Goal: Transaction & Acquisition: Download file/media

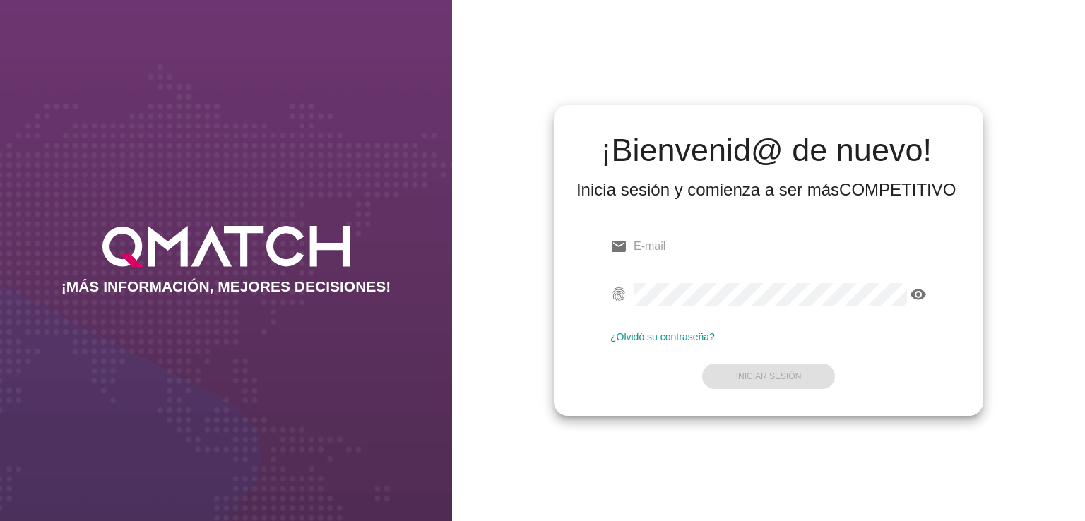
type input "[EMAIL_ADDRESS][PERSON_NAME][DOMAIN_NAME]"
click at [918, 297] on icon "visibility" at bounding box center [918, 294] width 17 height 17
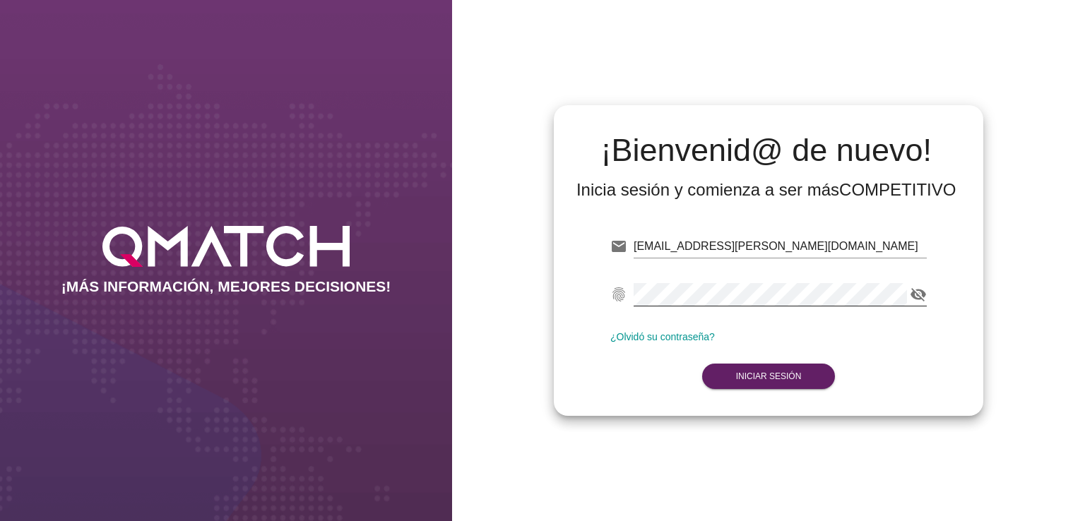
click at [870, 321] on form "email [PERSON_NAME][EMAIL_ADDRESS][PERSON_NAME][DOMAIN_NAME] fingerprint visibi…" at bounding box center [768, 310] width 317 height 167
click at [787, 382] on button "Iniciar Sesión" at bounding box center [769, 376] width 134 height 25
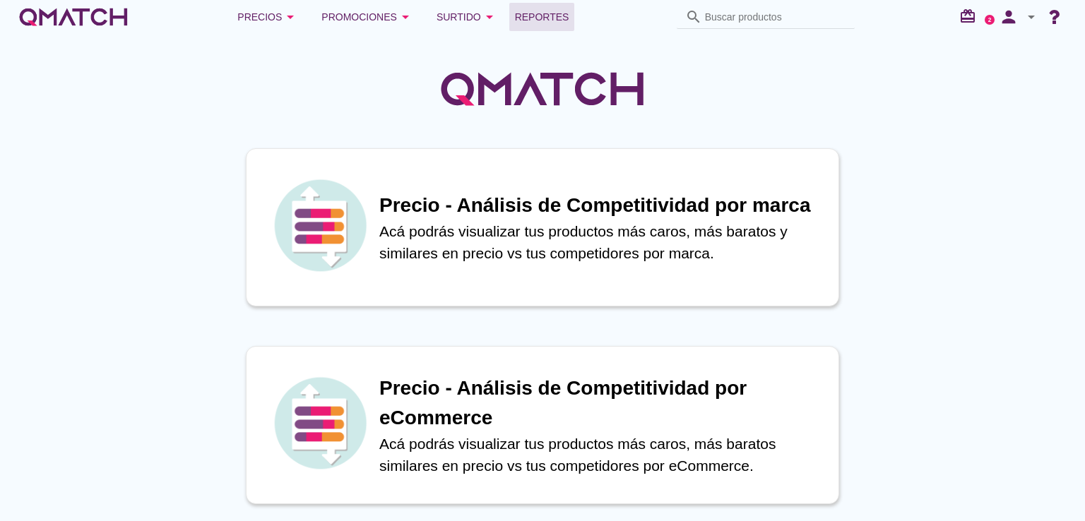
click at [552, 20] on span "Reportes" at bounding box center [542, 16] width 54 height 17
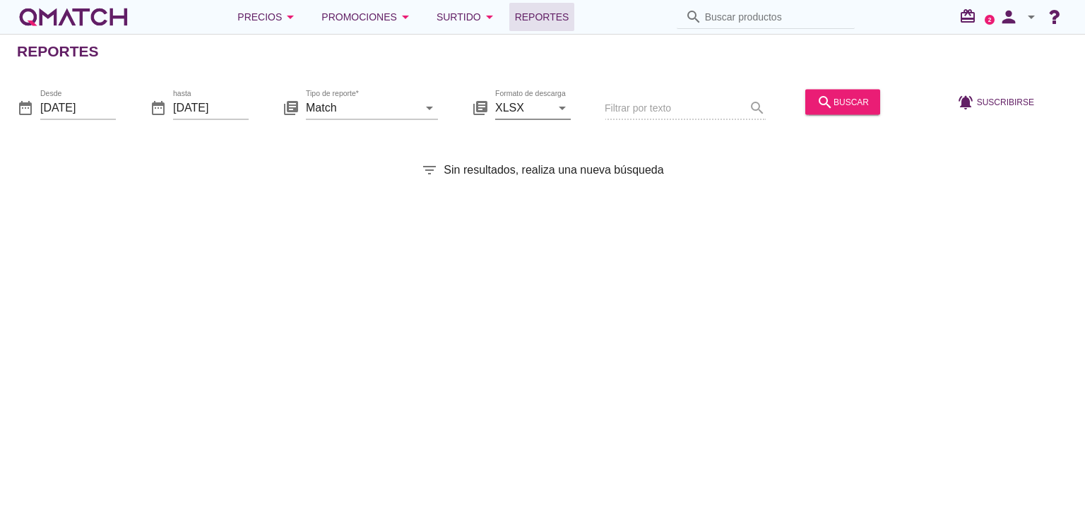
click at [565, 104] on icon "arrow_drop_down" at bounding box center [562, 107] width 17 height 17
click at [560, 109] on icon "arrow_drop_down" at bounding box center [562, 107] width 17 height 17
click at [841, 102] on div "search buscar" at bounding box center [843, 101] width 52 height 17
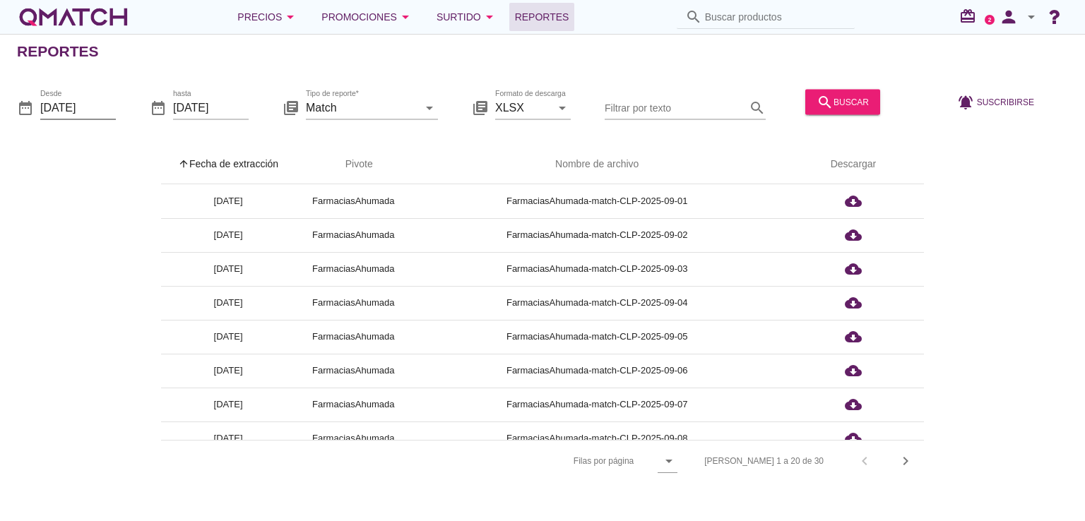
click at [96, 106] on input "[DATE]" at bounding box center [78, 107] width 76 height 23
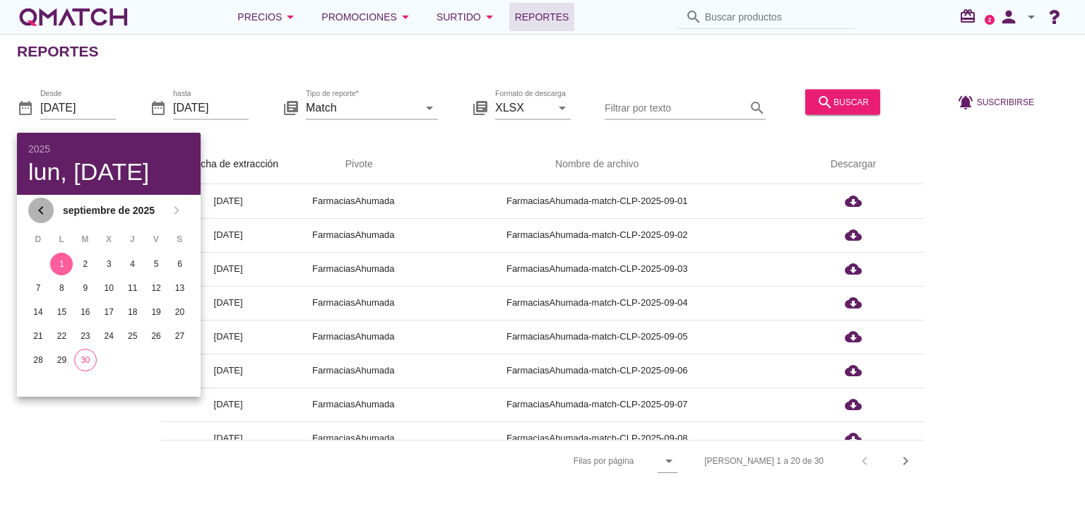
click at [34, 204] on icon "chevron_left" at bounding box center [40, 210] width 17 height 17
click at [34, 204] on icon "chevron_left" at bounding box center [40, 212] width 17 height 17
click at [34, 204] on icon "chevron_left" at bounding box center [40, 210] width 17 height 17
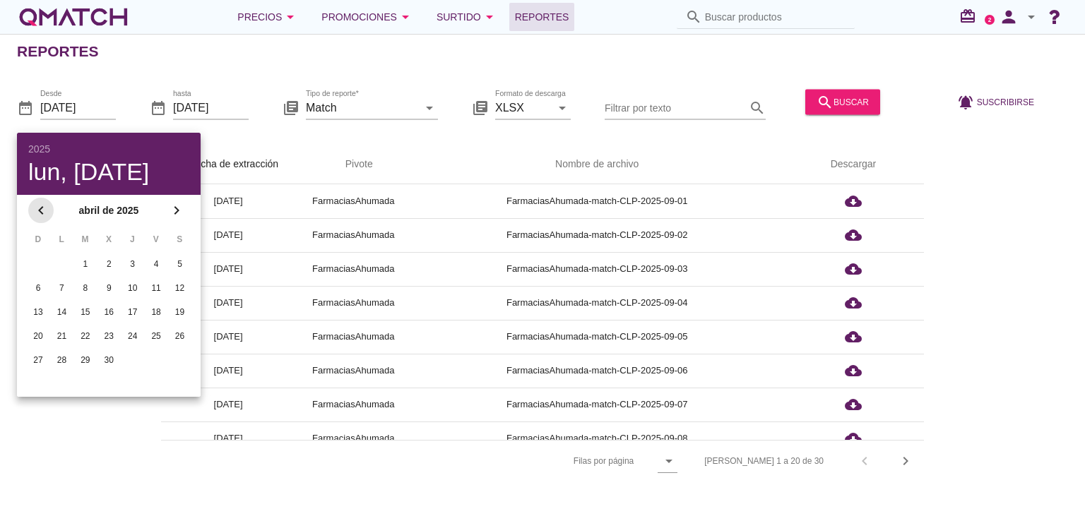
click at [34, 204] on icon "chevron_left" at bounding box center [40, 210] width 17 height 17
click at [110, 264] on div "1" at bounding box center [108, 264] width 23 height 13
type input "[DATE]"
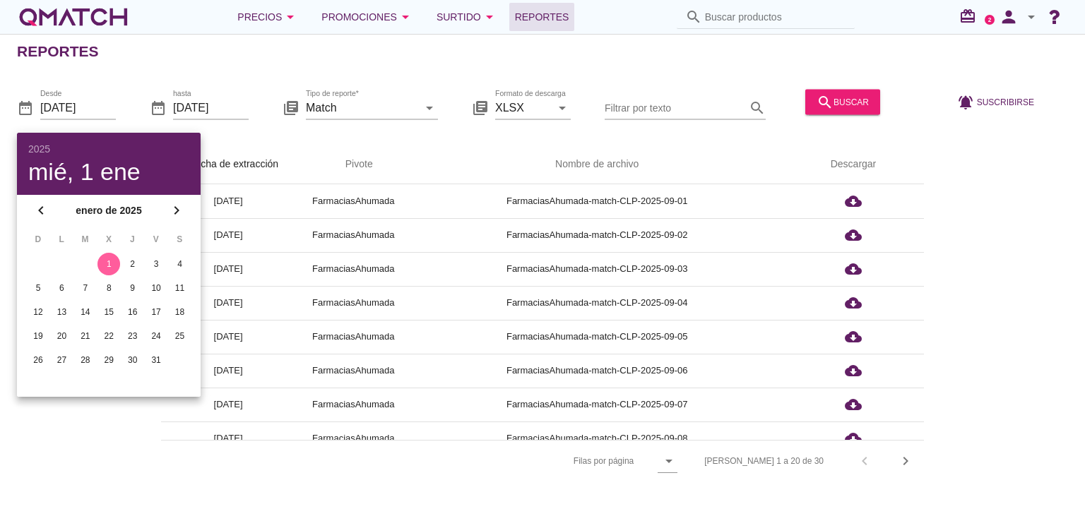
click at [291, 136] on div "arrow_upward Fecha de extracción arrow_upward Pivote Nombre de archivo Descarga…" at bounding box center [542, 305] width 1085 height 354
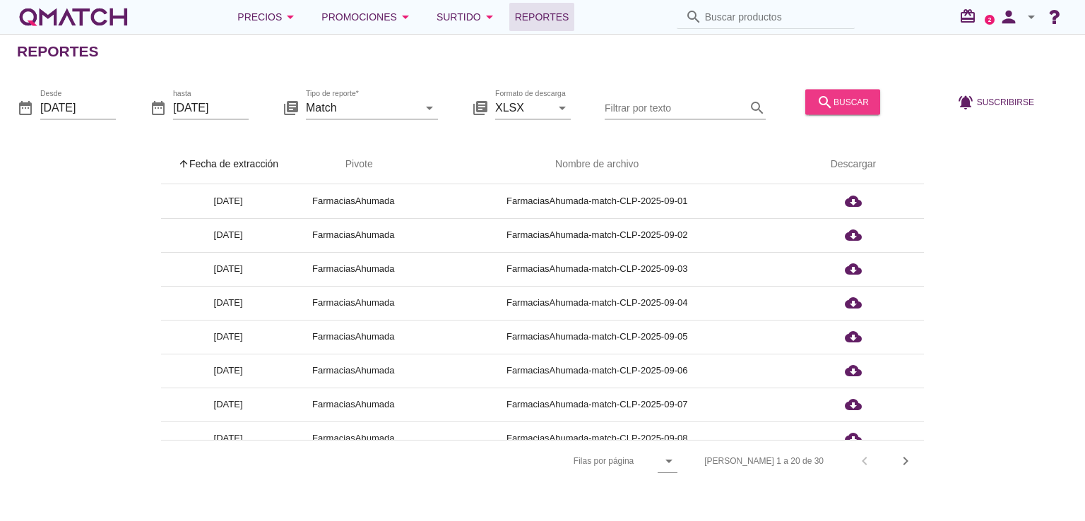
click at [823, 107] on icon "search" at bounding box center [825, 101] width 17 height 17
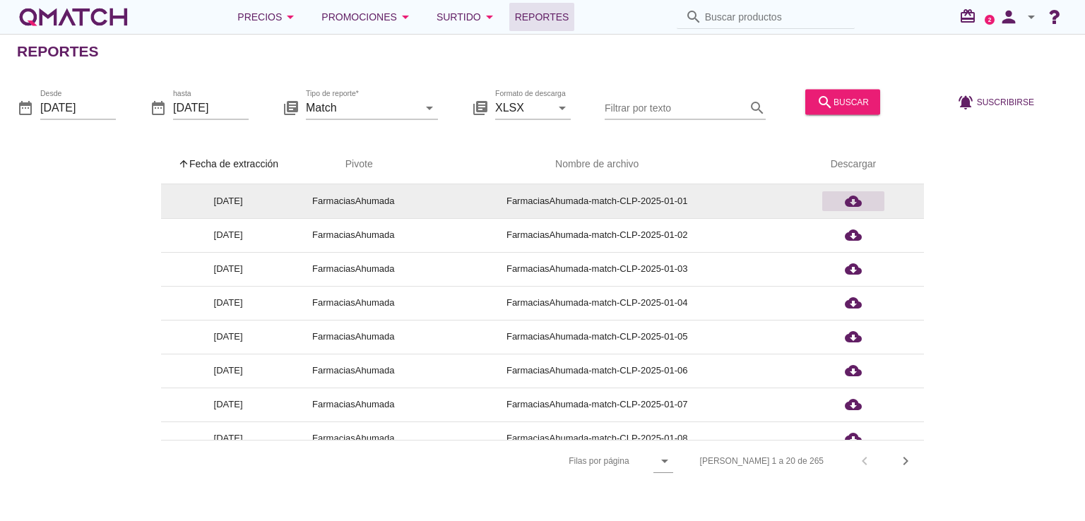
click at [856, 201] on icon "cloud_download" at bounding box center [853, 201] width 17 height 17
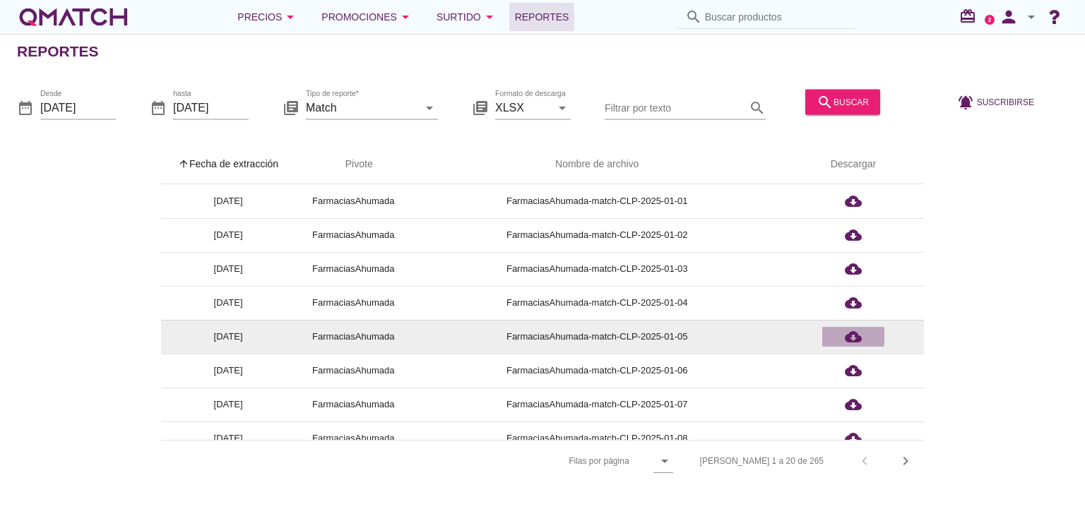
click at [851, 341] on icon "cloud_download" at bounding box center [853, 337] width 17 height 17
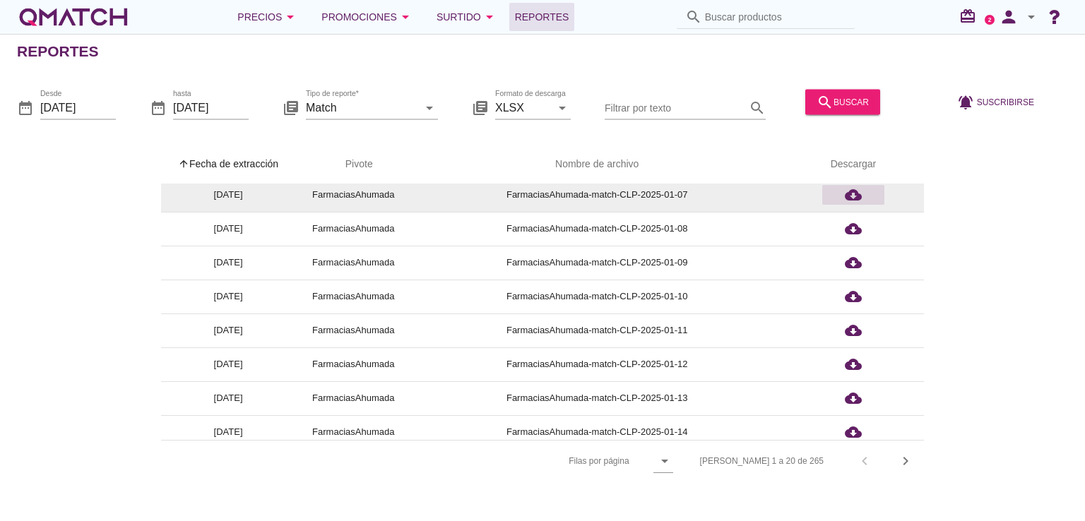
scroll to position [212, 0]
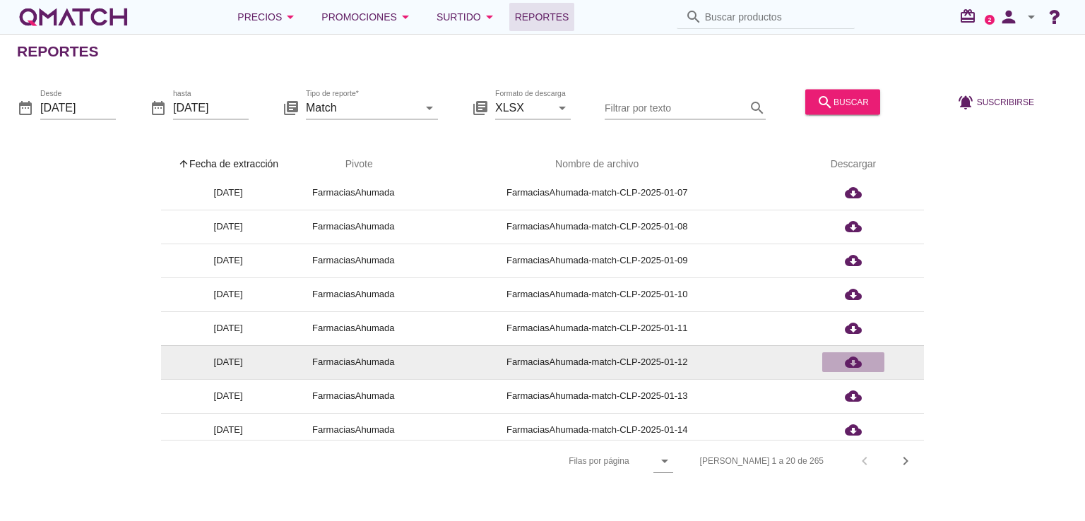
click at [851, 361] on icon "cloud_download" at bounding box center [853, 362] width 17 height 17
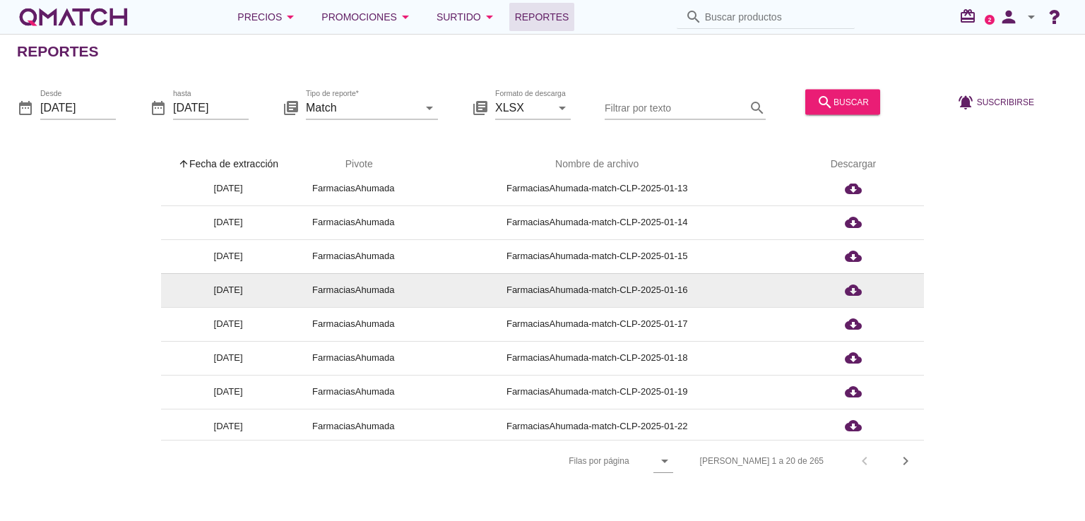
scroll to position [423, 0]
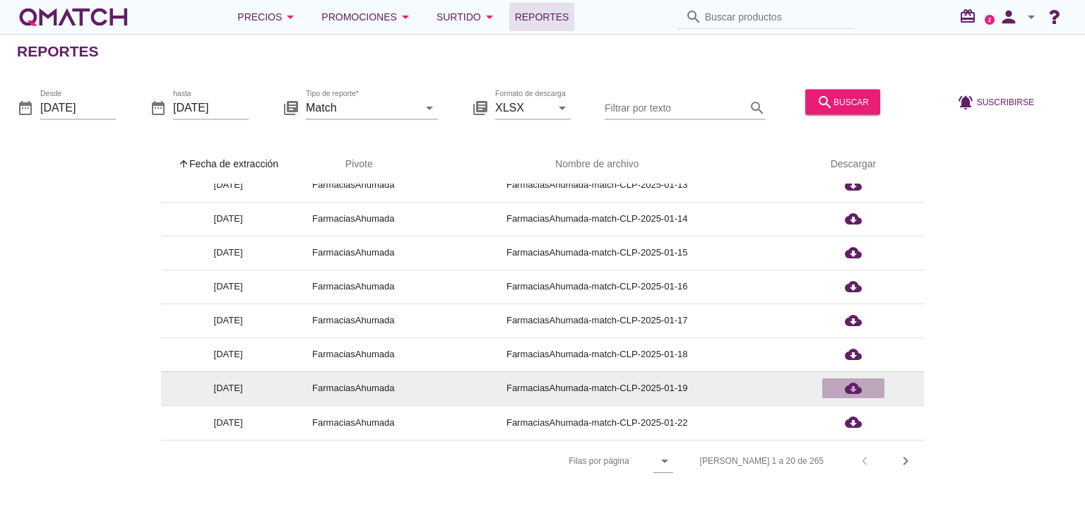
click at [853, 394] on icon "cloud_download" at bounding box center [853, 388] width 17 height 17
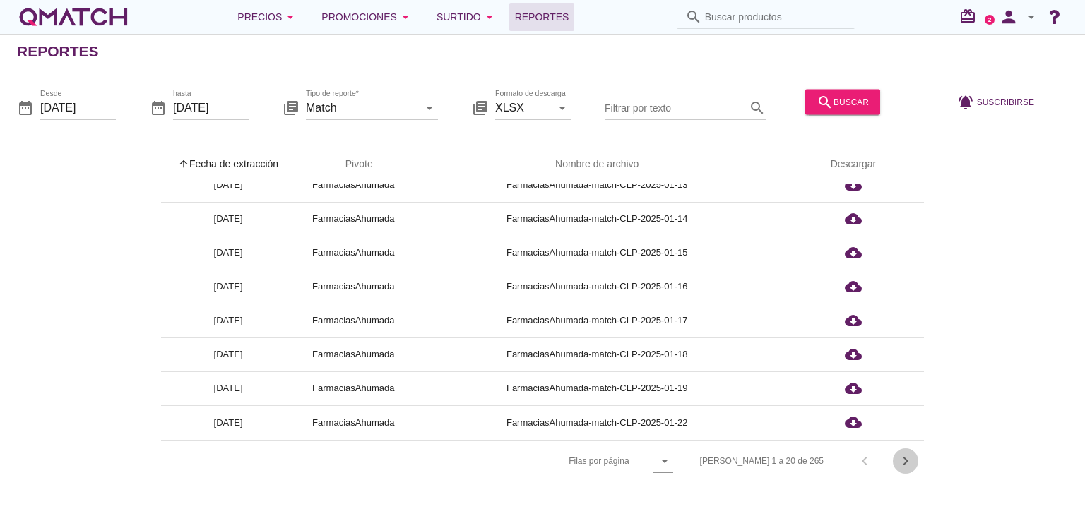
click at [901, 466] on icon "chevron_right" at bounding box center [905, 461] width 17 height 17
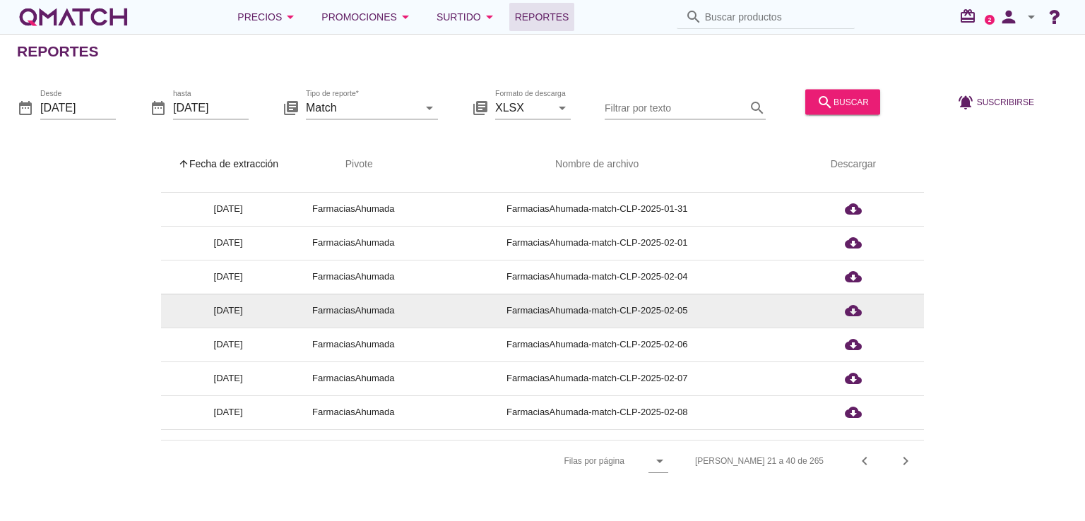
scroll to position [0, 0]
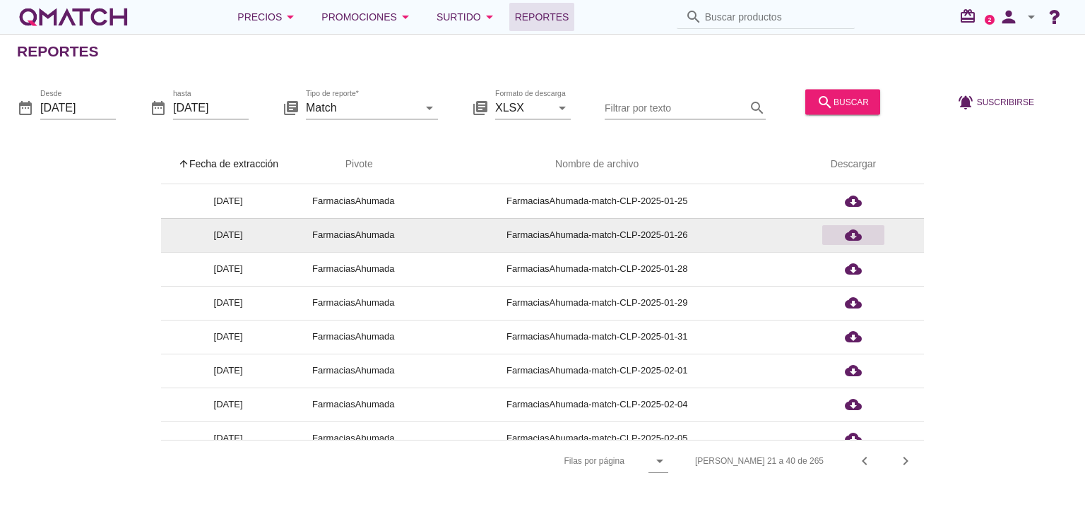
click at [853, 230] on icon "cloud_download" at bounding box center [853, 235] width 17 height 17
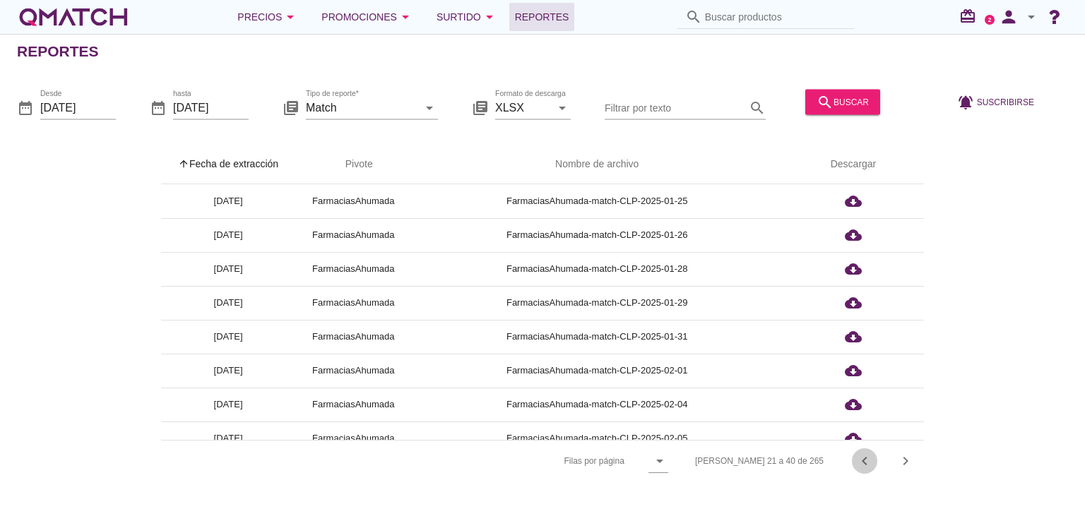
click at [864, 464] on icon "chevron_left" at bounding box center [864, 461] width 17 height 17
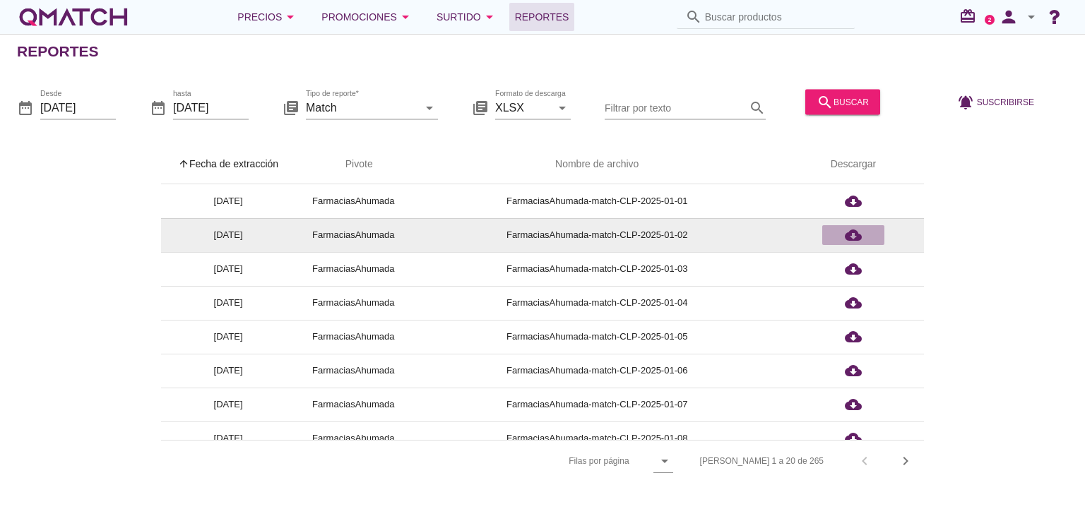
click at [854, 233] on icon "cloud_download" at bounding box center [853, 235] width 17 height 17
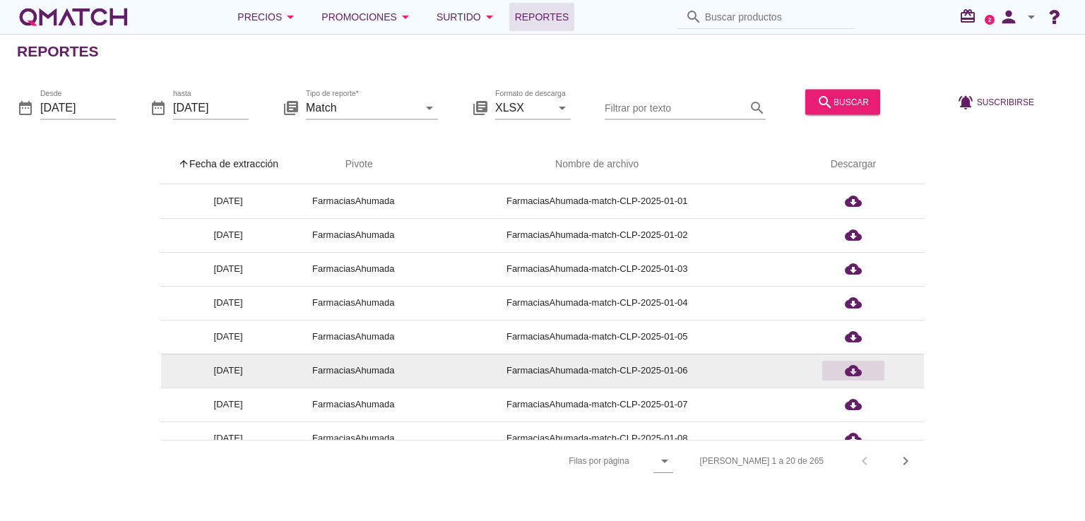
click at [849, 365] on icon "cloud_download" at bounding box center [853, 370] width 17 height 17
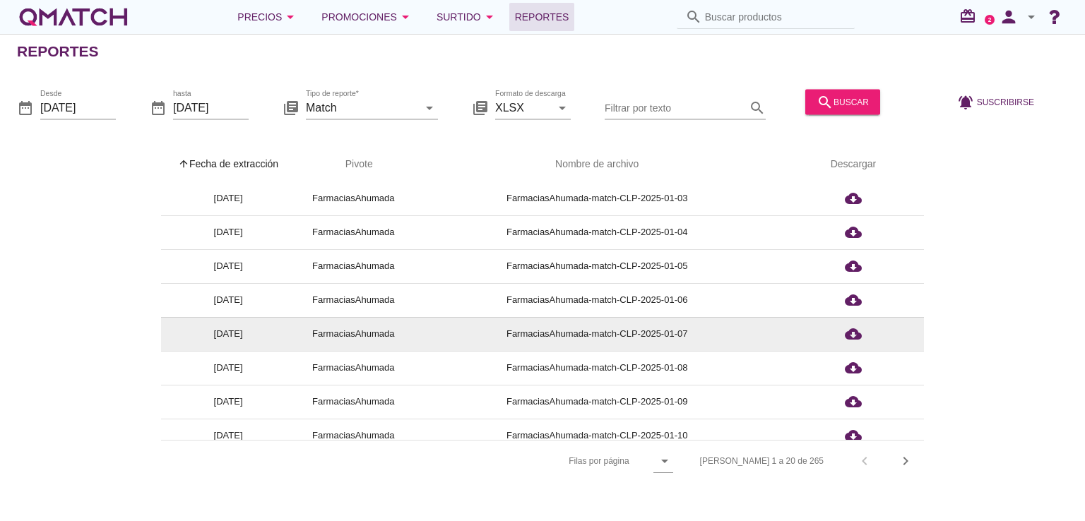
scroll to position [212, 0]
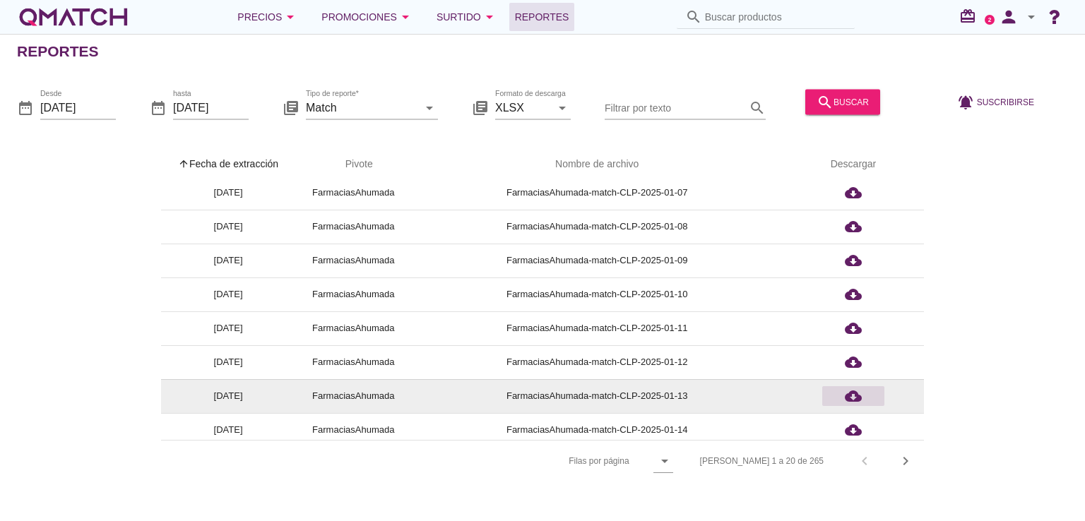
click at [858, 396] on icon "cloud_download" at bounding box center [853, 396] width 17 height 17
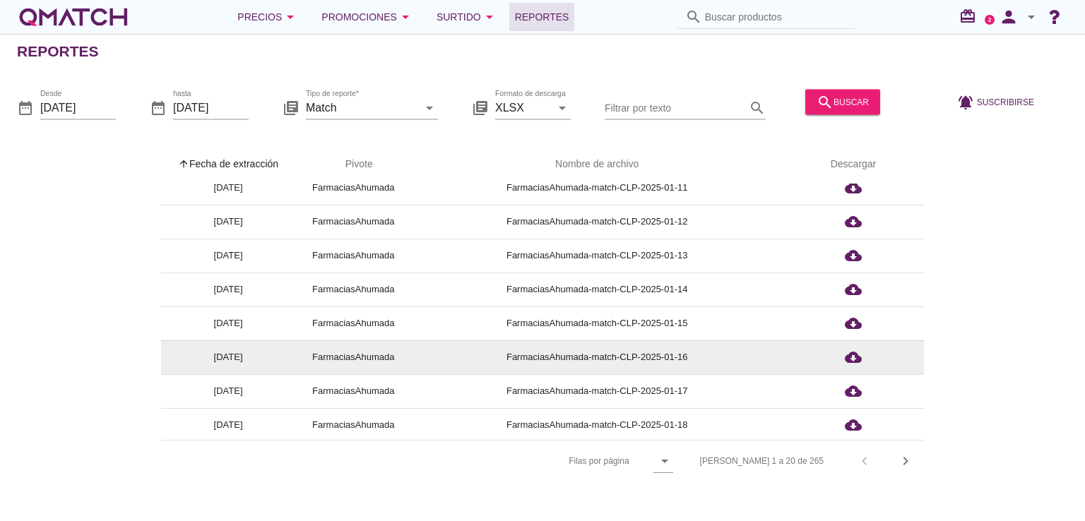
scroll to position [423, 0]
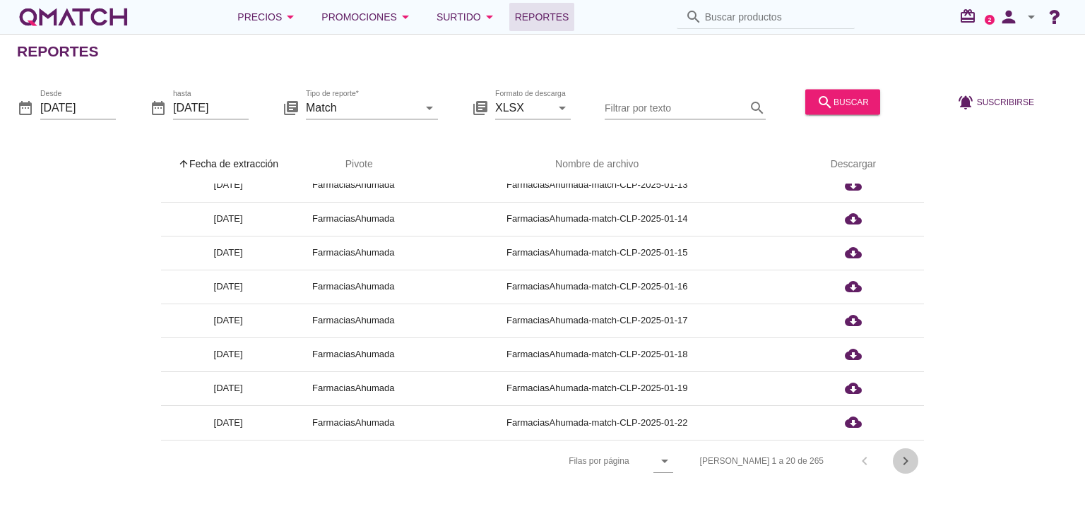
click at [902, 459] on icon "chevron_right" at bounding box center [905, 461] width 17 height 17
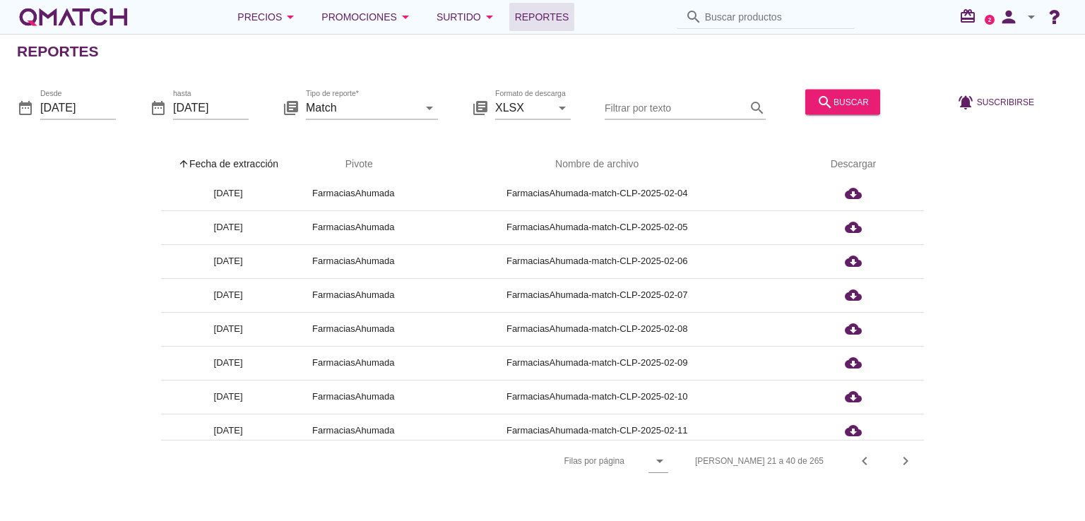
scroll to position [0, 0]
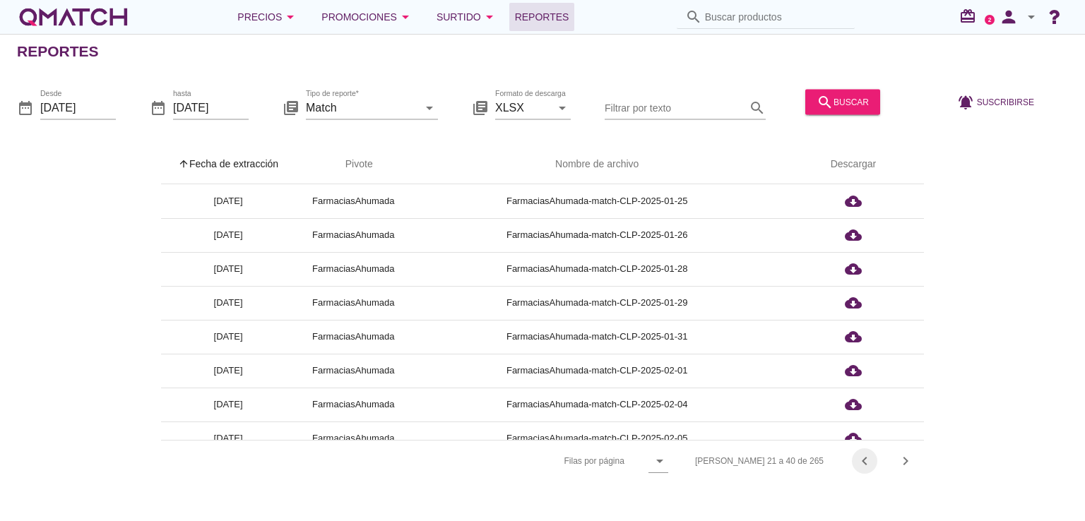
click at [858, 465] on icon "chevron_left" at bounding box center [864, 461] width 17 height 17
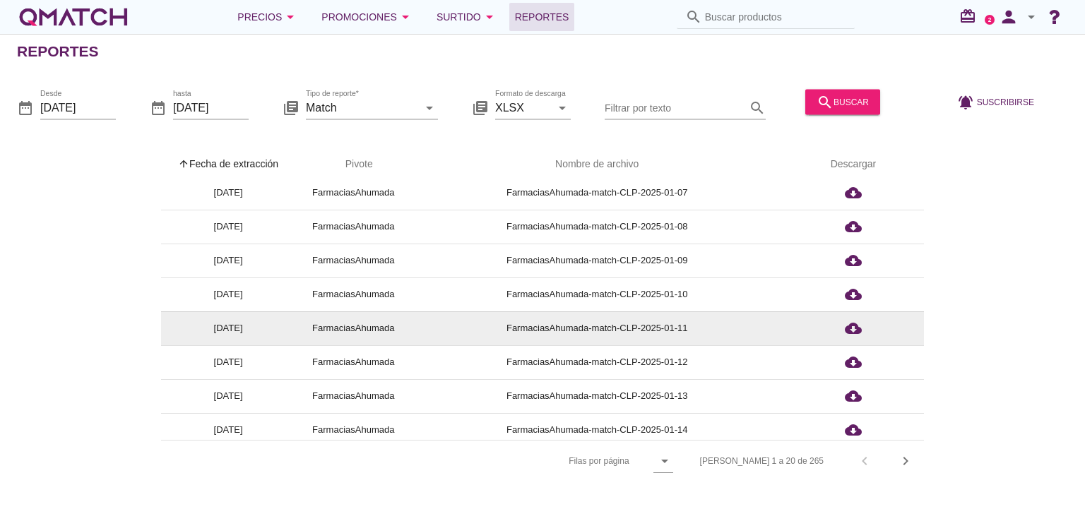
scroll to position [423, 0]
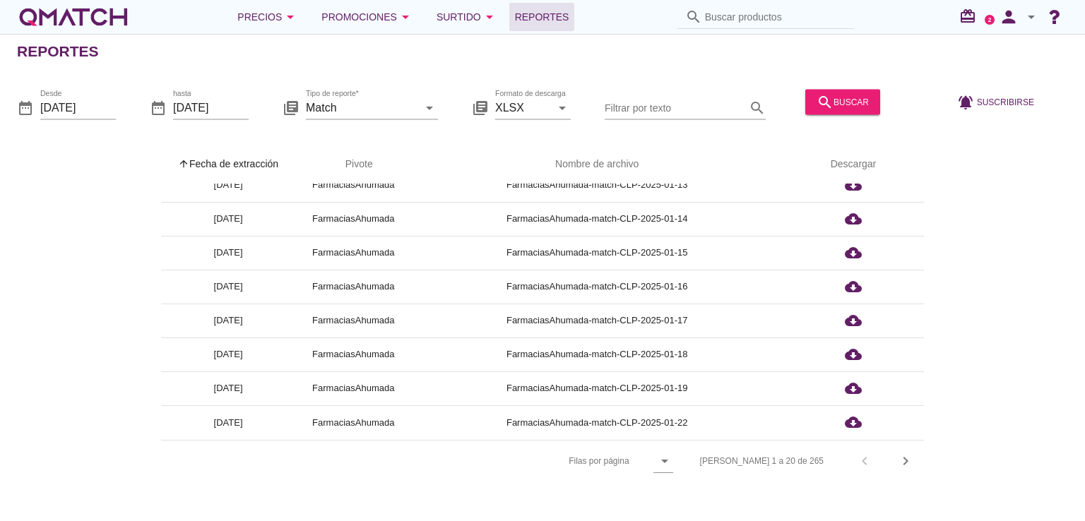
click at [254, 166] on th "arrow_upward Fecha de extracción" at bounding box center [228, 165] width 134 height 40
click at [911, 469] on button "chevron_right" at bounding box center [905, 461] width 25 height 25
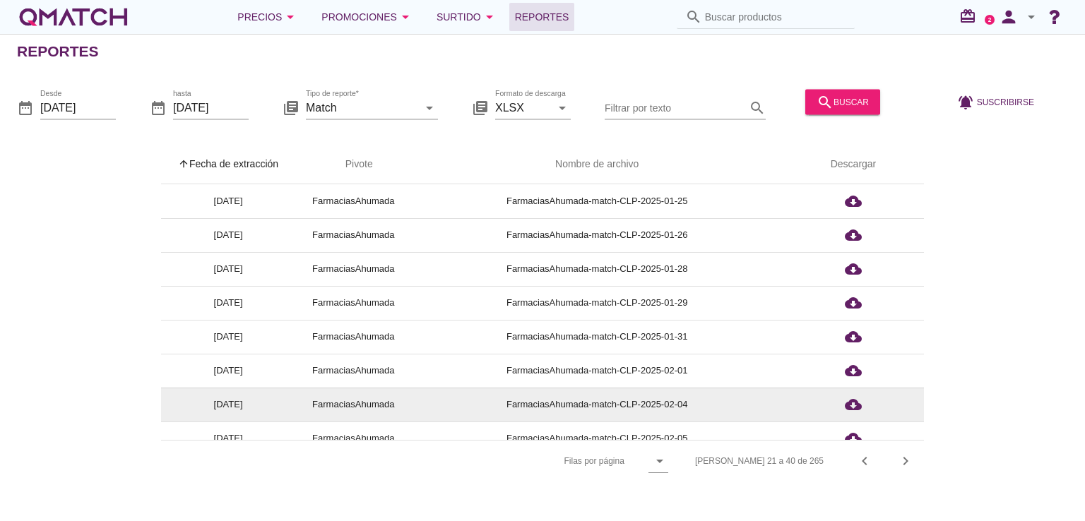
scroll to position [71, 0]
click at [862, 406] on div "cloud_download" at bounding box center [853, 402] width 51 height 17
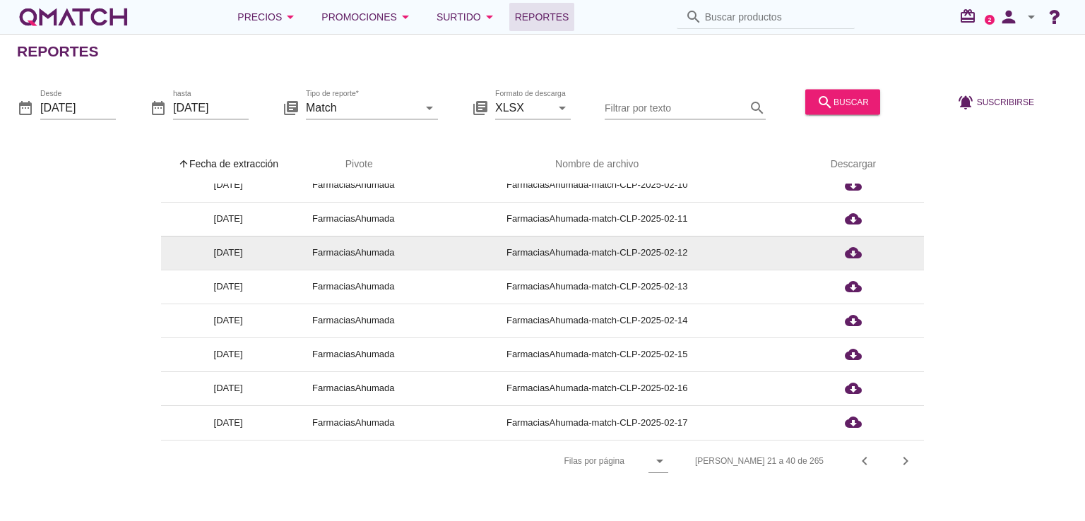
scroll to position [353, 0]
click at [852, 254] on icon "cloud_download" at bounding box center [853, 255] width 17 height 17
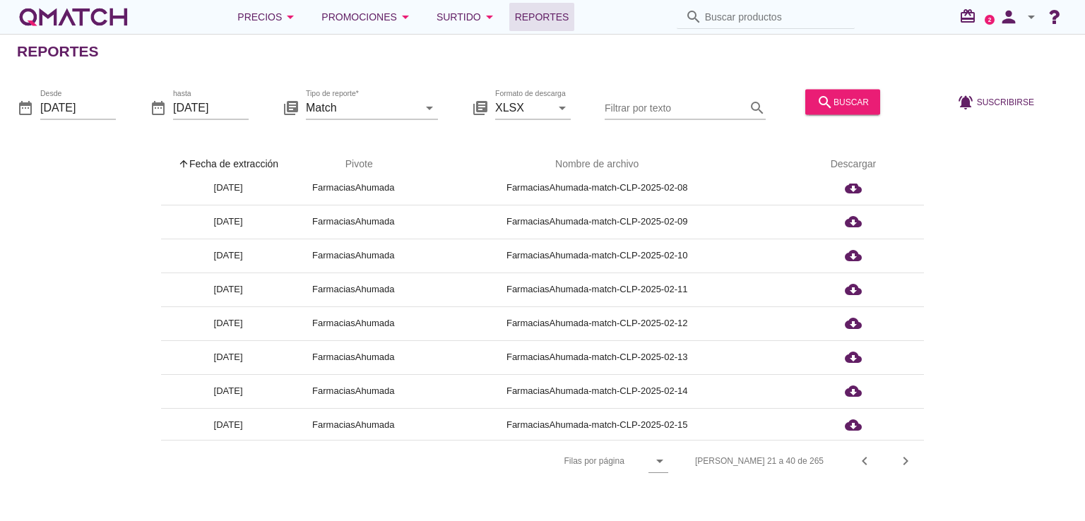
click at [1077, 214] on div "arrow_upward Fecha de extracción arrow_upward Pivote Nombre de archivo Descarga…" at bounding box center [542, 305] width 1085 height 354
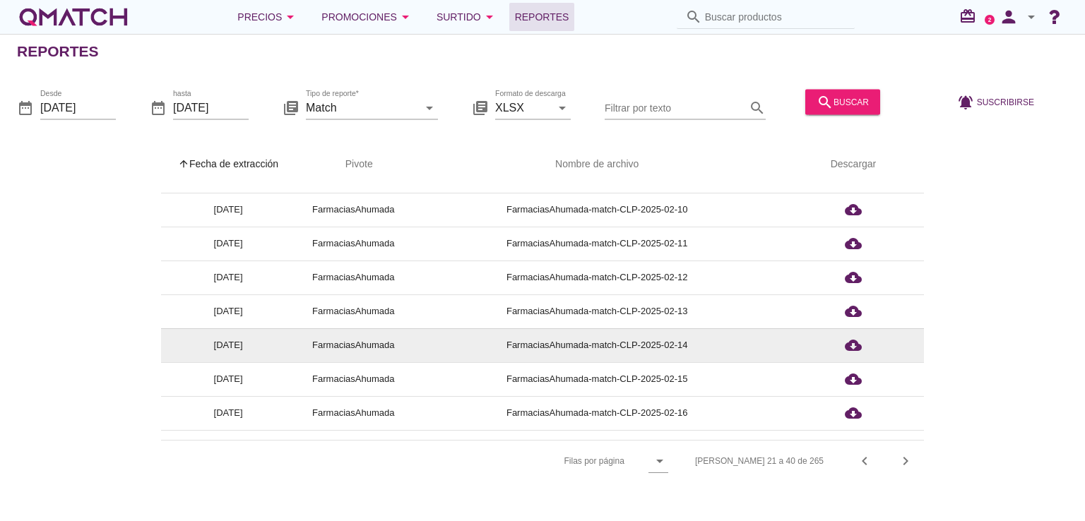
scroll to position [423, 0]
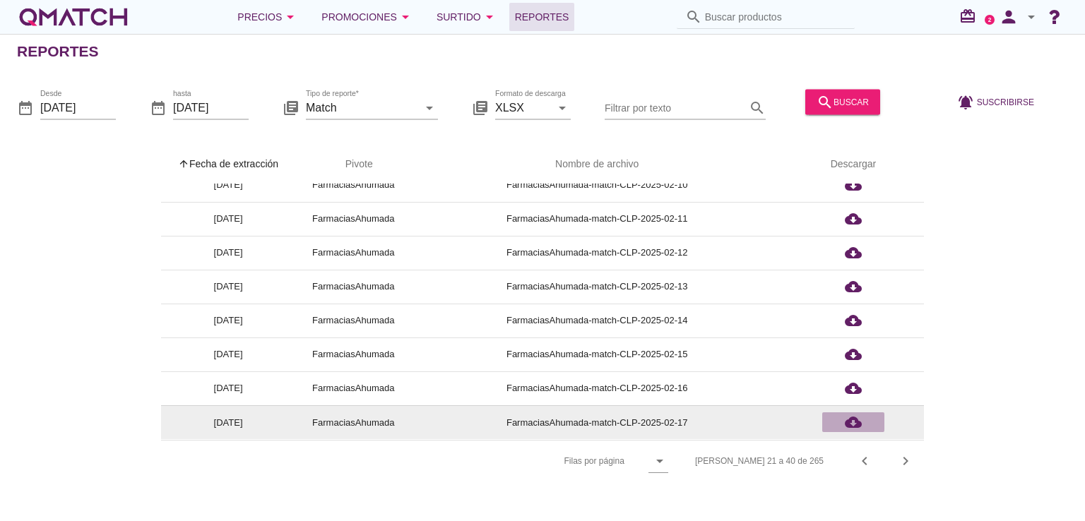
click at [853, 425] on icon "cloud_download" at bounding box center [853, 422] width 17 height 17
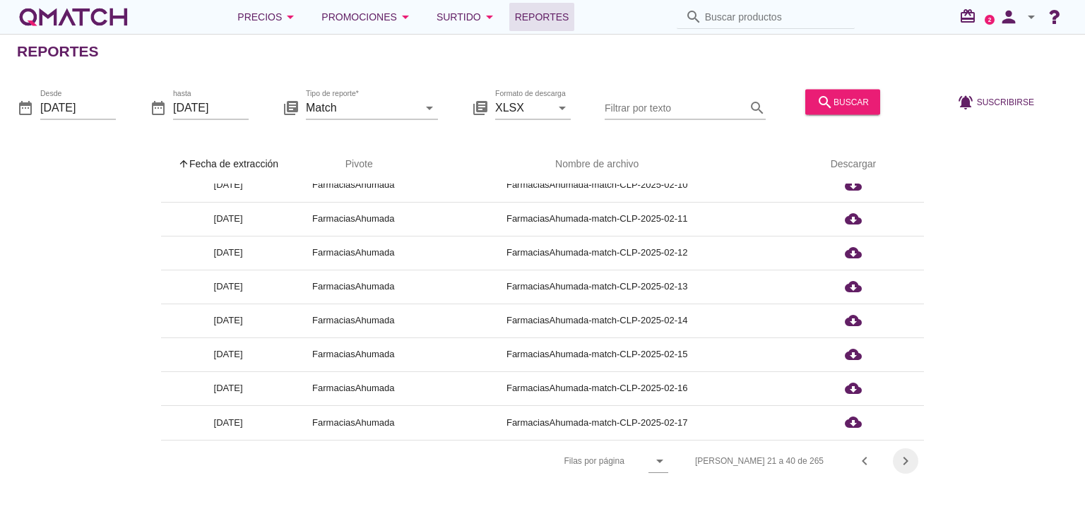
click at [898, 457] on icon "chevron_right" at bounding box center [905, 461] width 17 height 17
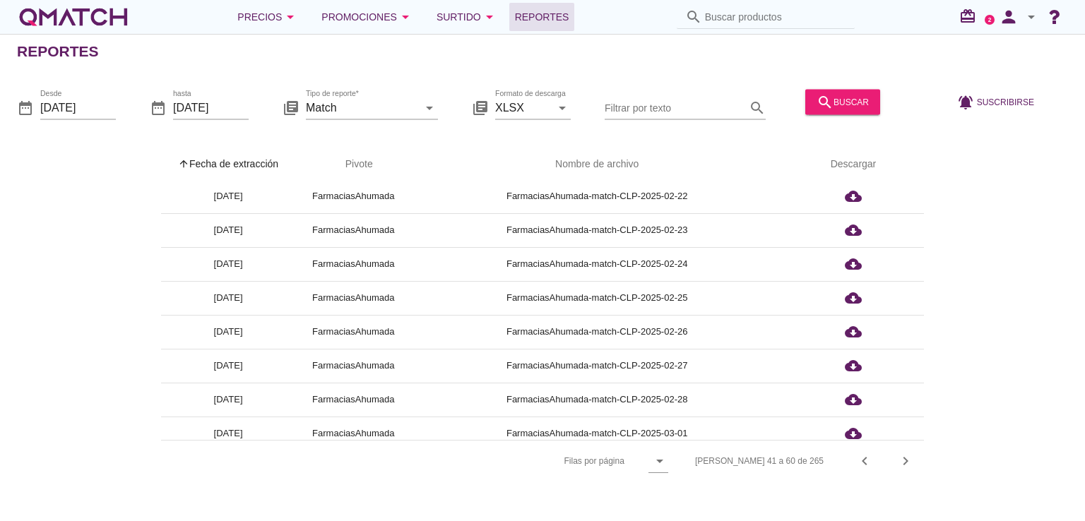
scroll to position [0, 0]
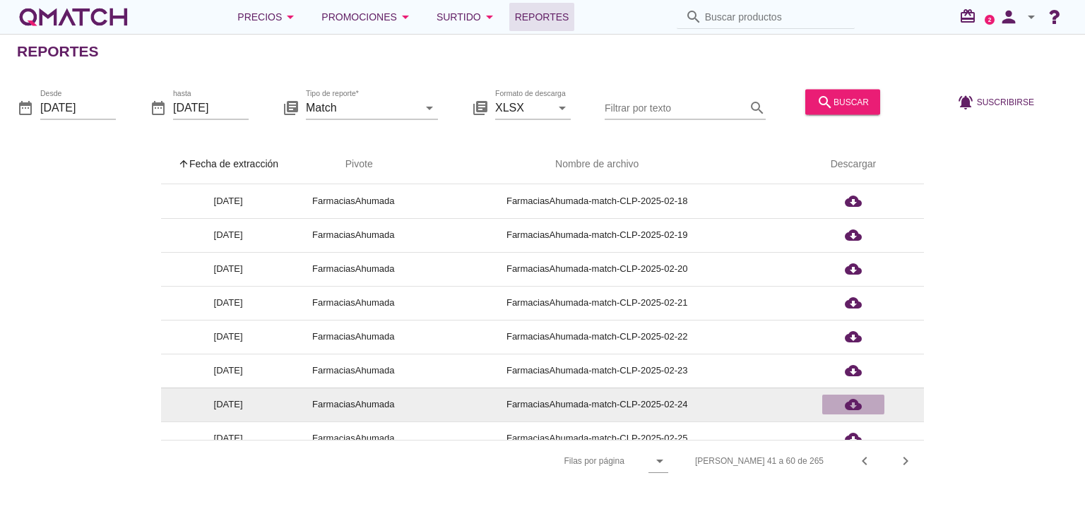
click at [862, 404] on div "cloud_download" at bounding box center [853, 404] width 51 height 17
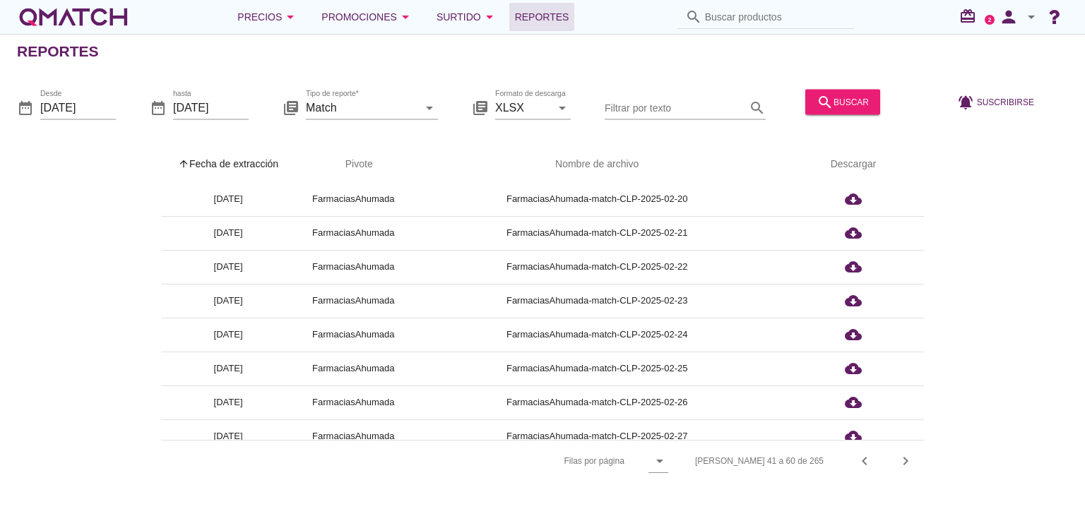
scroll to position [212, 0]
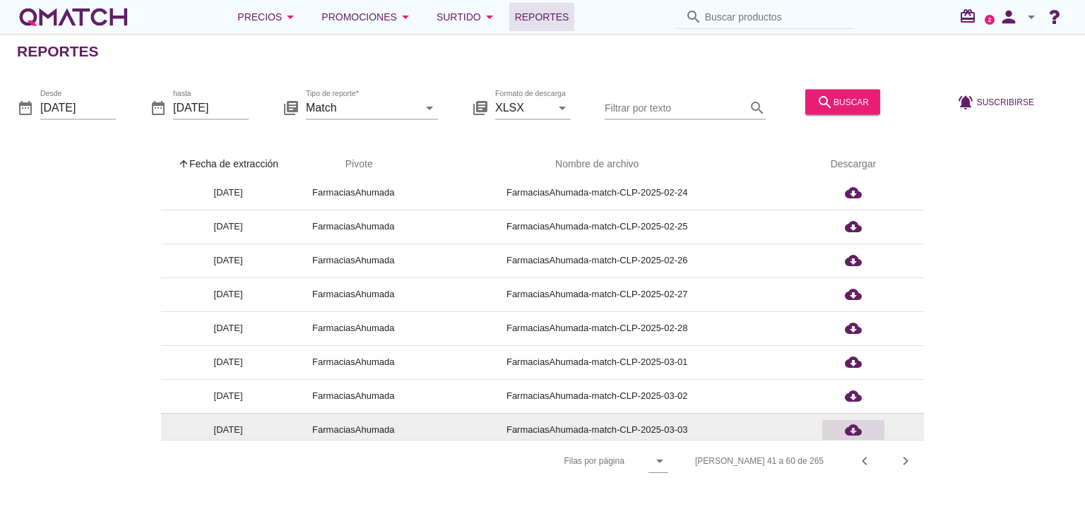
click at [851, 427] on icon "cloud_download" at bounding box center [853, 430] width 17 height 17
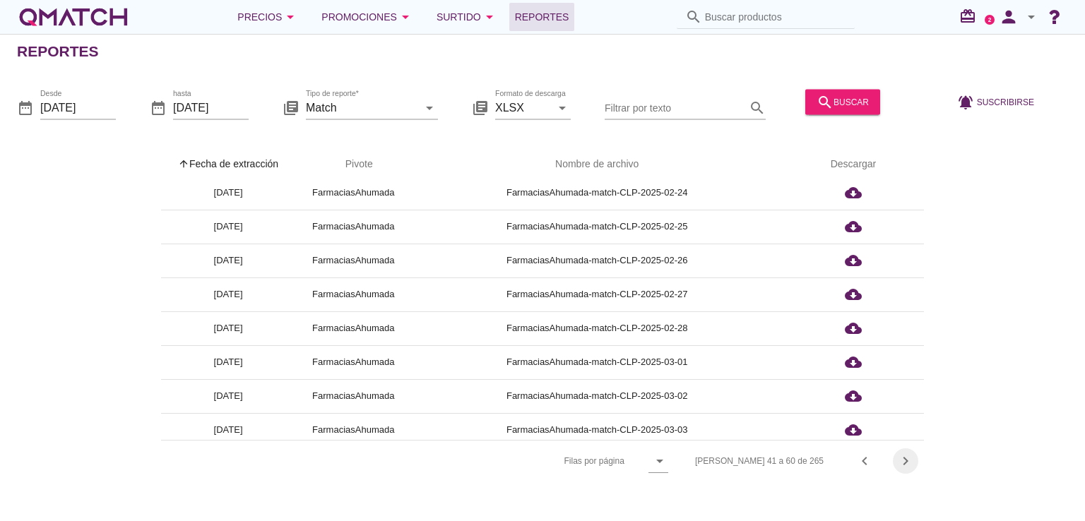
click at [899, 461] on icon "chevron_right" at bounding box center [905, 461] width 17 height 17
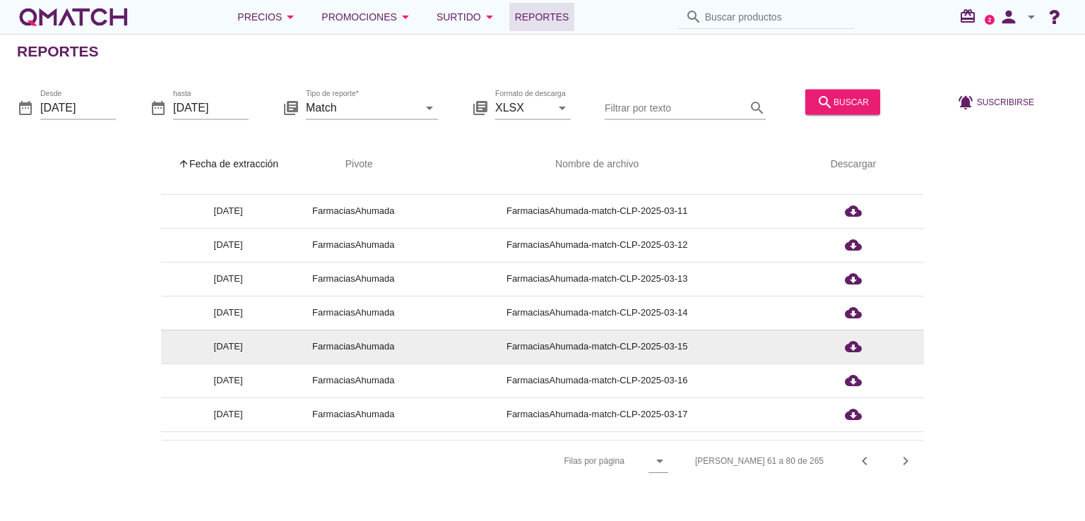
scroll to position [0, 0]
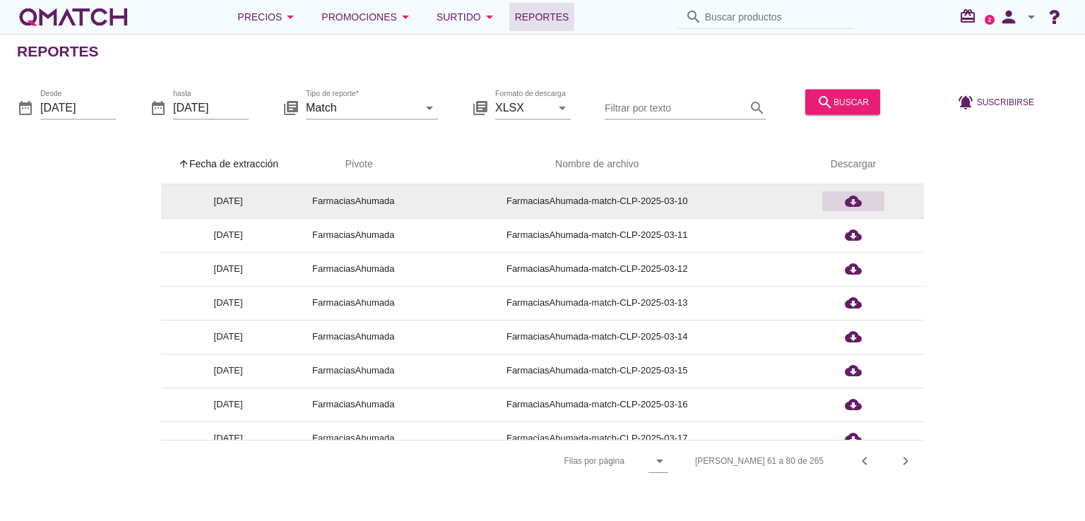
click at [864, 201] on div "cloud_download" at bounding box center [853, 201] width 51 height 17
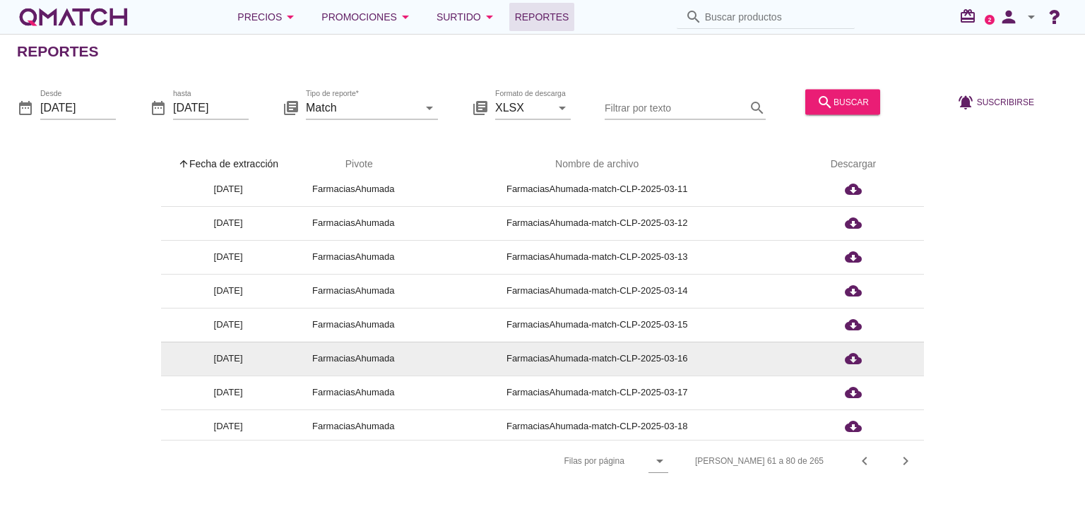
scroll to position [71, 0]
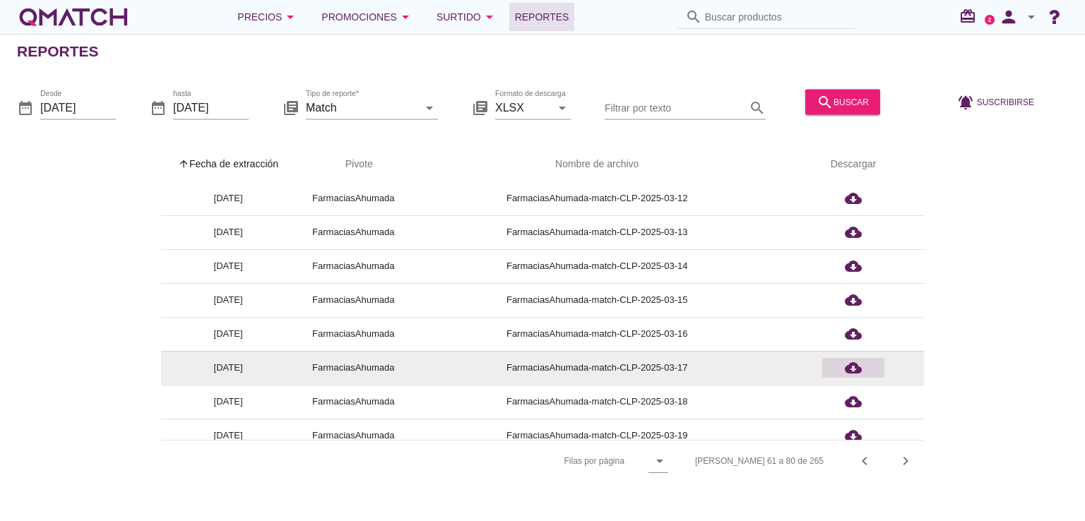
click at [846, 370] on icon "cloud_download" at bounding box center [853, 368] width 17 height 17
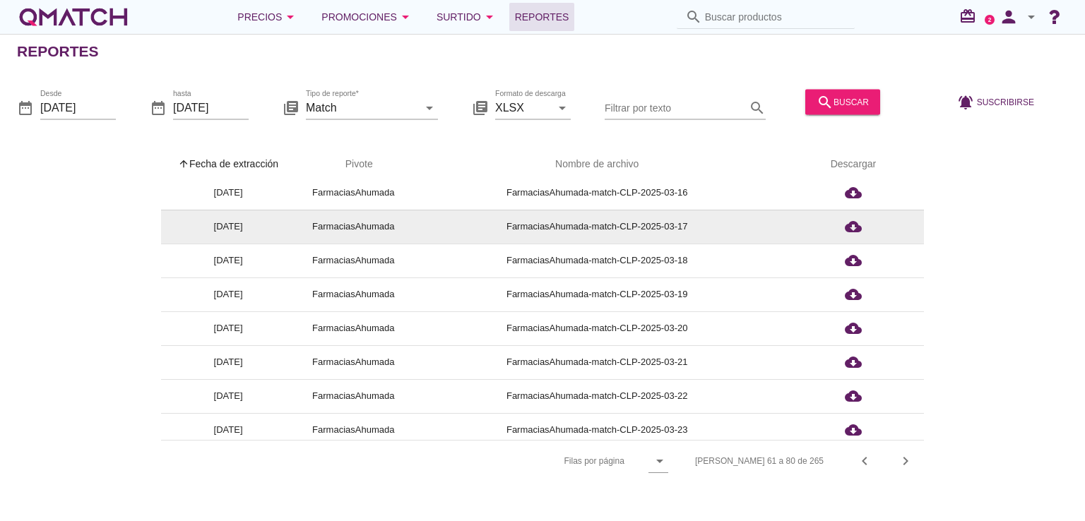
scroll to position [353, 0]
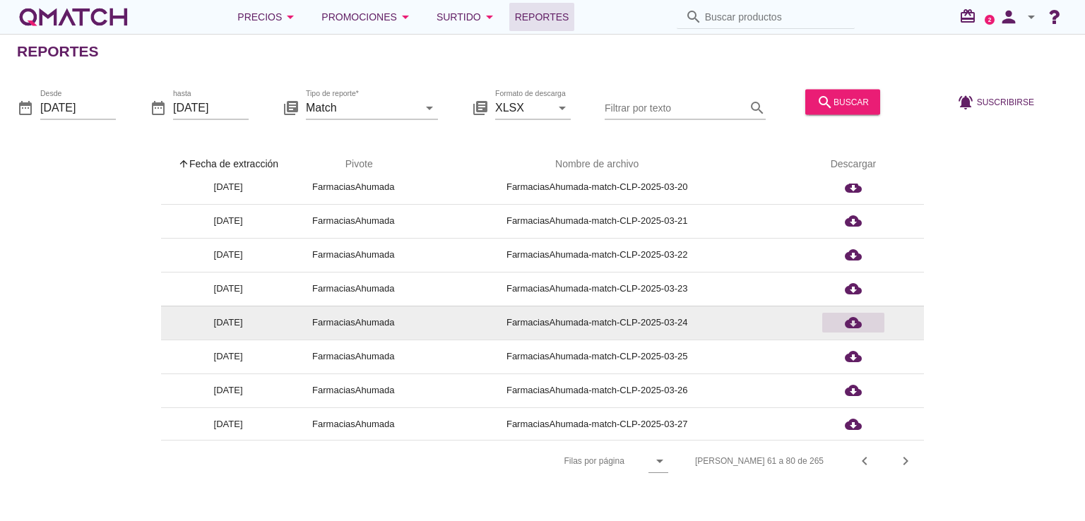
click at [843, 326] on div "cloud_download" at bounding box center [853, 322] width 51 height 17
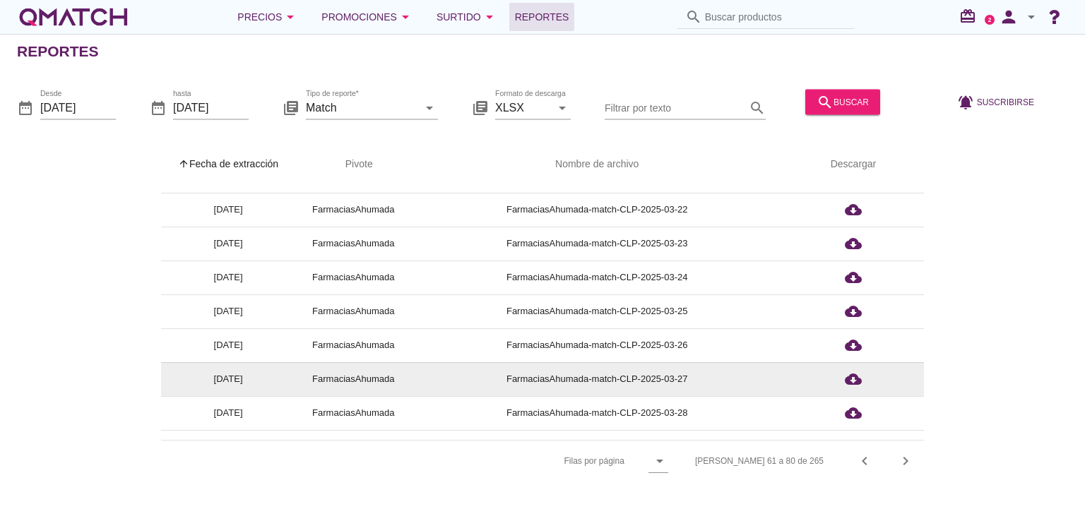
scroll to position [423, 0]
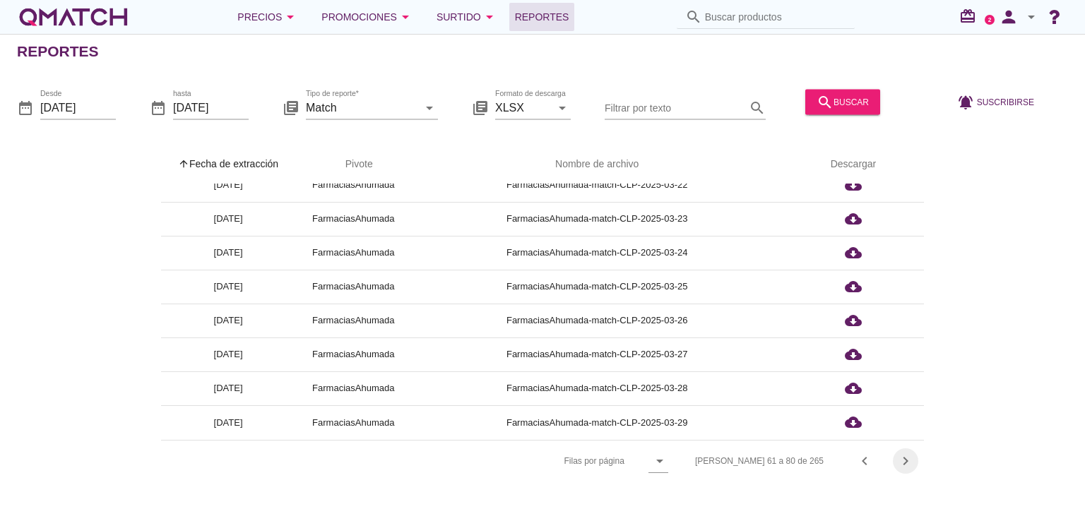
click at [906, 456] on icon "chevron_right" at bounding box center [905, 461] width 17 height 17
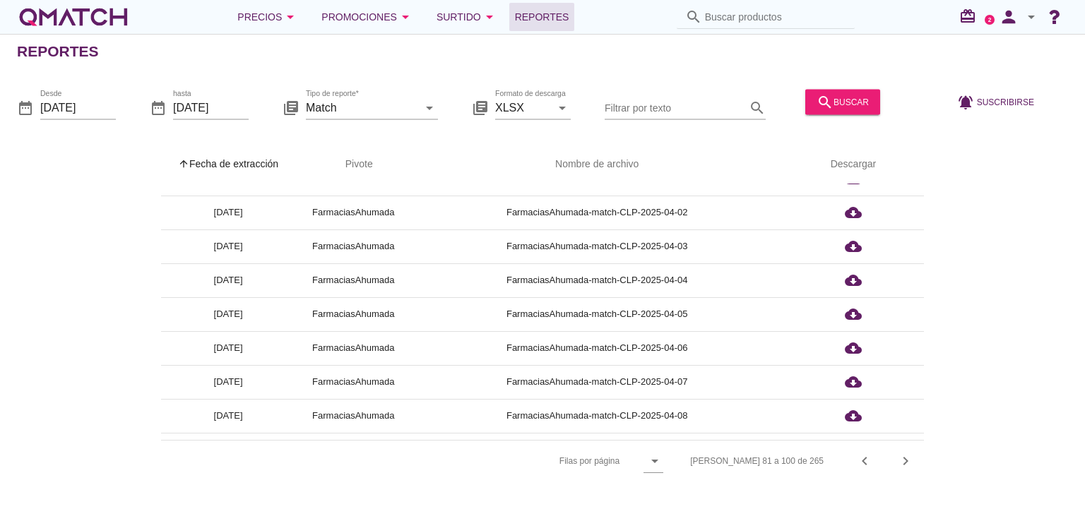
scroll to position [0, 0]
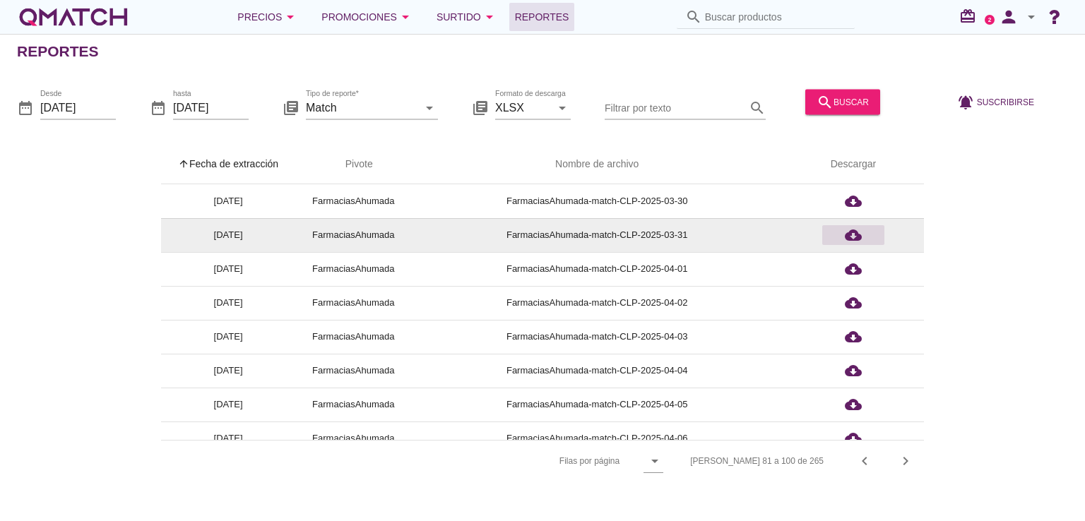
click at [857, 237] on icon "cloud_download" at bounding box center [853, 235] width 17 height 17
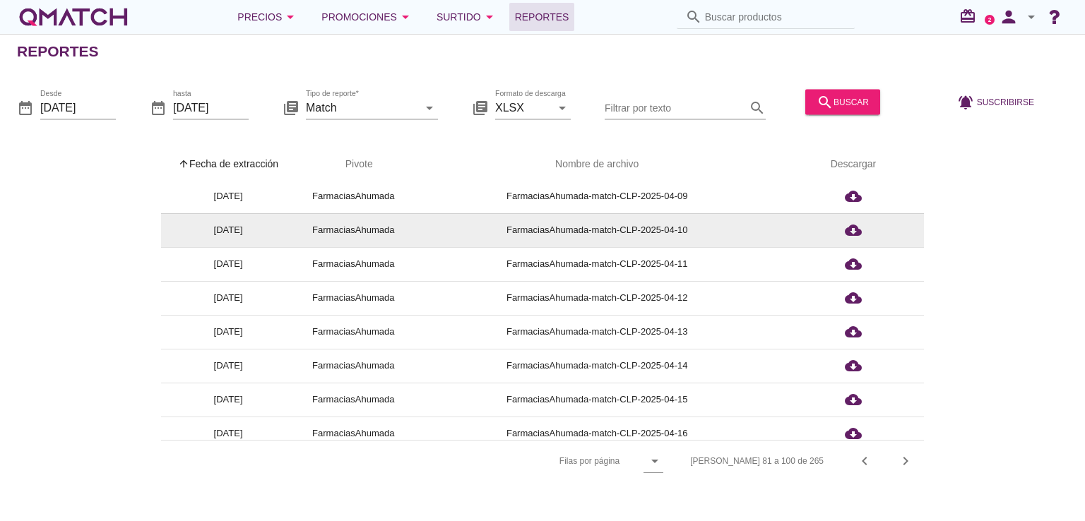
scroll to position [353, 0]
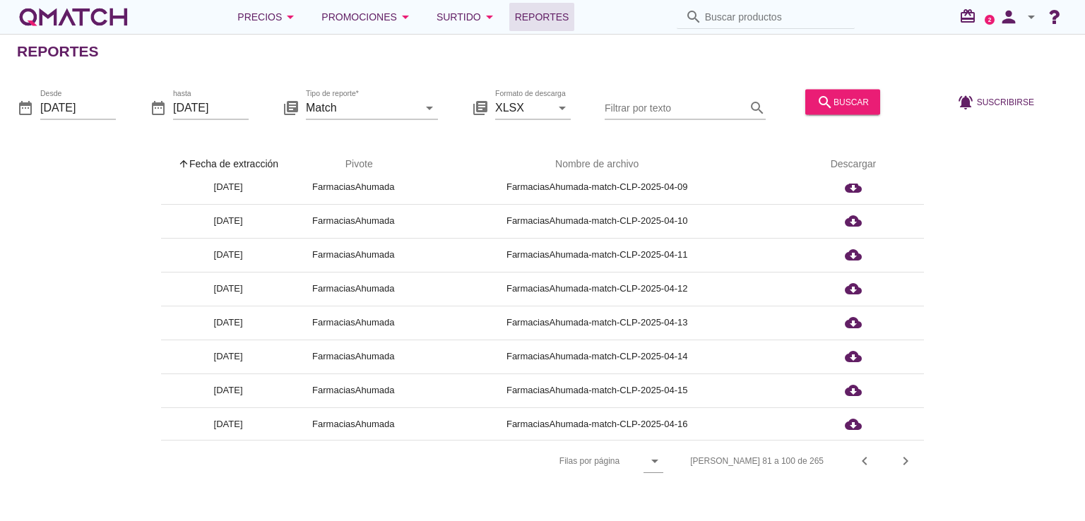
click at [1051, 94] on div "date_range Desde [DATE] date_range hasta [DATE] library_books Tipo de reporte* …" at bounding box center [542, 102] width 1085 height 59
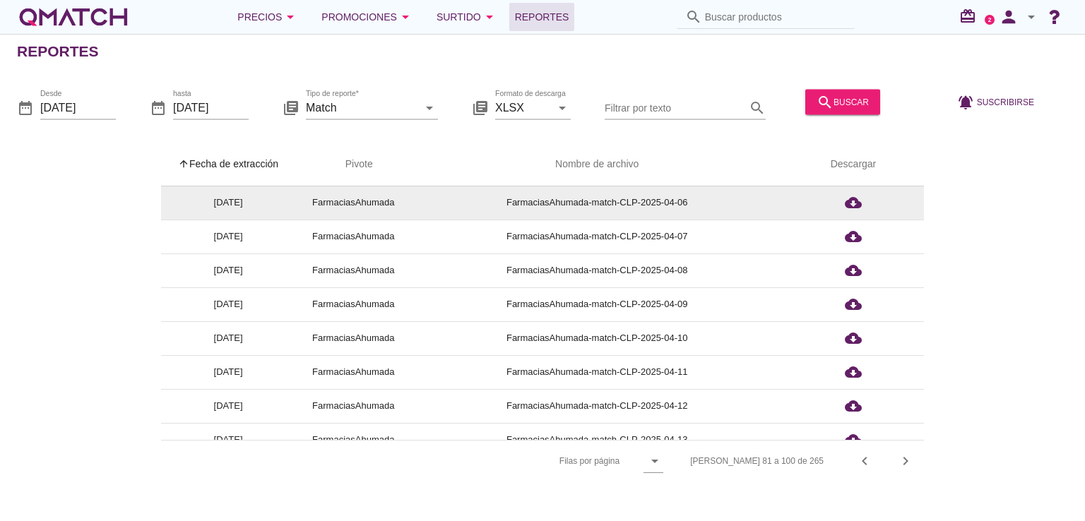
scroll to position [212, 0]
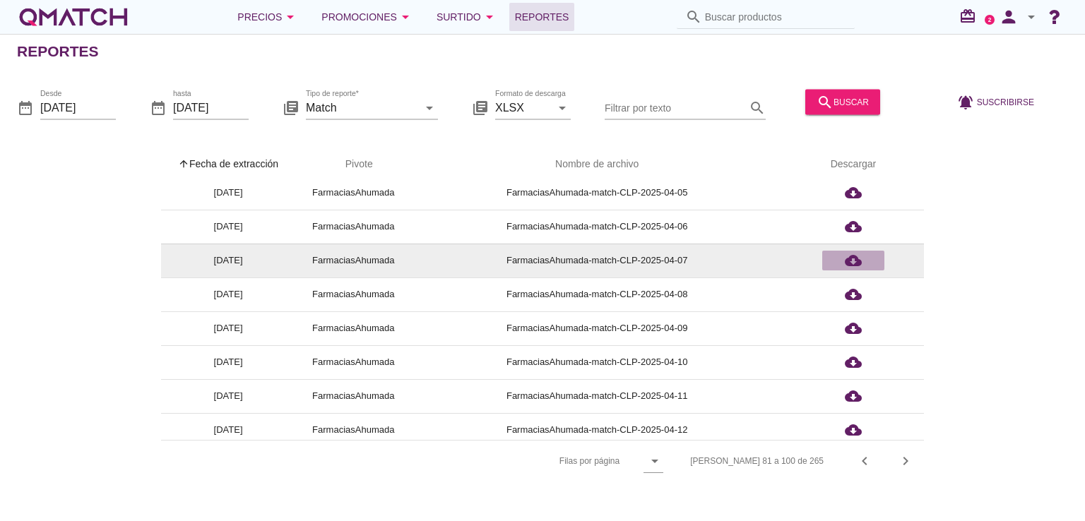
click at [860, 255] on icon "cloud_download" at bounding box center [853, 260] width 17 height 17
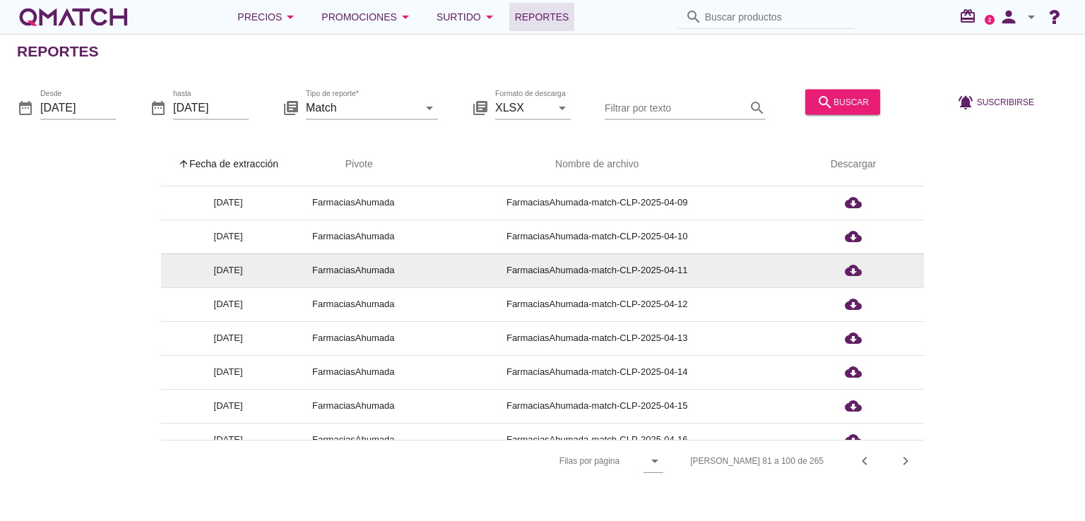
scroll to position [423, 0]
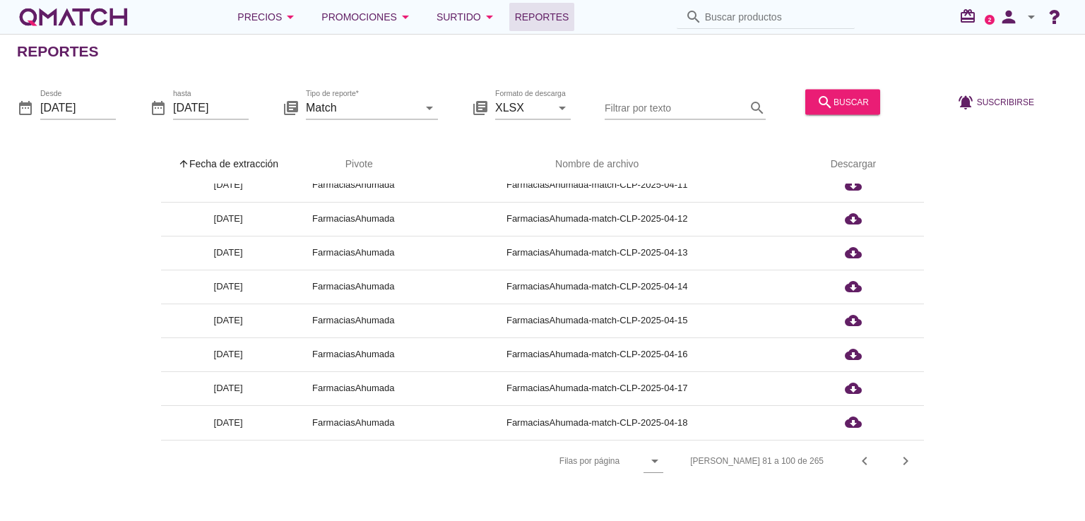
click at [1060, 95] on div "date_range Desde [DATE] date_range hasta [DATE] library_books Tipo de reporte* …" at bounding box center [542, 102] width 1085 height 59
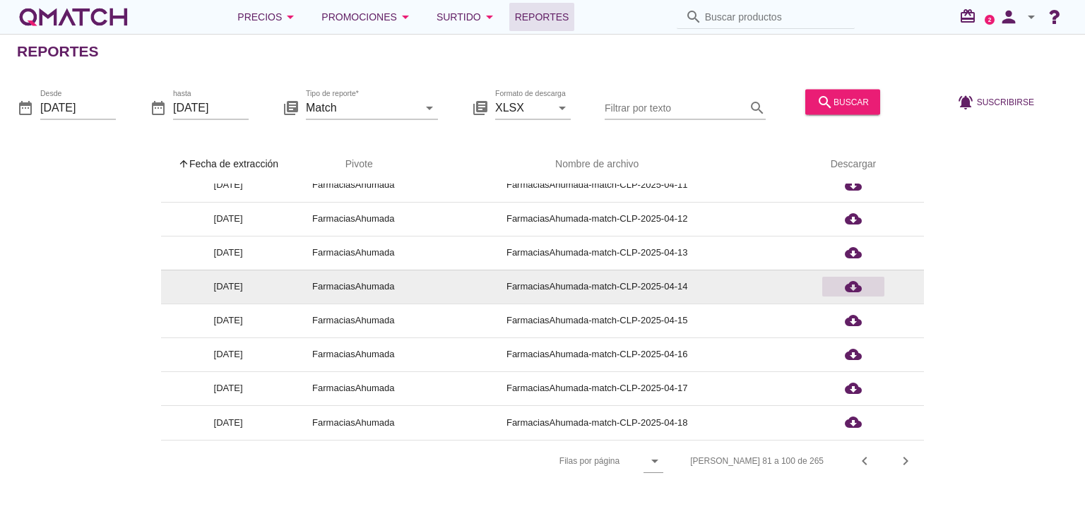
click at [850, 283] on icon "cloud_download" at bounding box center [853, 286] width 17 height 17
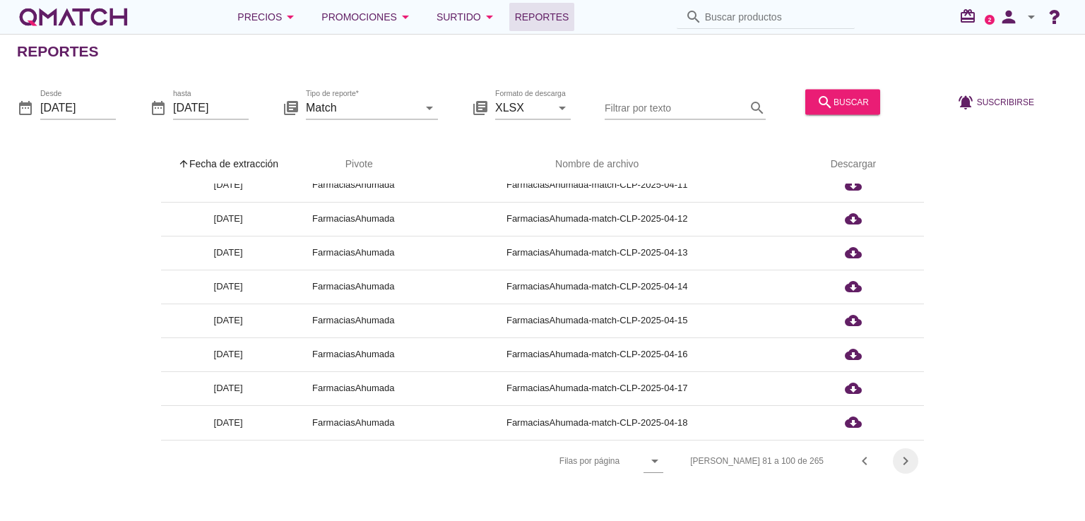
click at [909, 465] on icon "chevron_right" at bounding box center [905, 461] width 17 height 17
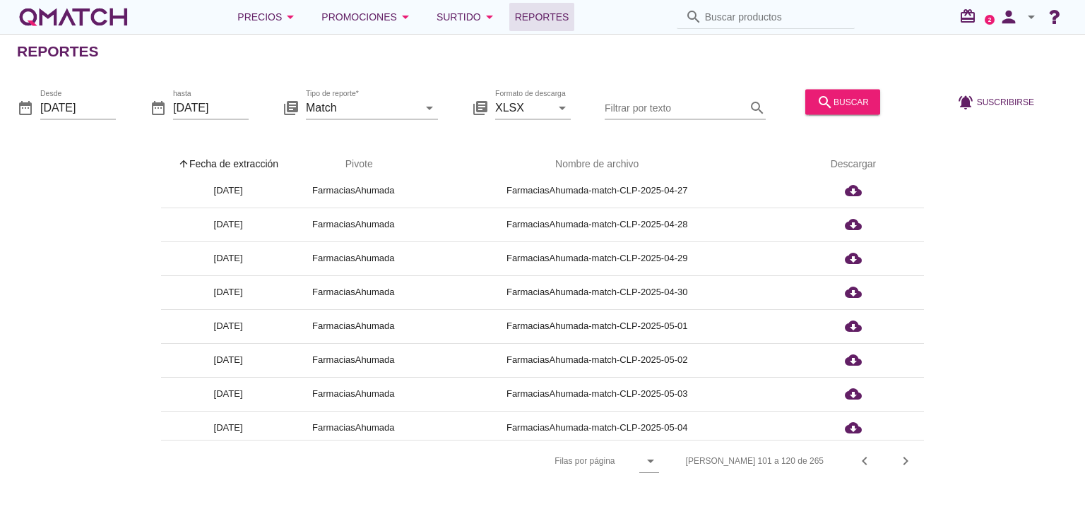
scroll to position [0, 0]
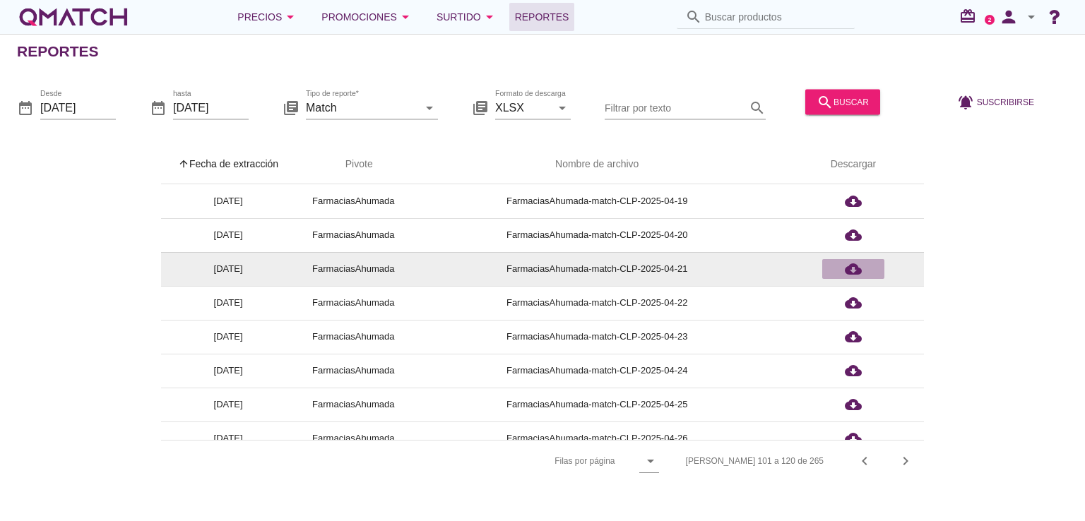
click at [849, 270] on icon "cloud_download" at bounding box center [853, 269] width 17 height 17
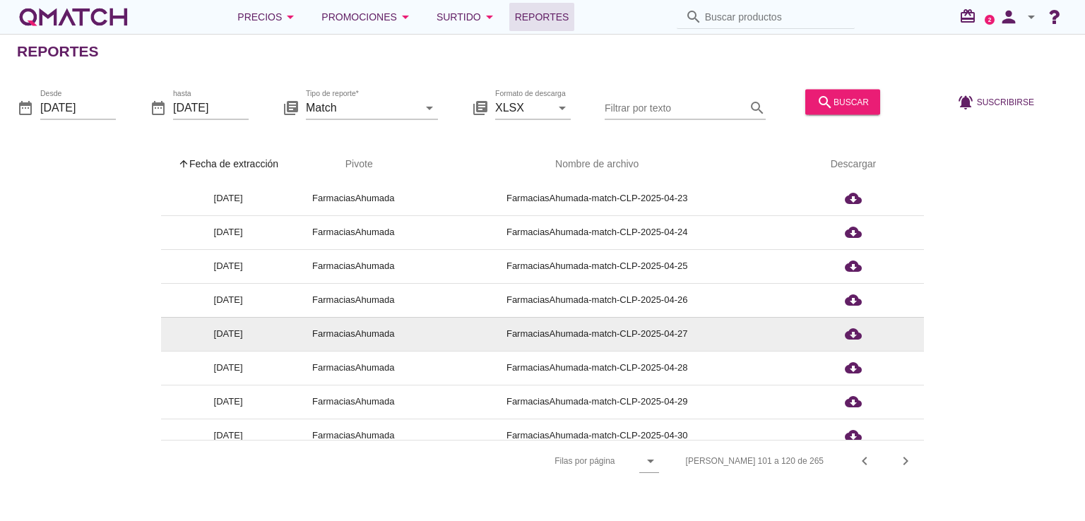
scroll to position [141, 0]
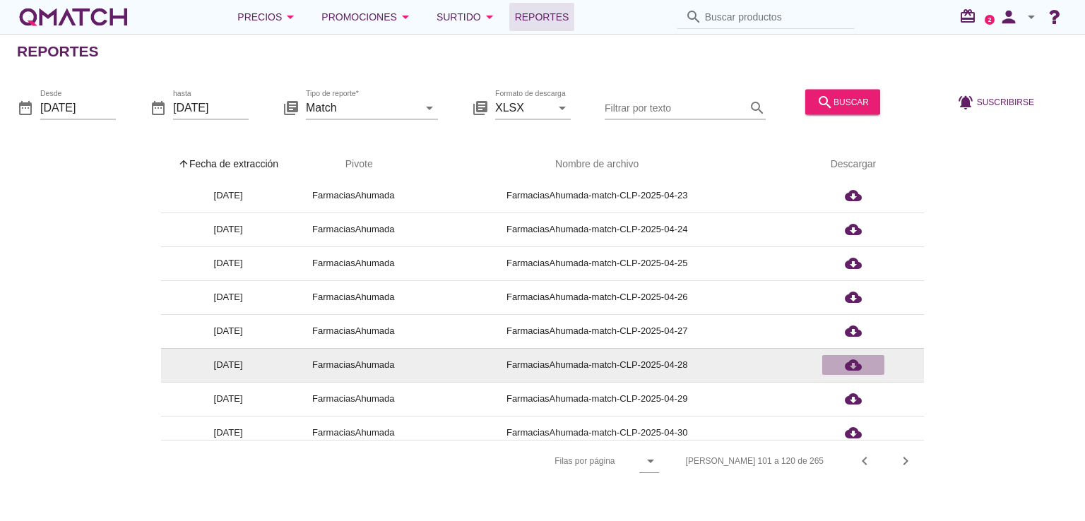
click at [846, 362] on icon "cloud_download" at bounding box center [853, 365] width 17 height 17
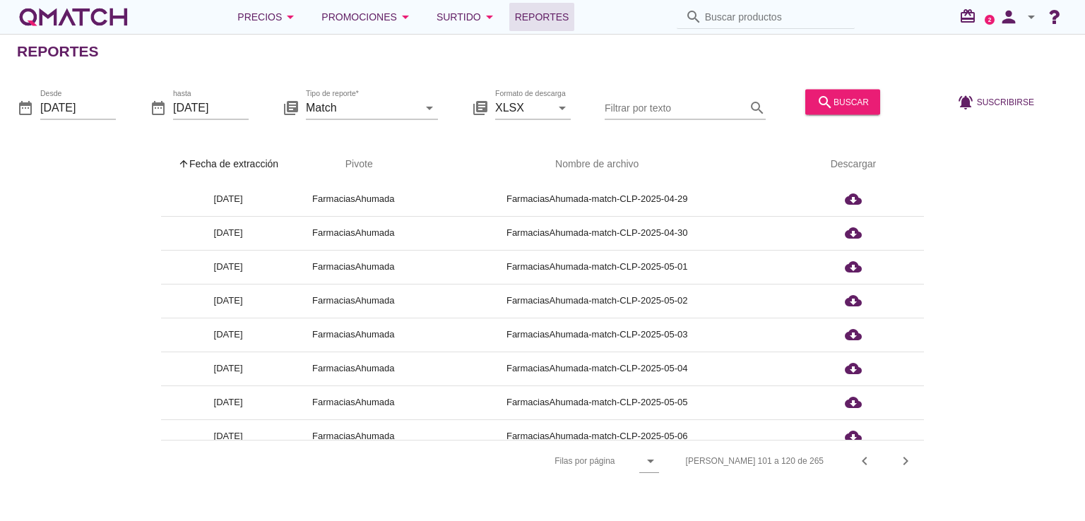
scroll to position [423, 0]
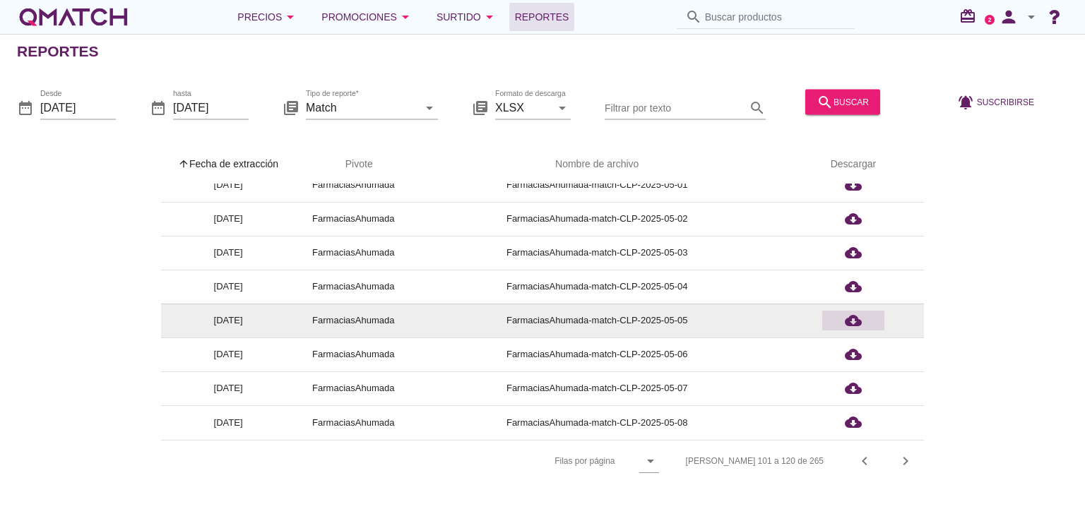
click at [855, 323] on icon "cloud_download" at bounding box center [853, 320] width 17 height 17
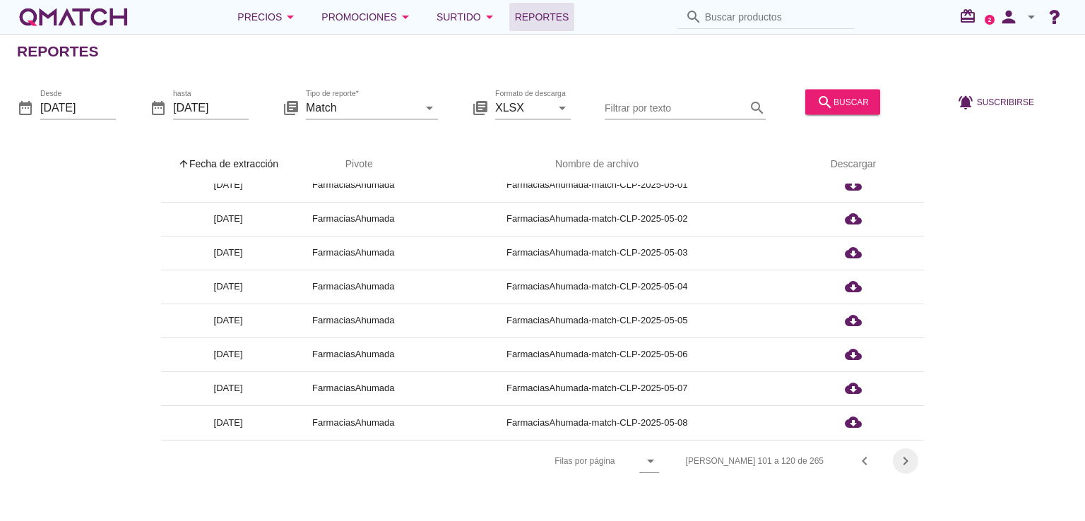
click at [907, 460] on icon "chevron_right" at bounding box center [905, 461] width 17 height 17
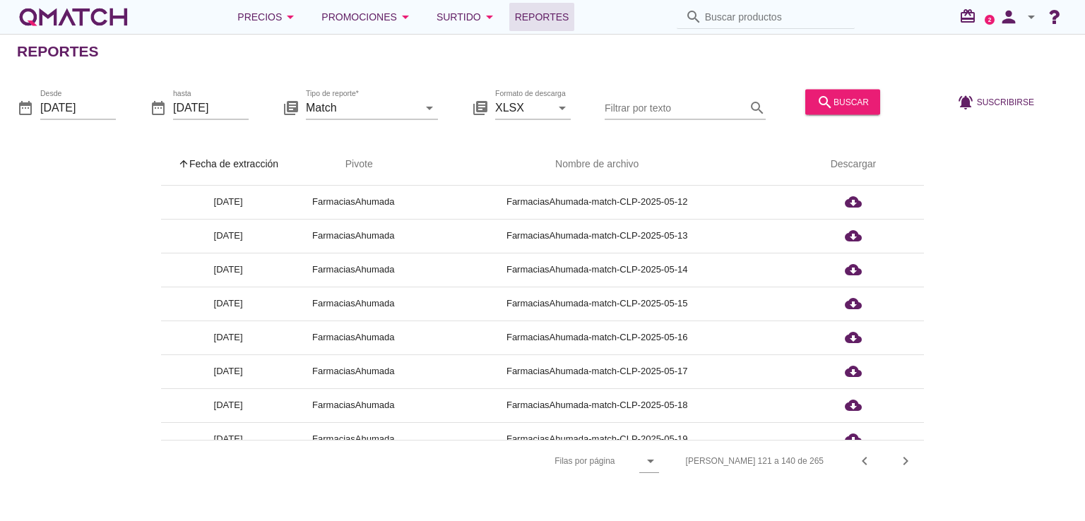
scroll to position [0, 0]
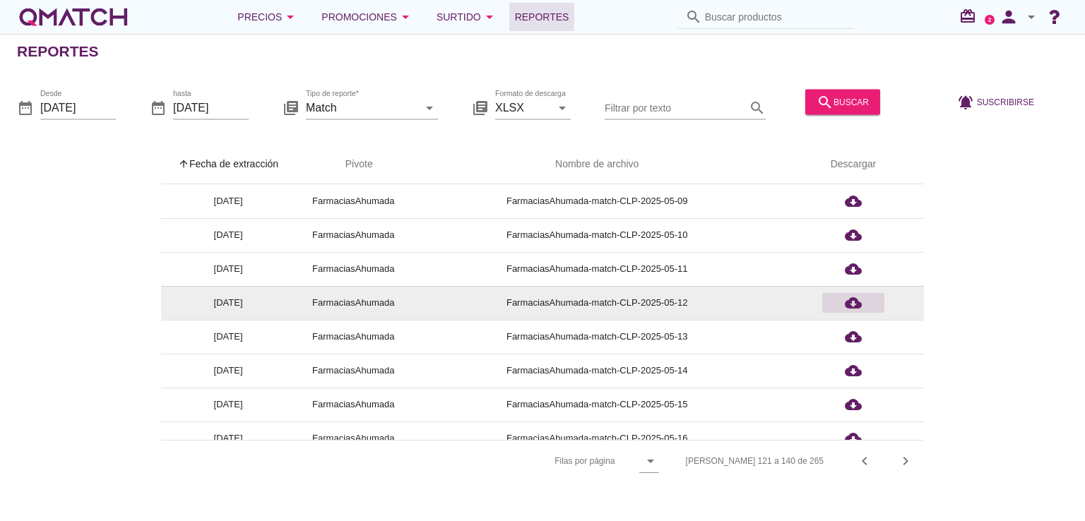
click at [847, 303] on icon "cloud_download" at bounding box center [853, 303] width 17 height 17
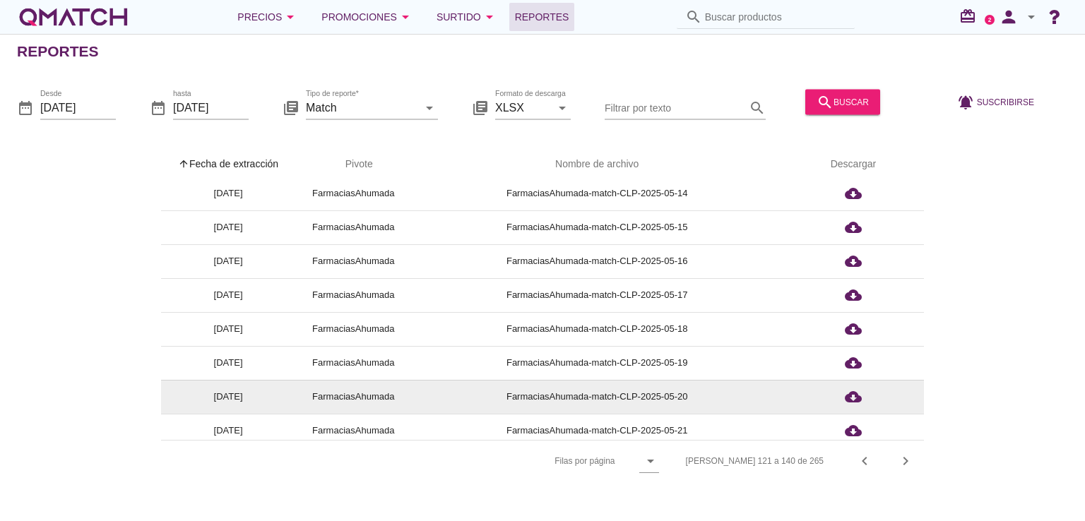
scroll to position [212, 0]
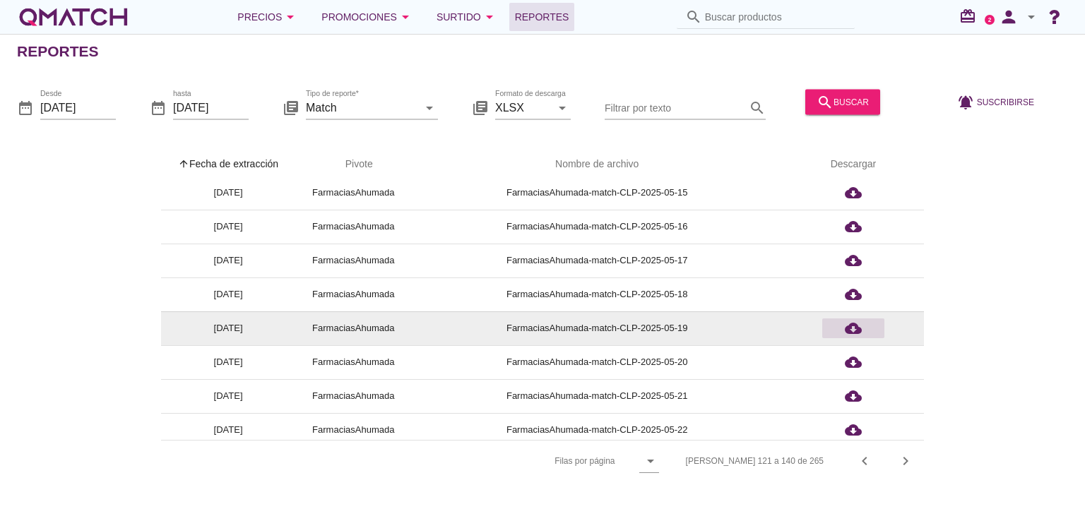
click at [845, 330] on icon "cloud_download" at bounding box center [853, 328] width 17 height 17
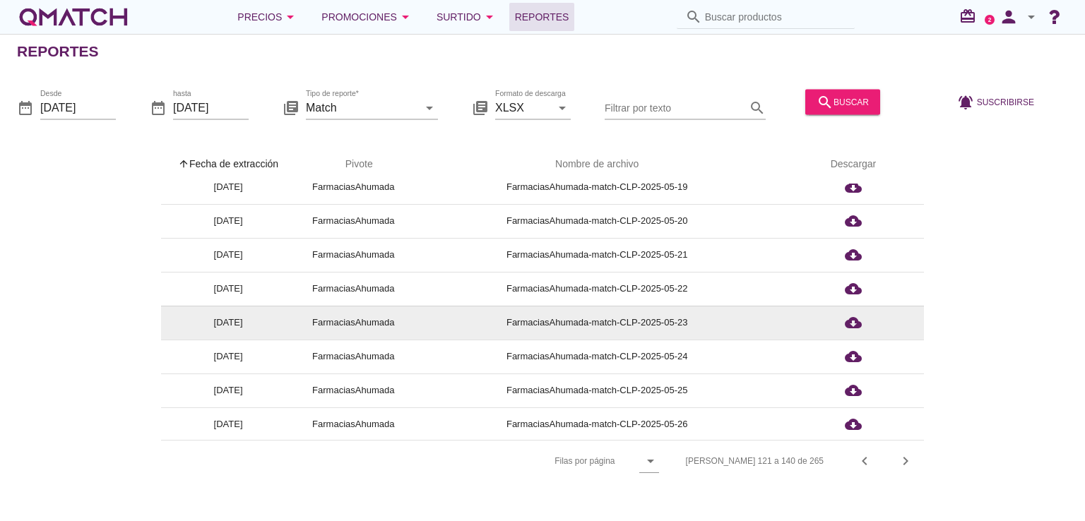
scroll to position [423, 0]
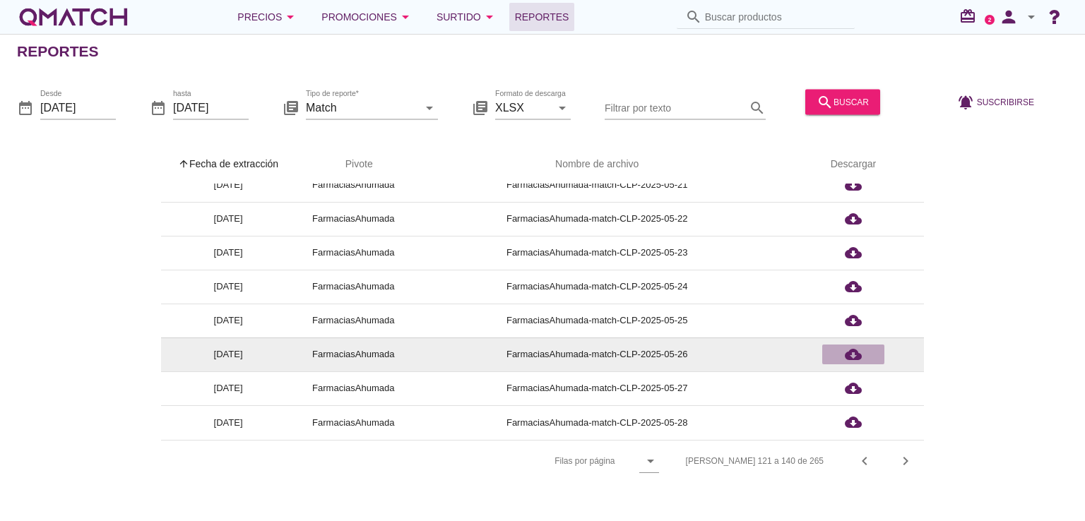
click at [851, 359] on icon "cloud_download" at bounding box center [853, 354] width 17 height 17
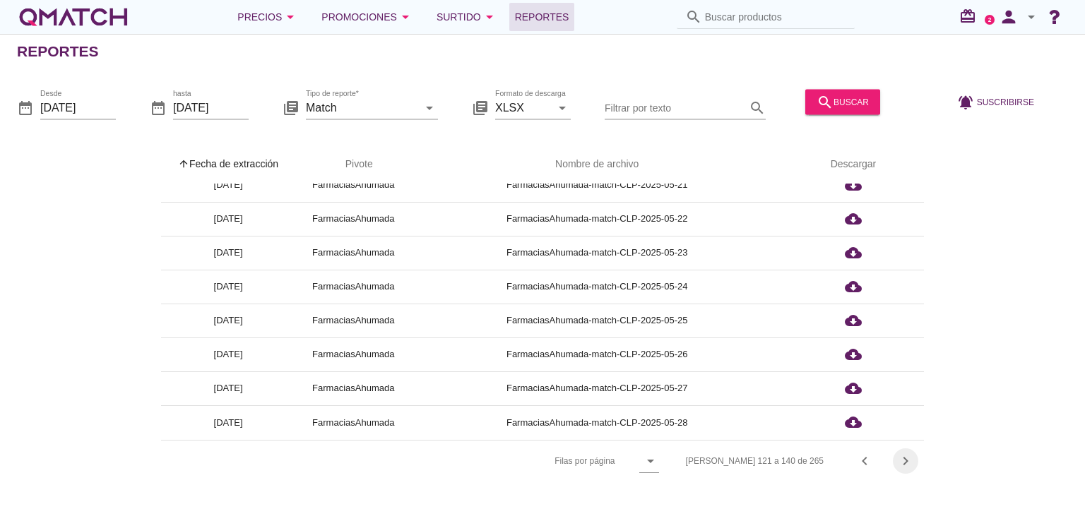
click at [904, 456] on icon "chevron_right" at bounding box center [905, 461] width 17 height 17
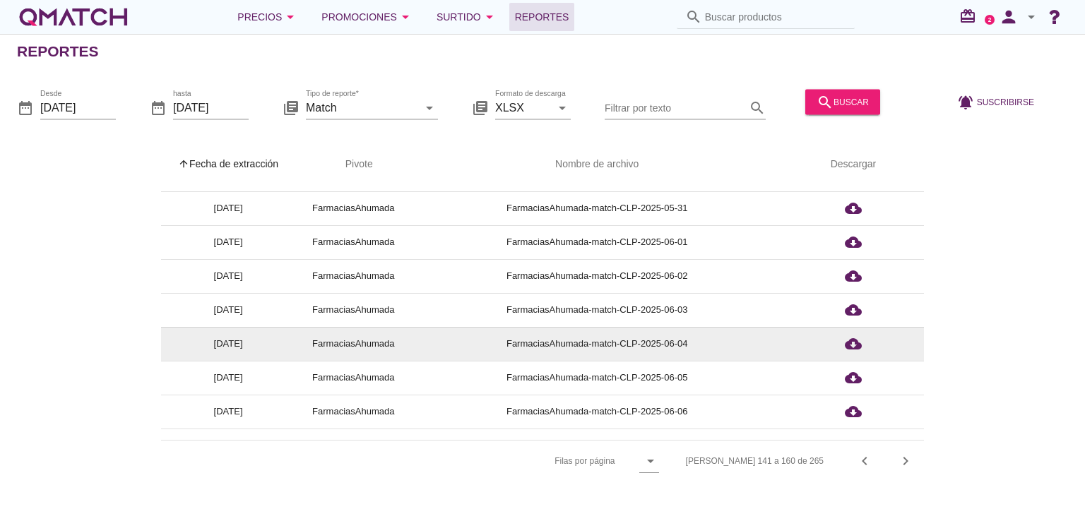
scroll to position [0, 0]
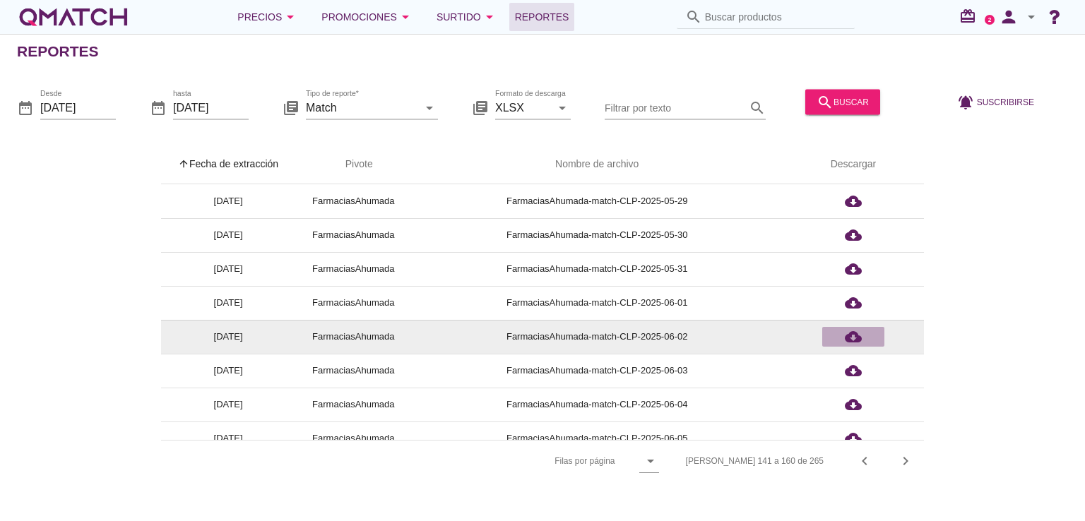
click at [861, 335] on icon "cloud_download" at bounding box center [853, 337] width 17 height 17
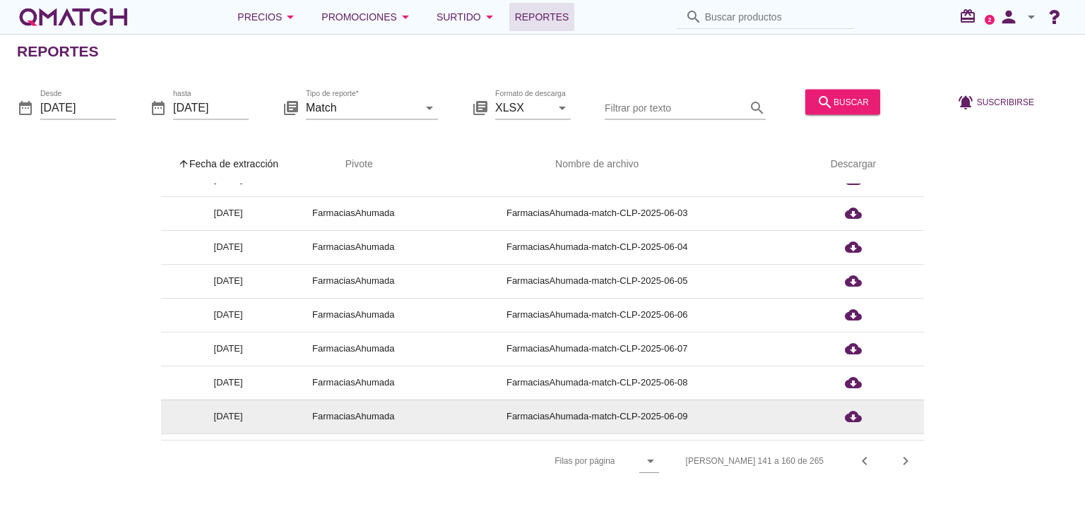
scroll to position [212, 0]
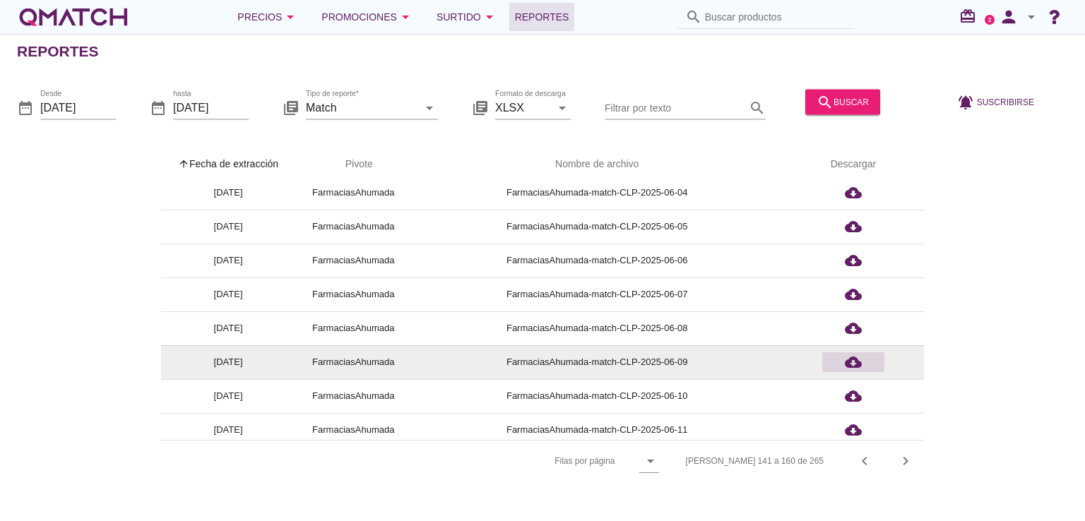
click at [862, 357] on div "cloud_download" at bounding box center [853, 362] width 51 height 17
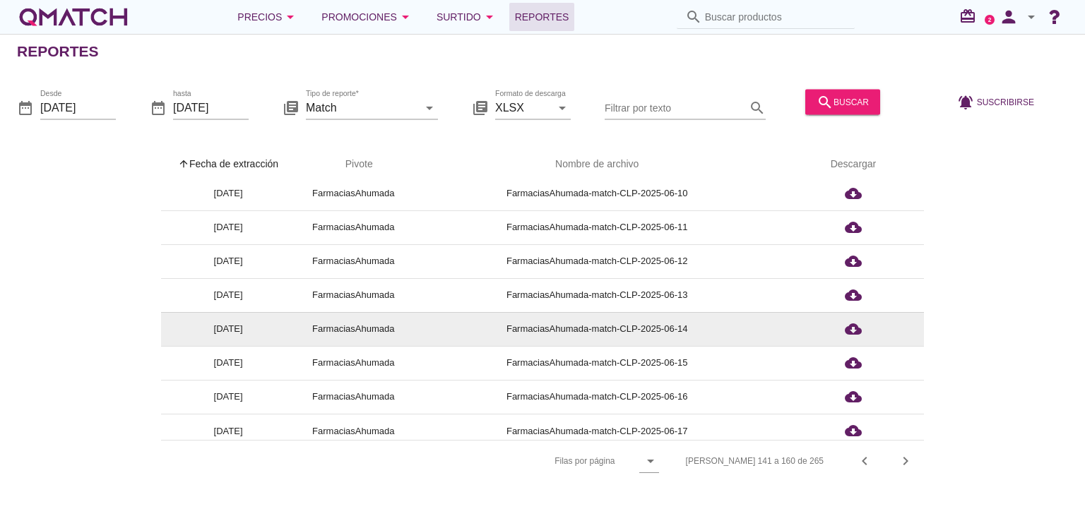
scroll to position [423, 0]
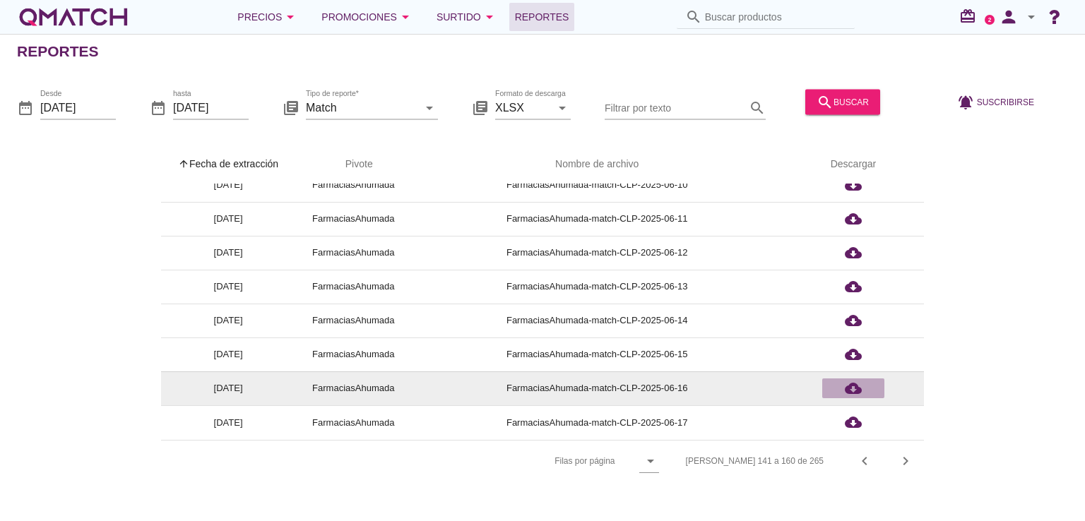
click at [846, 389] on icon "cloud_download" at bounding box center [853, 388] width 17 height 17
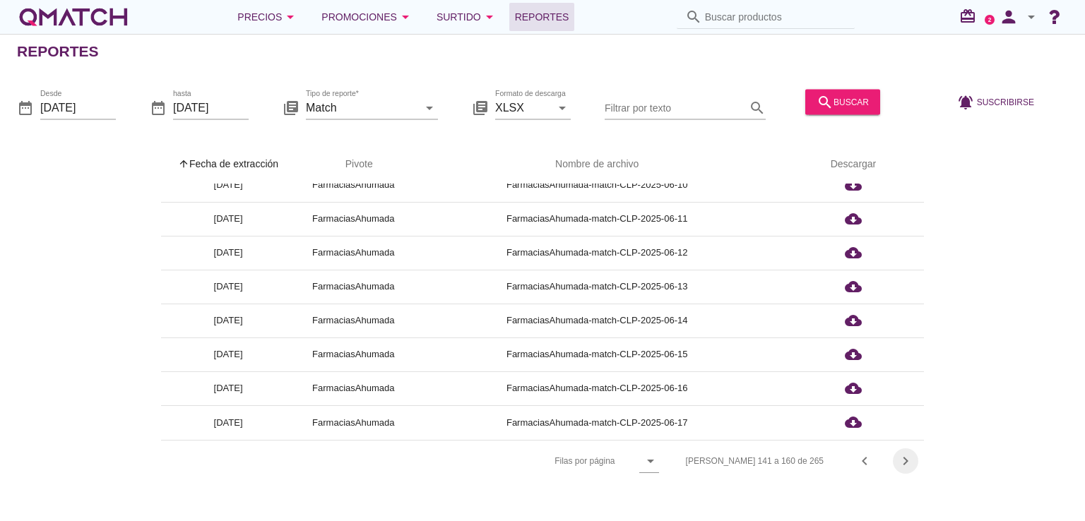
click at [906, 461] on icon "chevron_right" at bounding box center [905, 461] width 17 height 17
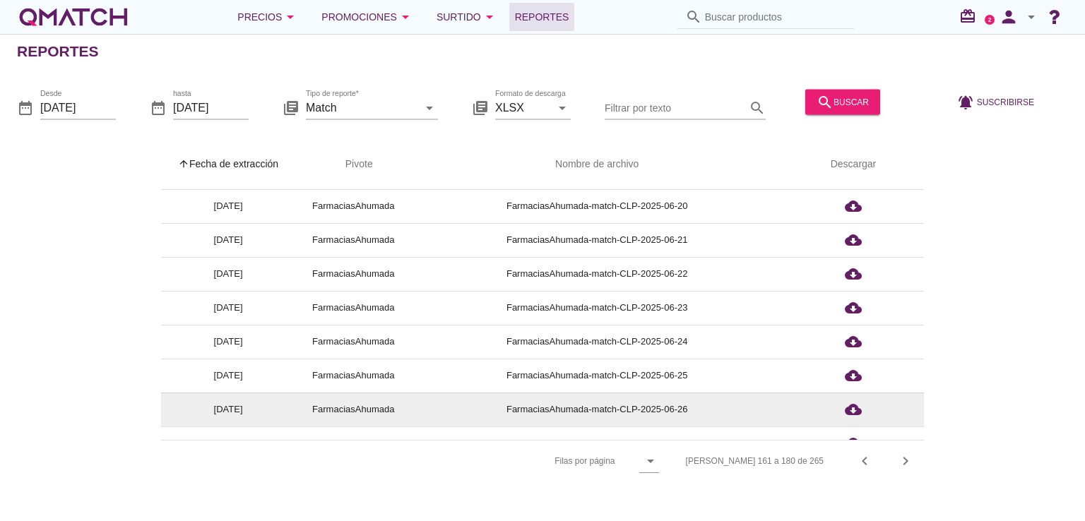
scroll to position [0, 0]
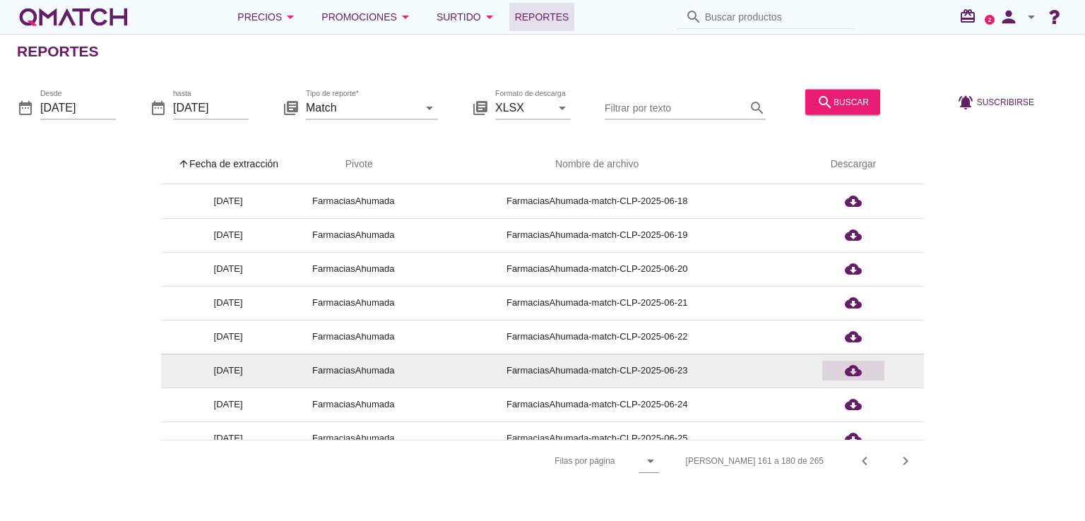
click at [846, 372] on icon "cloud_download" at bounding box center [853, 370] width 17 height 17
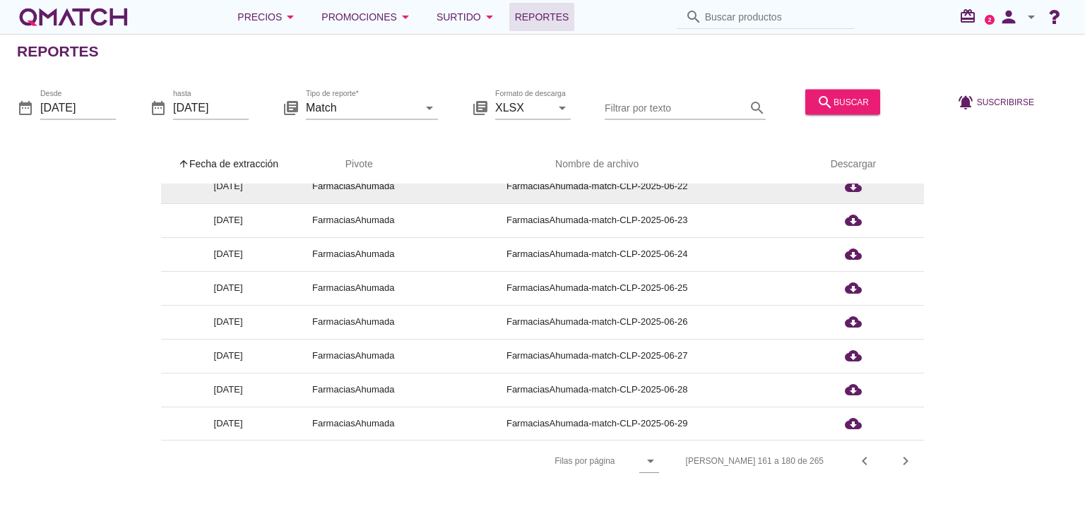
scroll to position [212, 0]
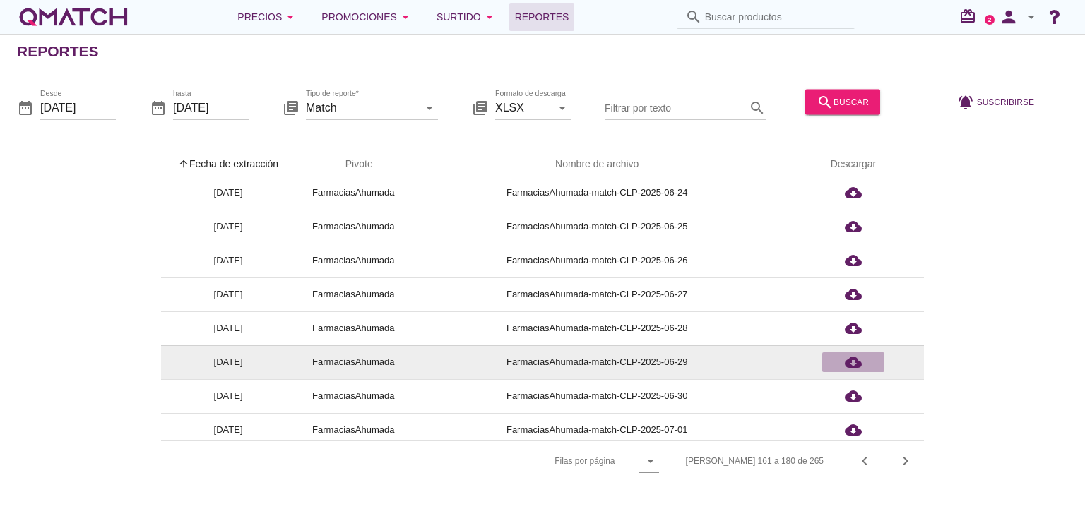
click at [850, 365] on icon "cloud_download" at bounding box center [853, 362] width 17 height 17
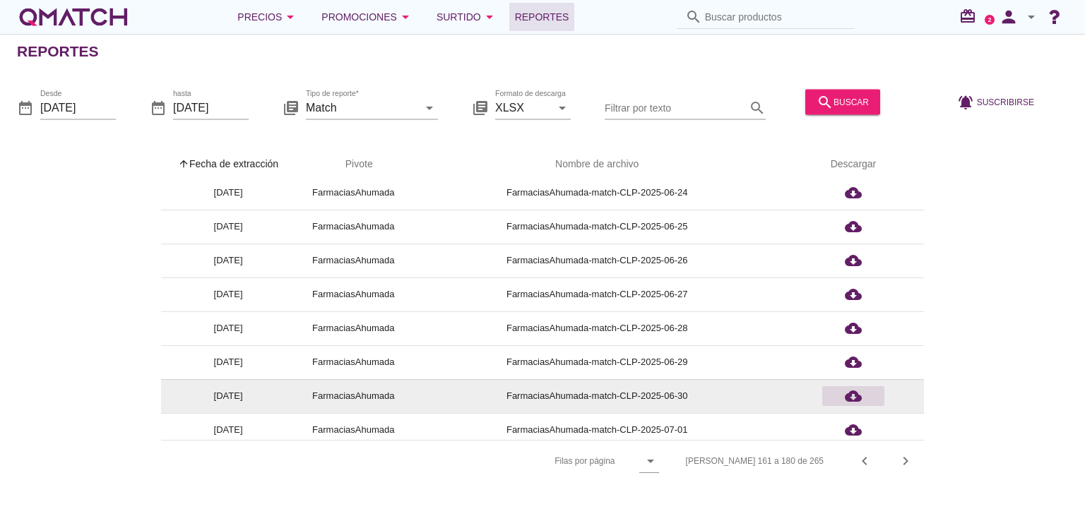
click at [853, 396] on icon "cloud_download" at bounding box center [853, 396] width 17 height 17
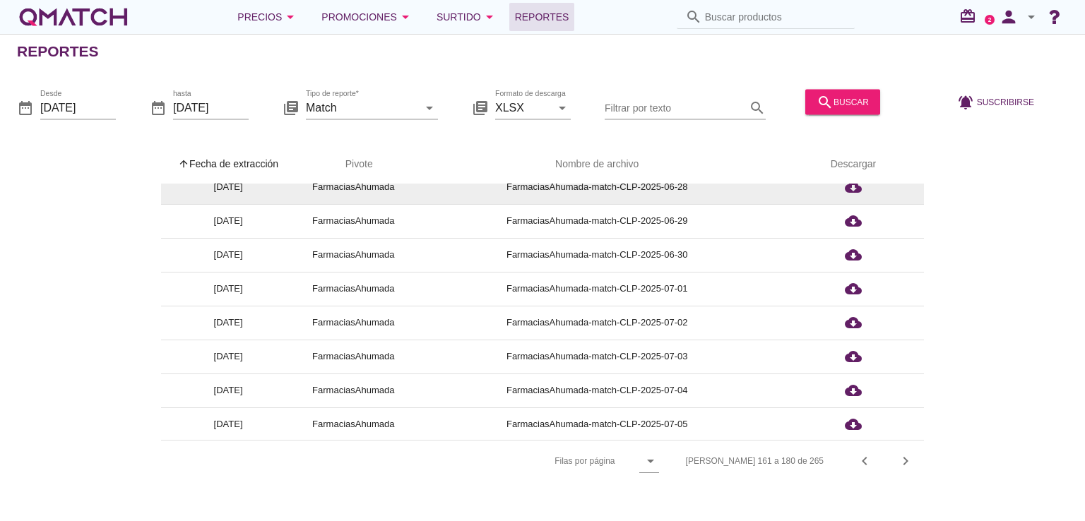
scroll to position [423, 0]
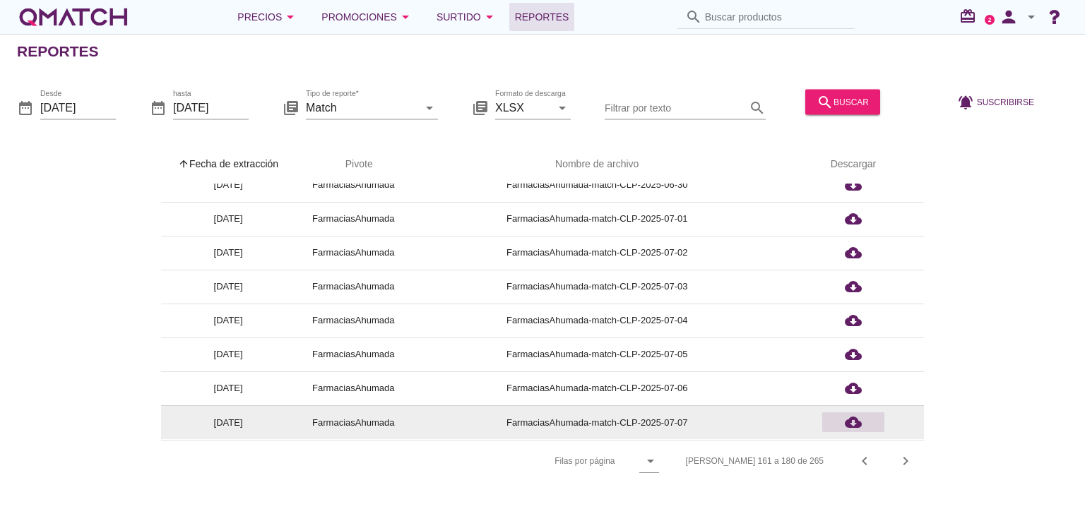
click at [852, 425] on icon "cloud_download" at bounding box center [853, 422] width 17 height 17
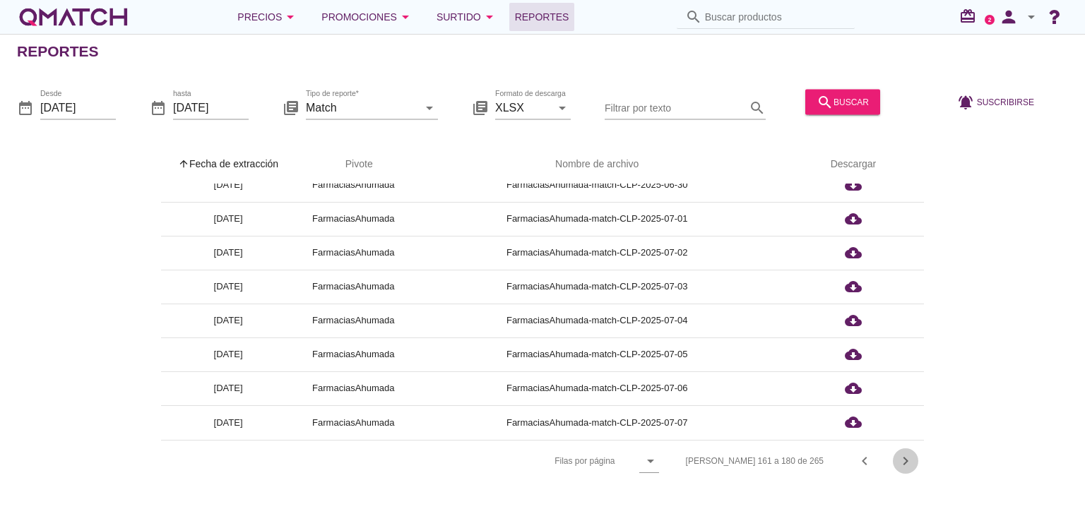
click at [912, 463] on icon "chevron_right" at bounding box center [905, 461] width 17 height 17
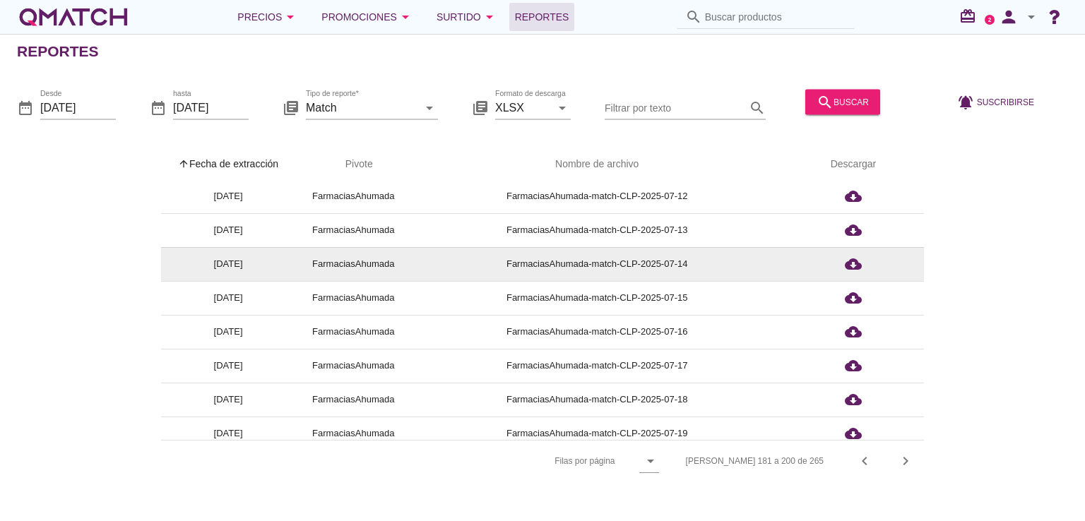
scroll to position [0, 0]
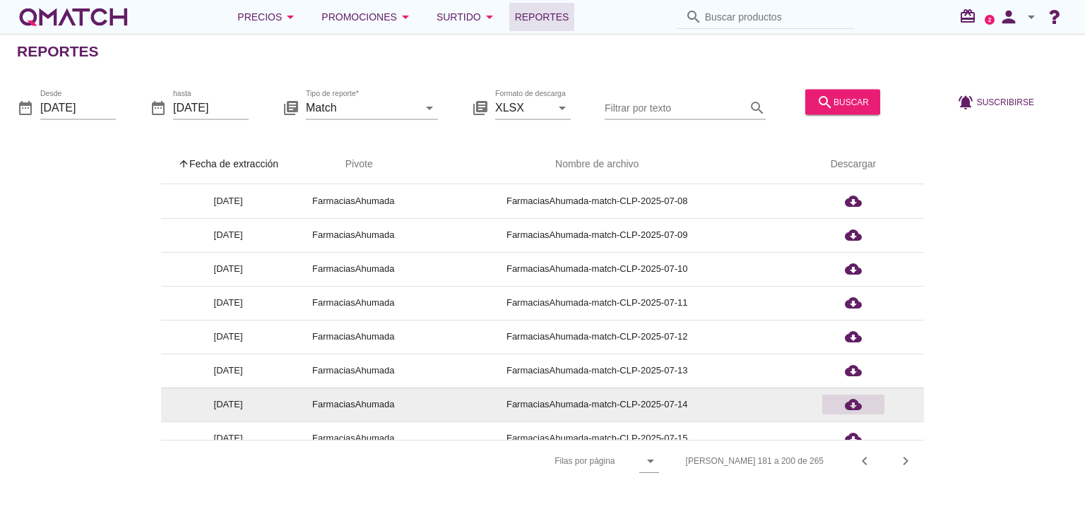
click at [850, 408] on icon "cloud_download" at bounding box center [853, 404] width 17 height 17
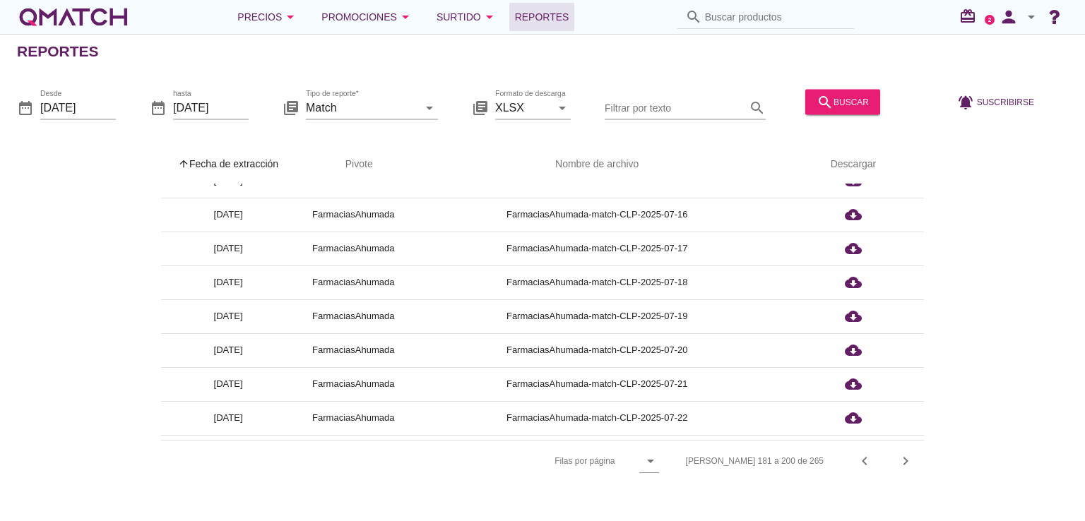
scroll to position [283, 0]
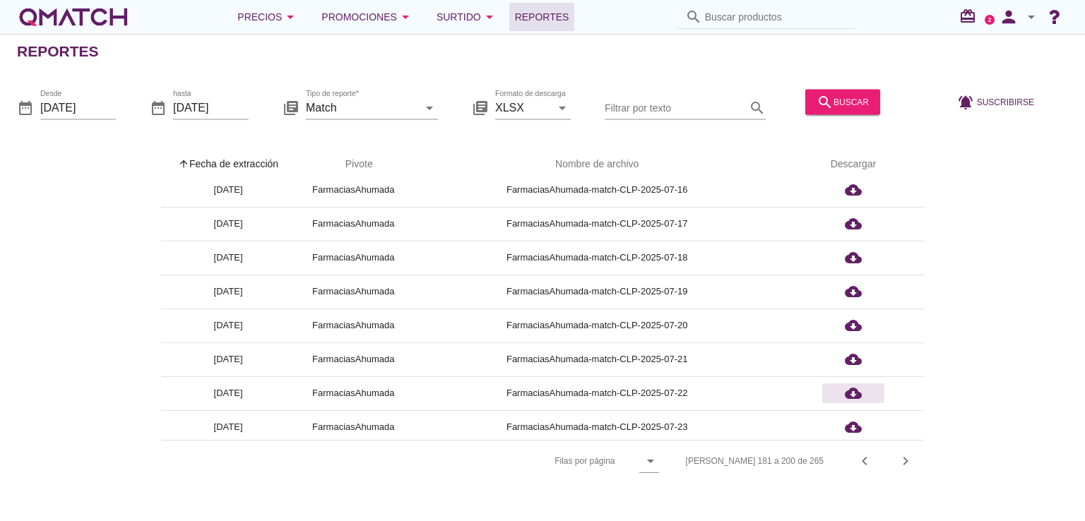
drag, startPoint x: 853, startPoint y: 391, endPoint x: 1000, endPoint y: 364, distance: 149.4
click at [1000, 364] on div "arrow_upward Fecha de extracción arrow_upward Pivote Nombre de archivo Descarga…" at bounding box center [542, 313] width 1051 height 337
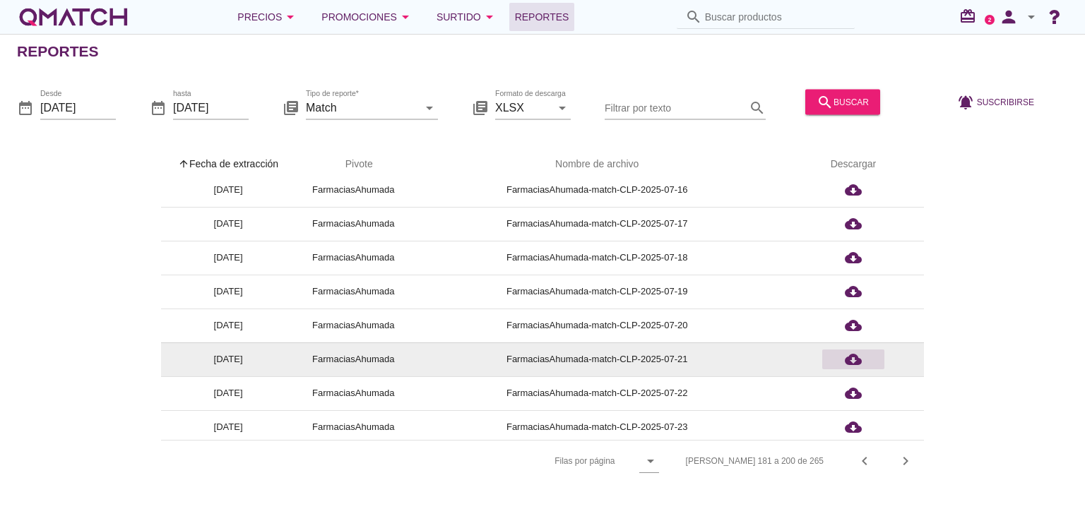
click at [862, 365] on div "cloud_download" at bounding box center [853, 359] width 51 height 17
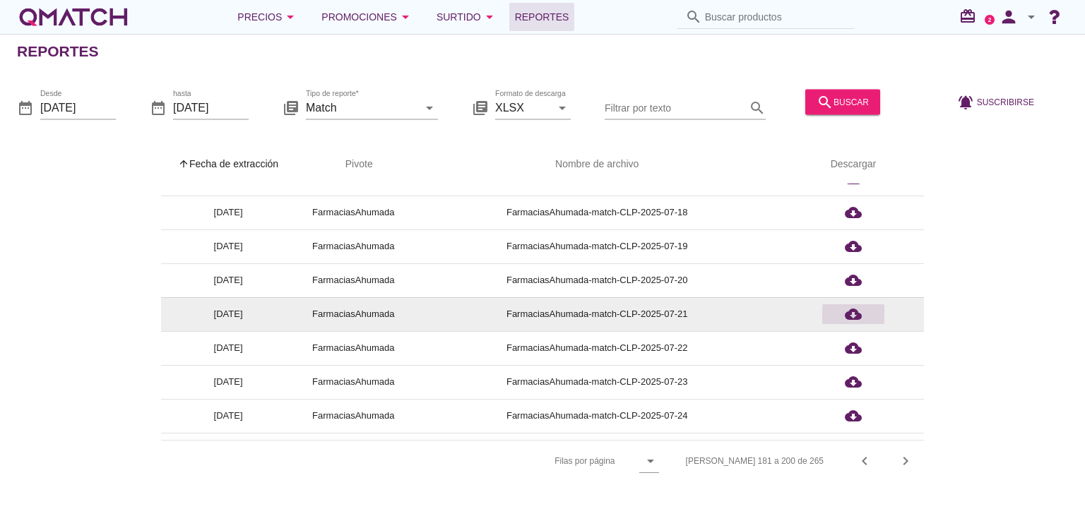
scroll to position [423, 0]
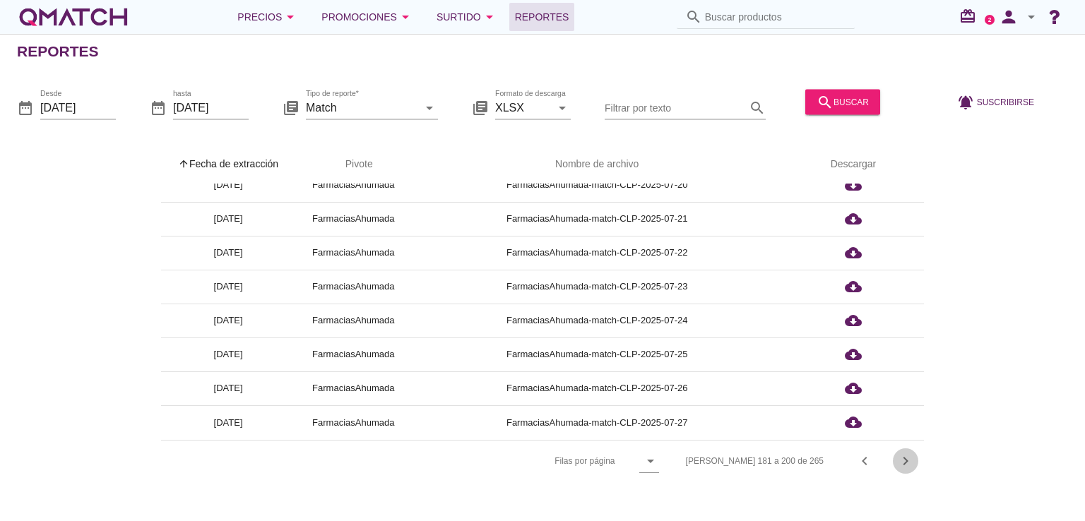
click at [899, 461] on icon "chevron_right" at bounding box center [905, 461] width 17 height 17
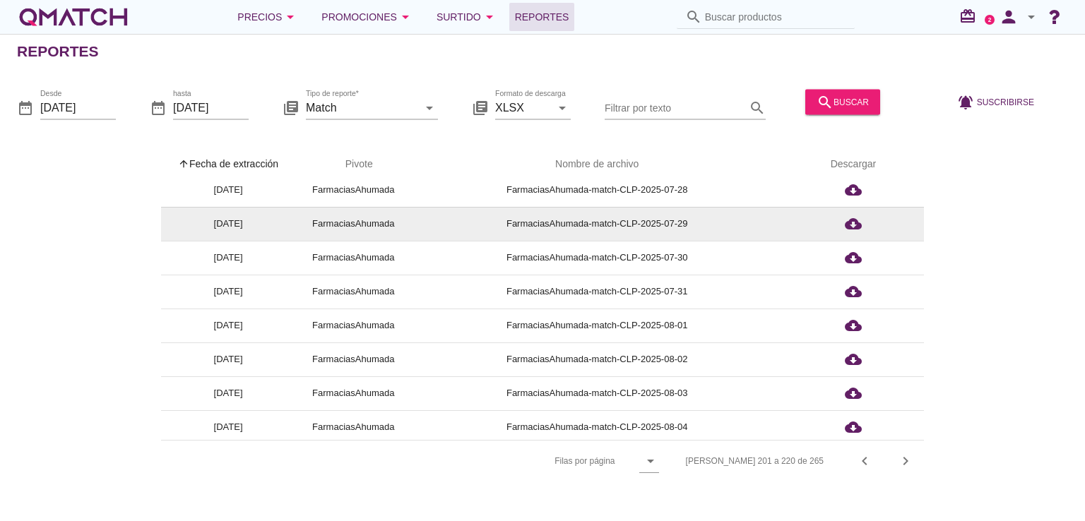
scroll to position [0, 0]
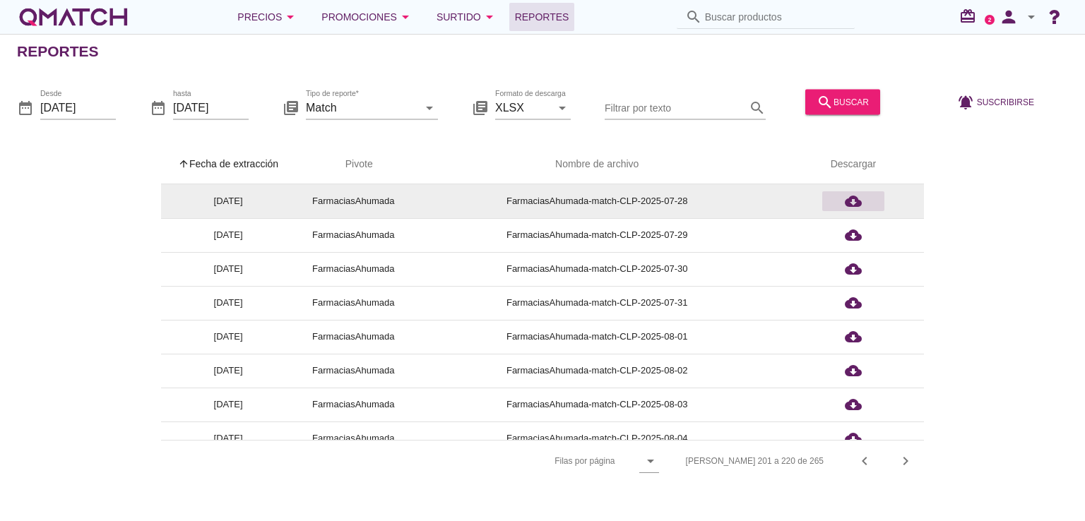
click at [846, 200] on icon "cloud_download" at bounding box center [853, 201] width 17 height 17
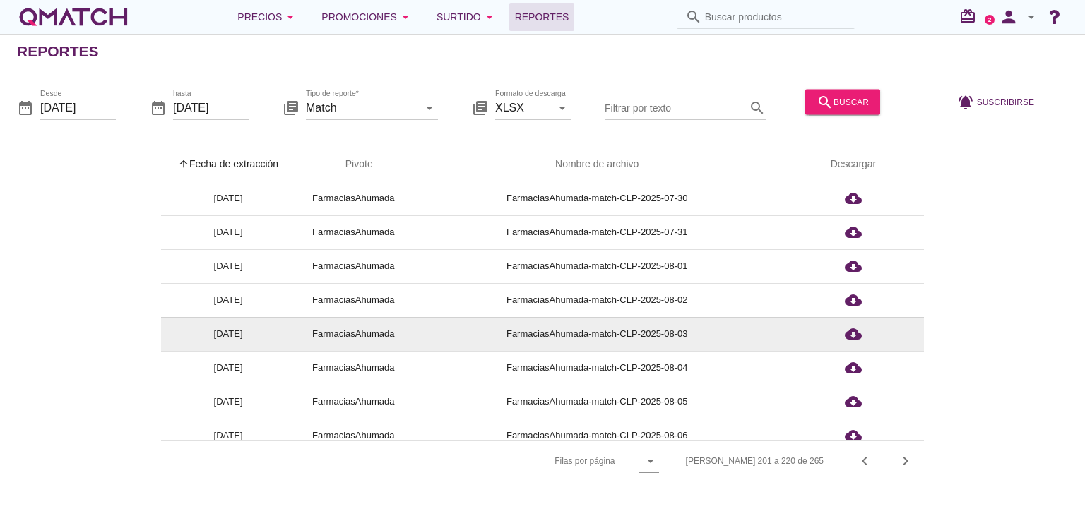
scroll to position [141, 0]
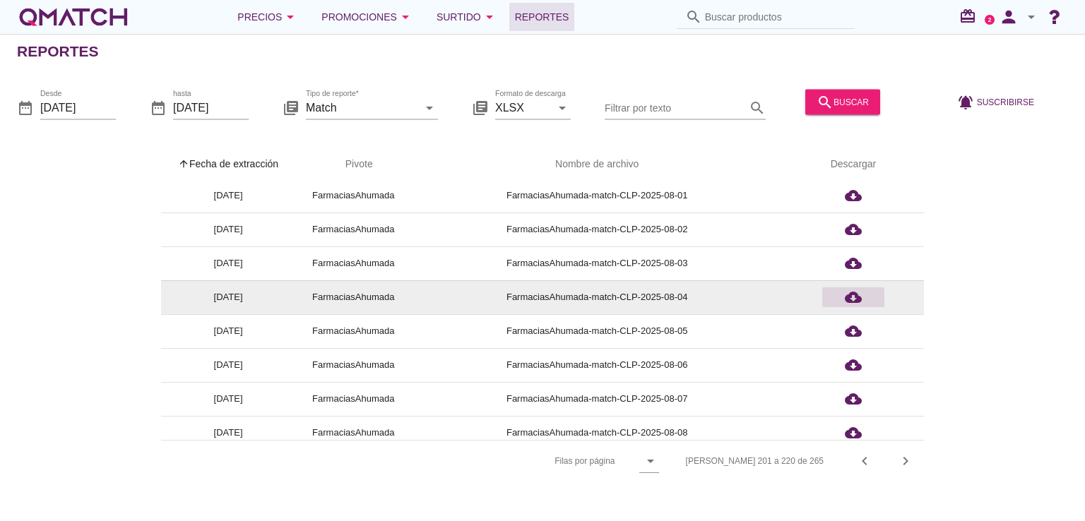
click at [851, 300] on icon "cloud_download" at bounding box center [853, 297] width 17 height 17
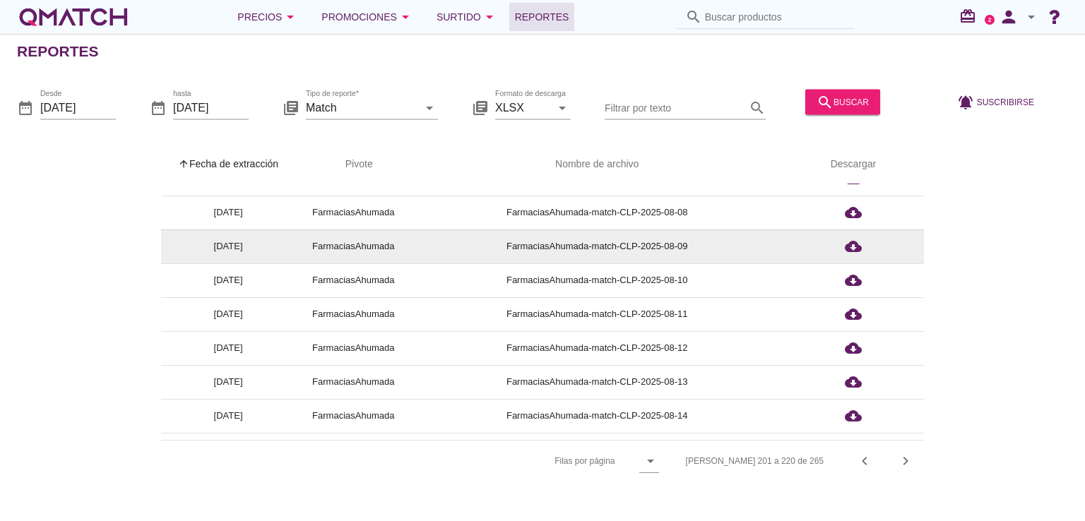
scroll to position [423, 0]
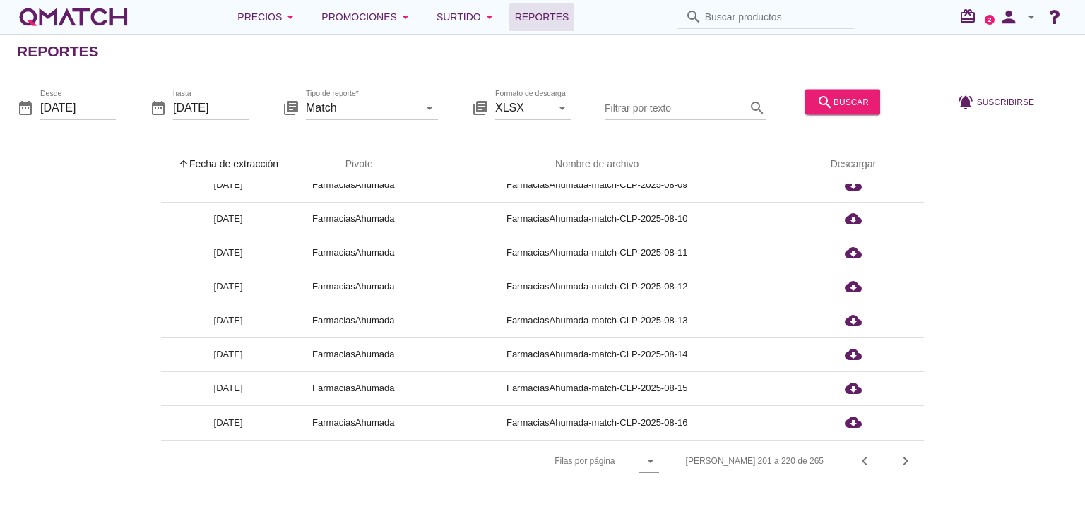
click at [1074, 259] on div "arrow_upward Fecha de extracción arrow_upward Pivote Nombre de archivo Descarga…" at bounding box center [542, 305] width 1085 height 354
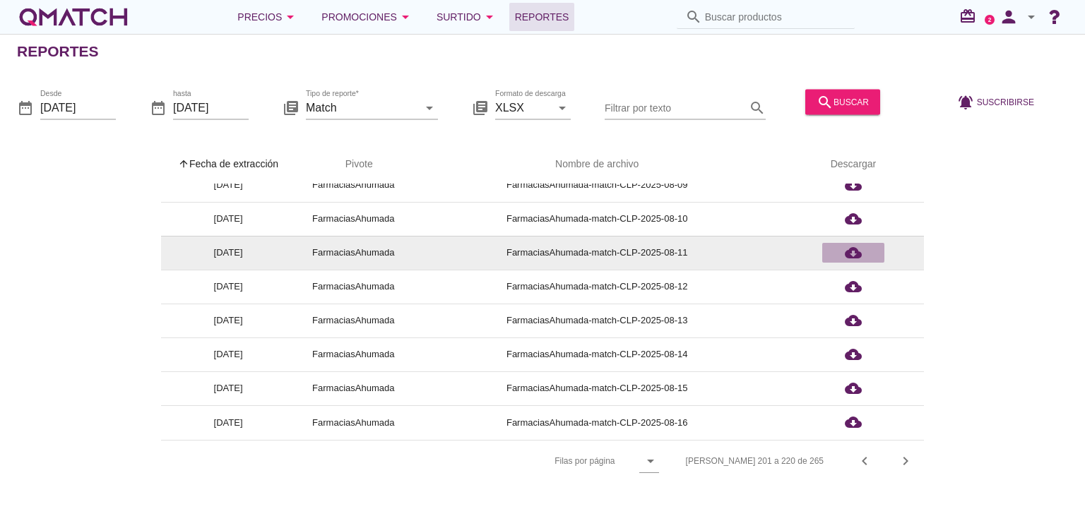
click at [851, 252] on icon "cloud_download" at bounding box center [853, 252] width 17 height 17
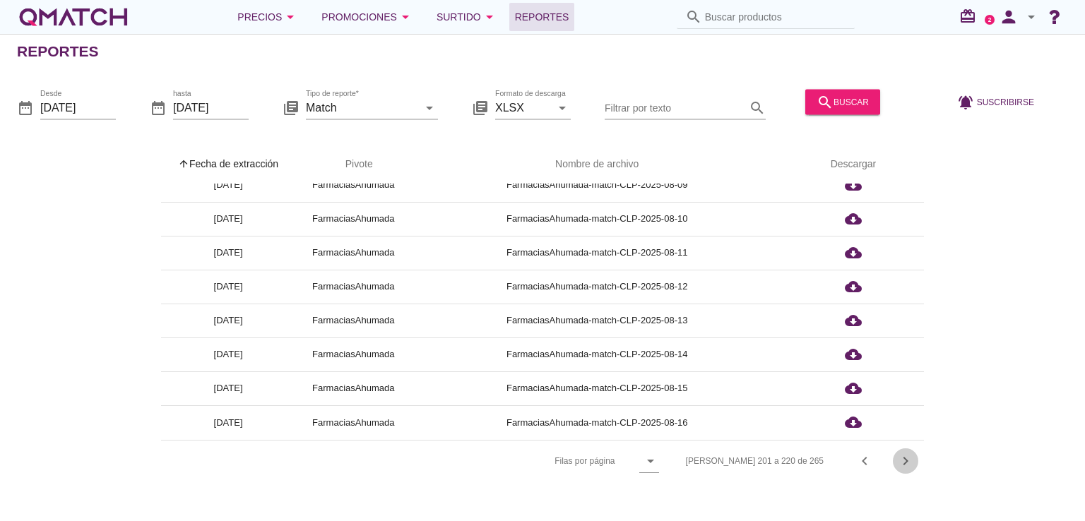
click at [899, 456] on icon "chevron_right" at bounding box center [905, 461] width 17 height 17
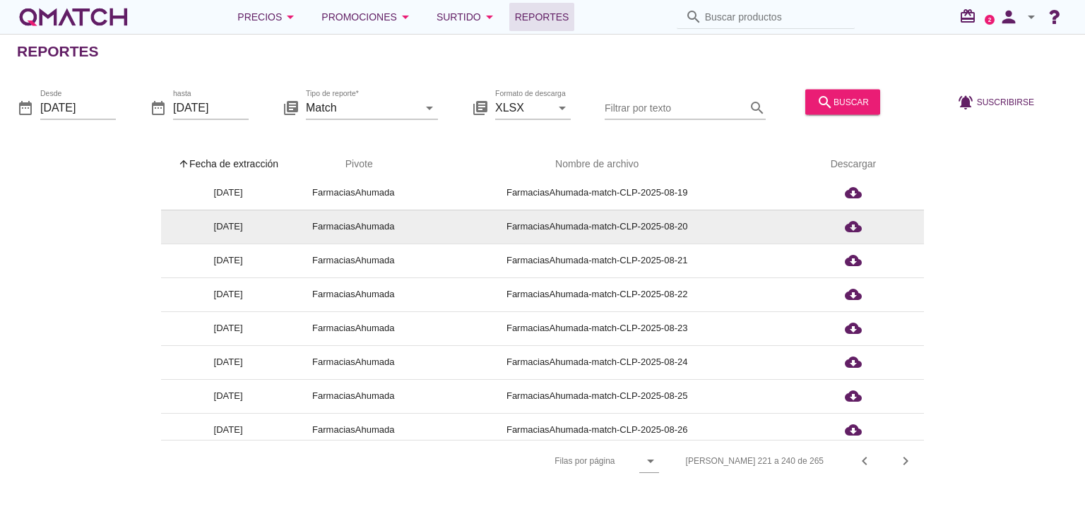
scroll to position [0, 0]
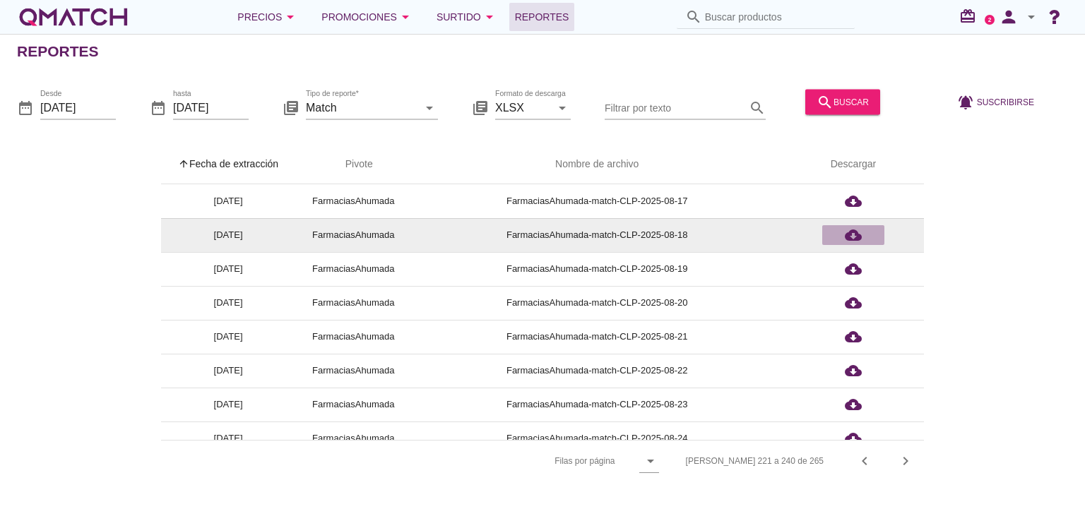
click at [854, 238] on icon "cloud_download" at bounding box center [853, 235] width 17 height 17
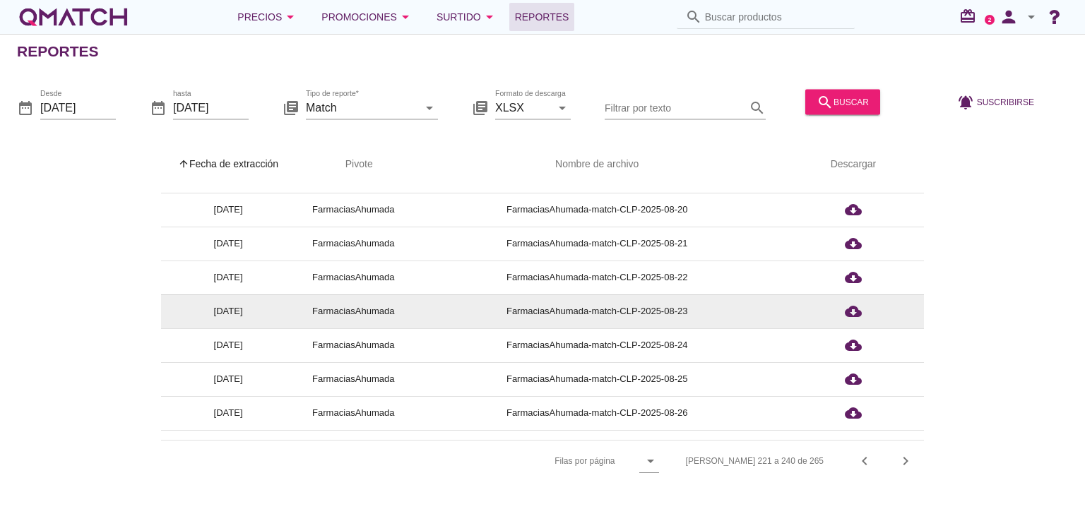
scroll to position [141, 0]
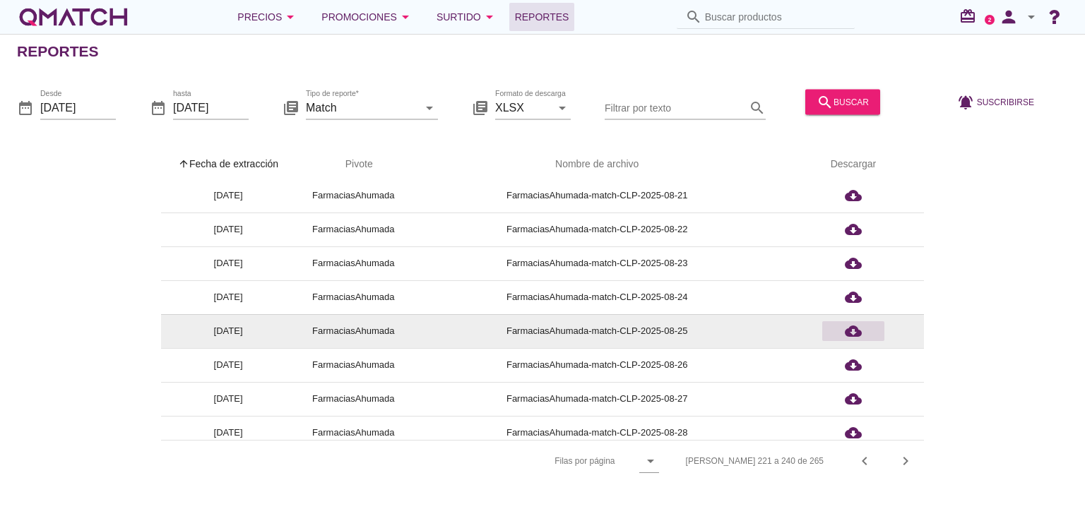
click at [858, 334] on icon "cloud_download" at bounding box center [853, 331] width 17 height 17
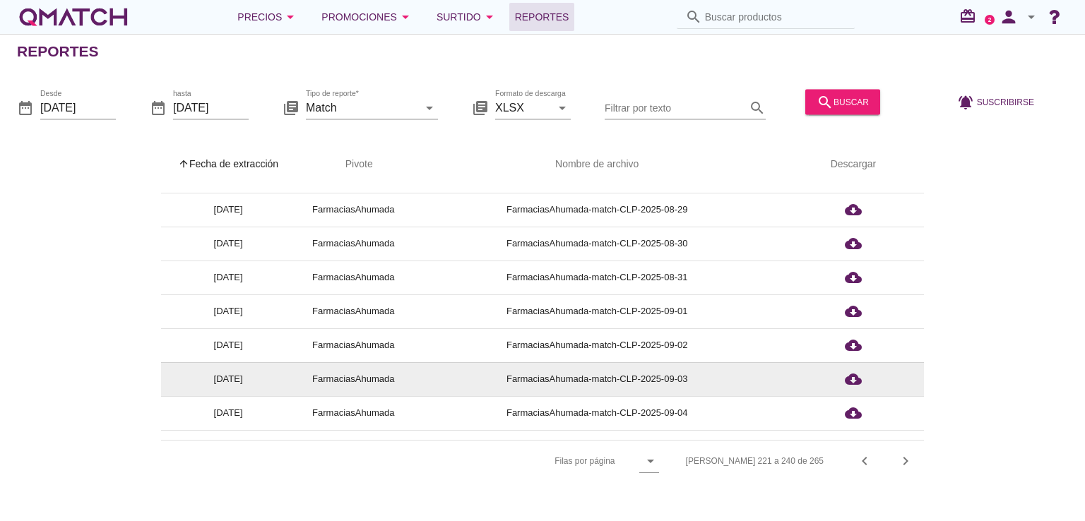
scroll to position [423, 0]
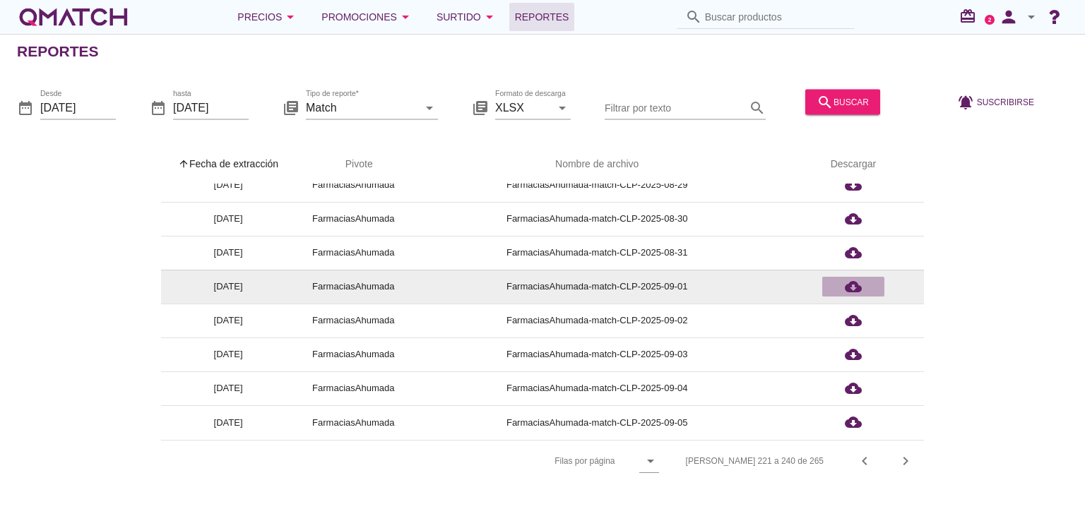
click at [853, 288] on icon "cloud_download" at bounding box center [853, 286] width 17 height 17
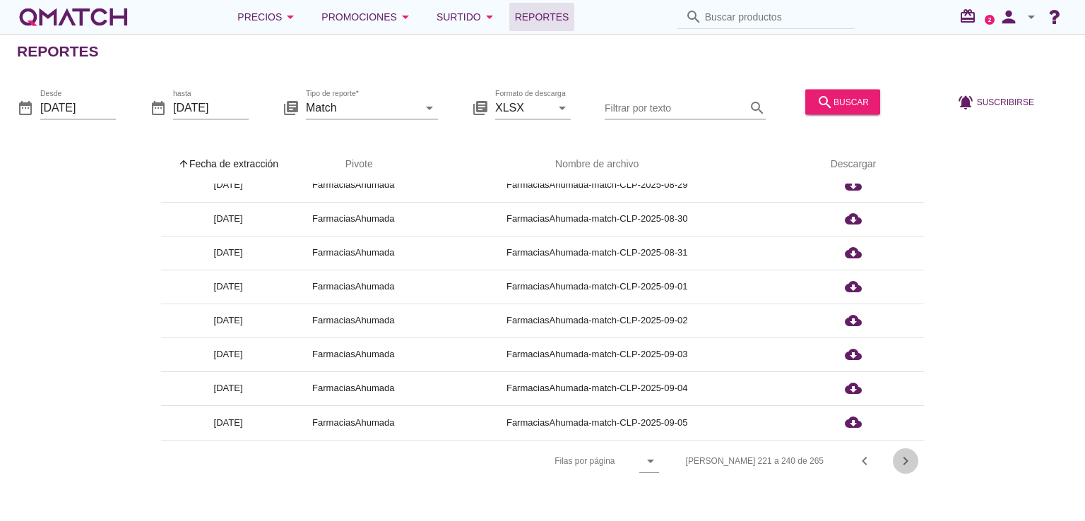
click at [900, 464] on icon "chevron_right" at bounding box center [905, 461] width 17 height 17
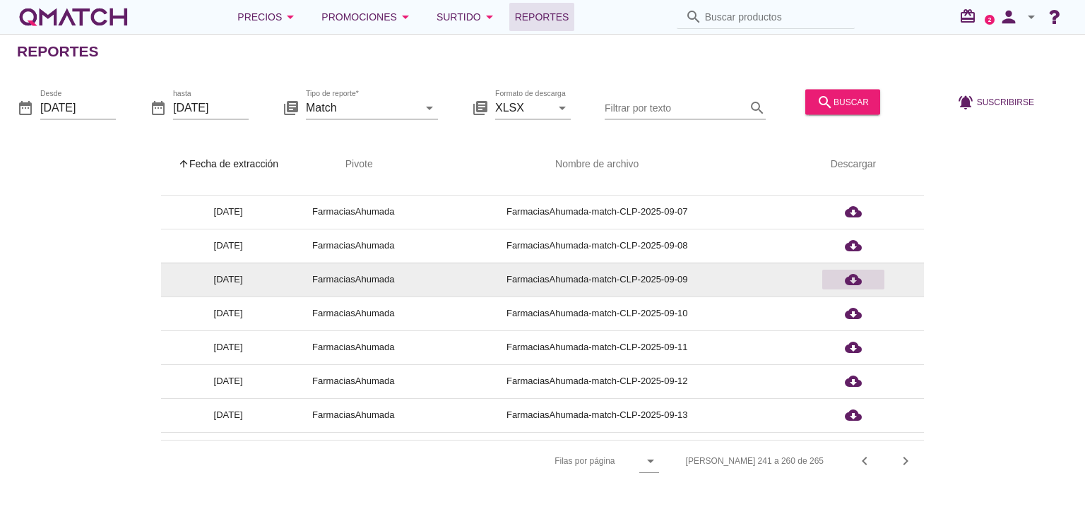
scroll to position [0, 0]
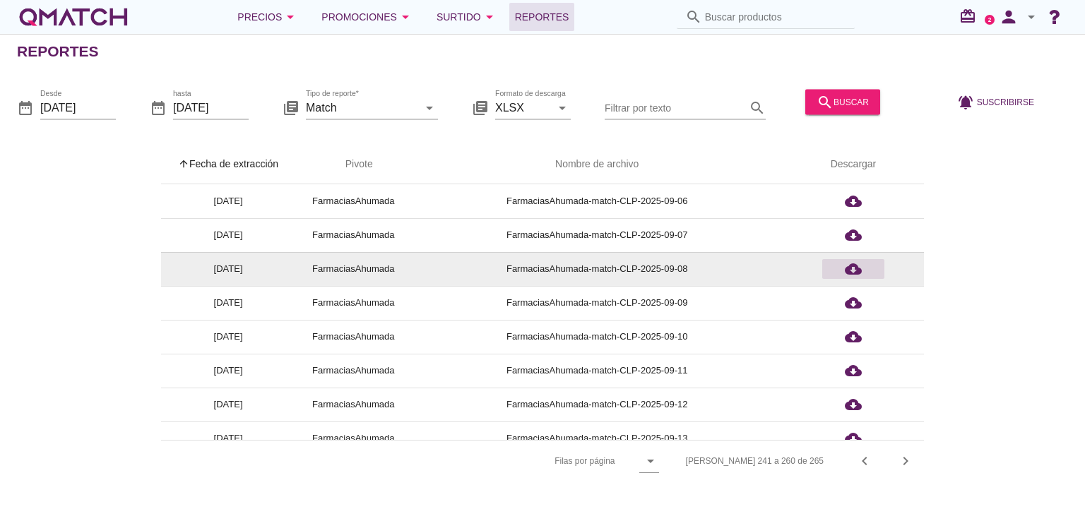
click at [856, 268] on icon "cloud_download" at bounding box center [853, 269] width 17 height 17
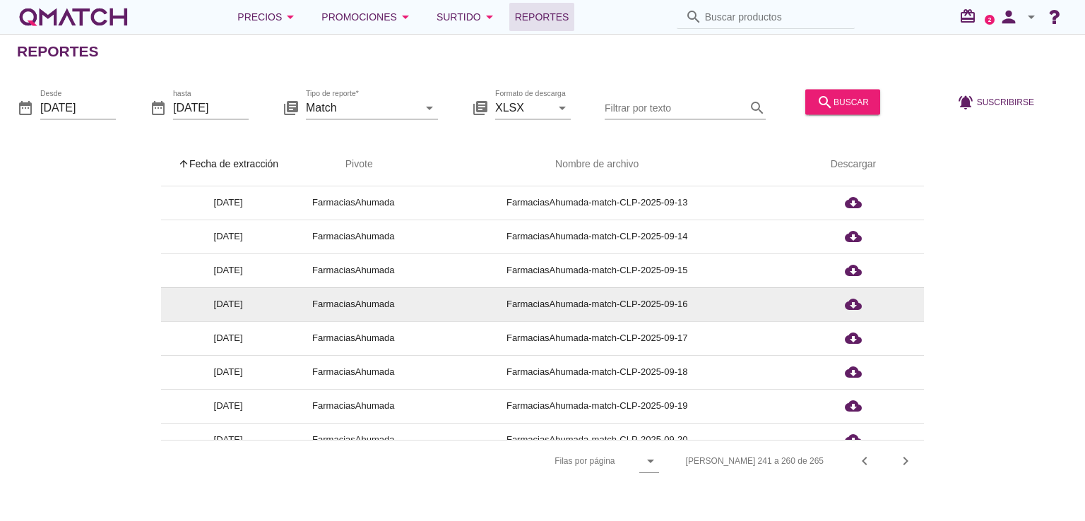
scroll to position [212, 0]
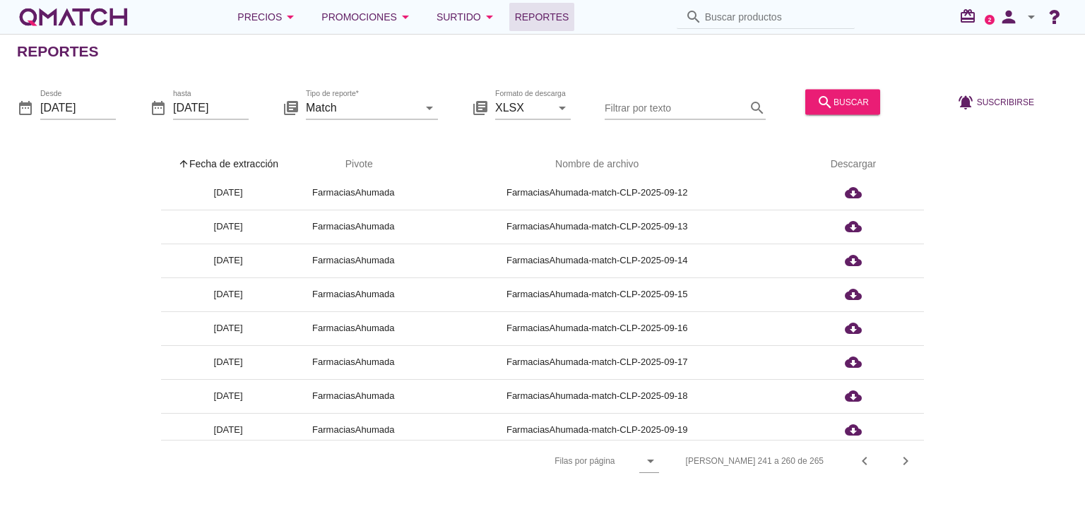
click at [1060, 226] on div "arrow_upward Fecha de extracción arrow_upward Pivote Nombre de archivo Descarga…" at bounding box center [542, 313] width 1051 height 337
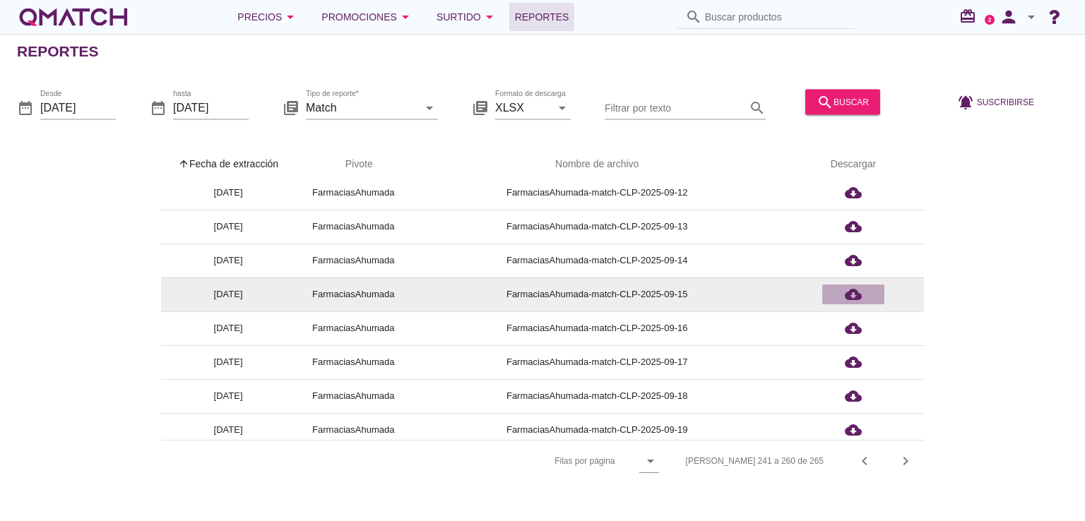
click at [853, 288] on icon "cloud_download" at bounding box center [853, 294] width 17 height 17
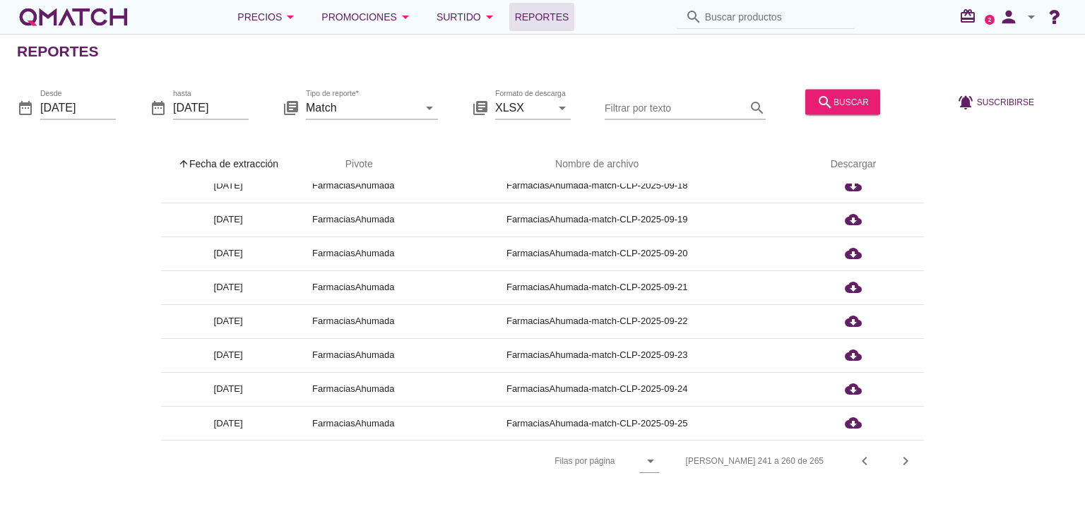
scroll to position [423, 0]
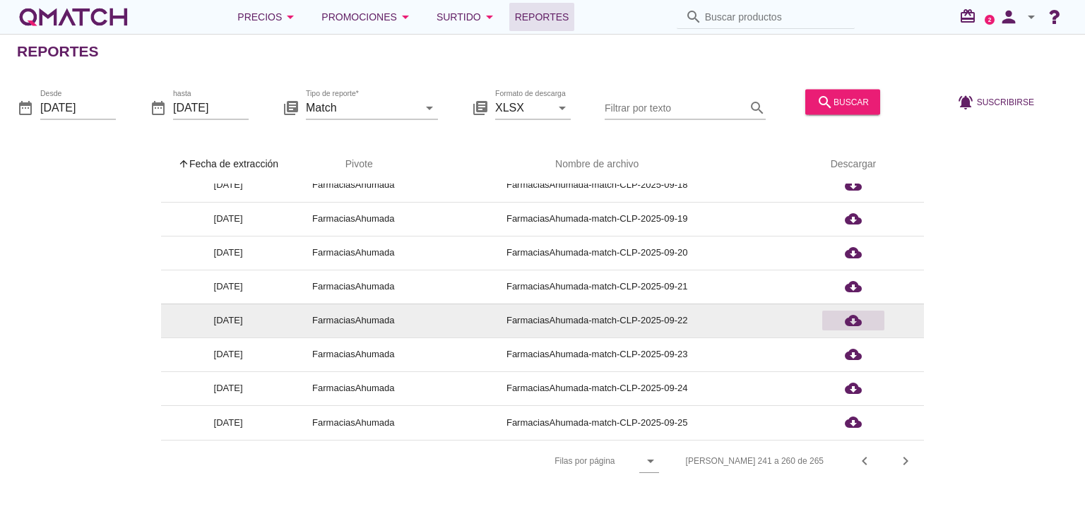
click at [853, 323] on icon "cloud_download" at bounding box center [853, 320] width 17 height 17
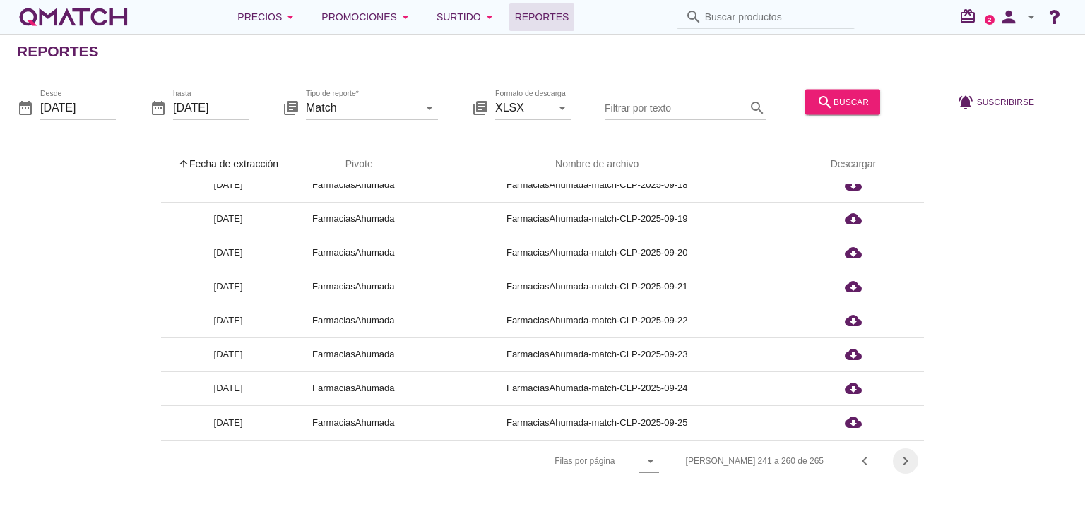
click at [903, 462] on icon "chevron_right" at bounding box center [905, 461] width 17 height 17
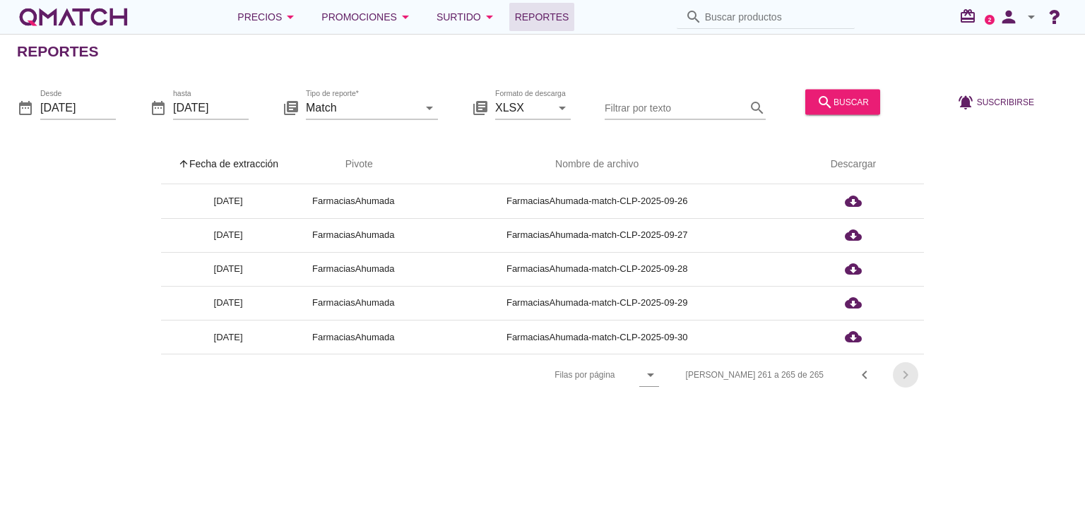
scroll to position [0, 0]
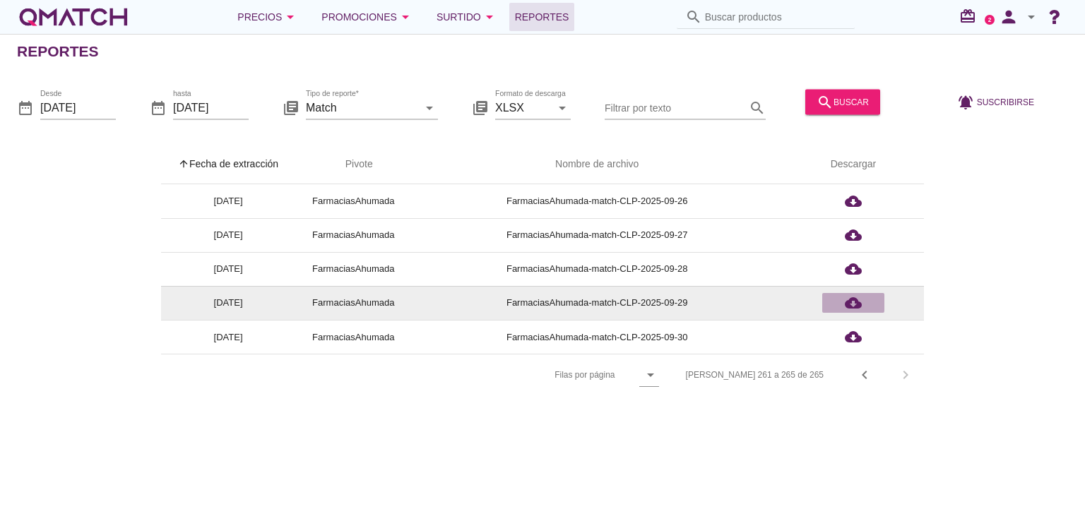
click at [841, 304] on div "cloud_download" at bounding box center [853, 303] width 51 height 17
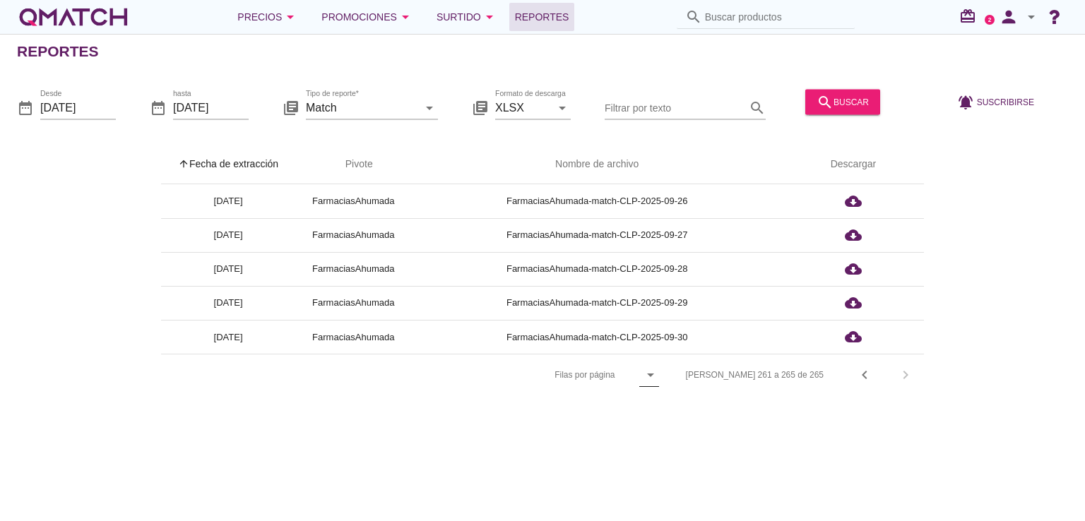
click at [659, 372] on icon "arrow_drop_down" at bounding box center [650, 375] width 17 height 17
click at [699, 371] on div "5" at bounding box center [706, 387] width 30 height 34
click at [864, 372] on div "[PERSON_NAME] 1 a 5 de 265 chevron_left chevron_right" at bounding box center [805, 375] width 237 height 34
click at [678, 371] on icon "arrow_drop_down" at bounding box center [669, 375] width 17 height 17
click at [713, 470] on div "All" at bounding box center [717, 476] width 30 height 17
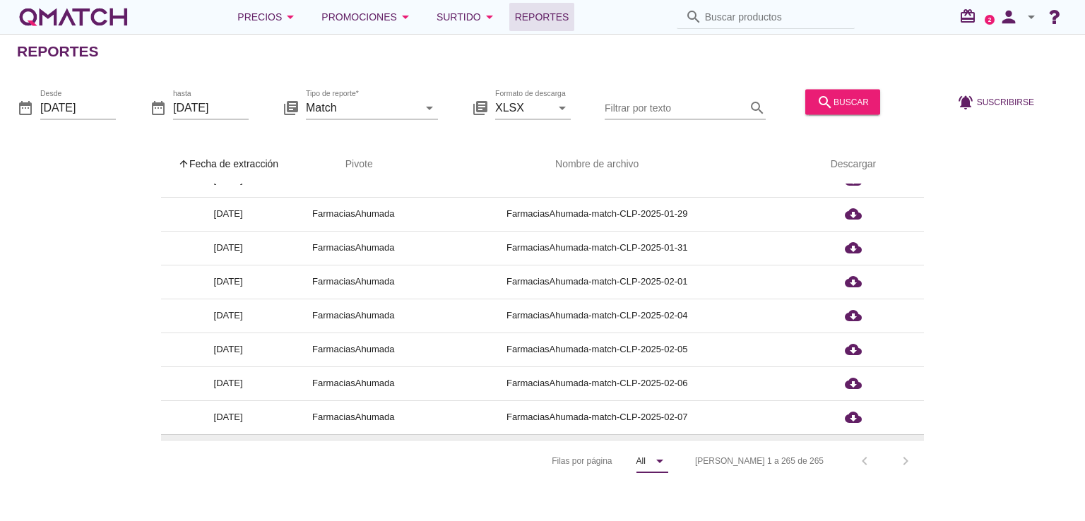
scroll to position [848, 0]
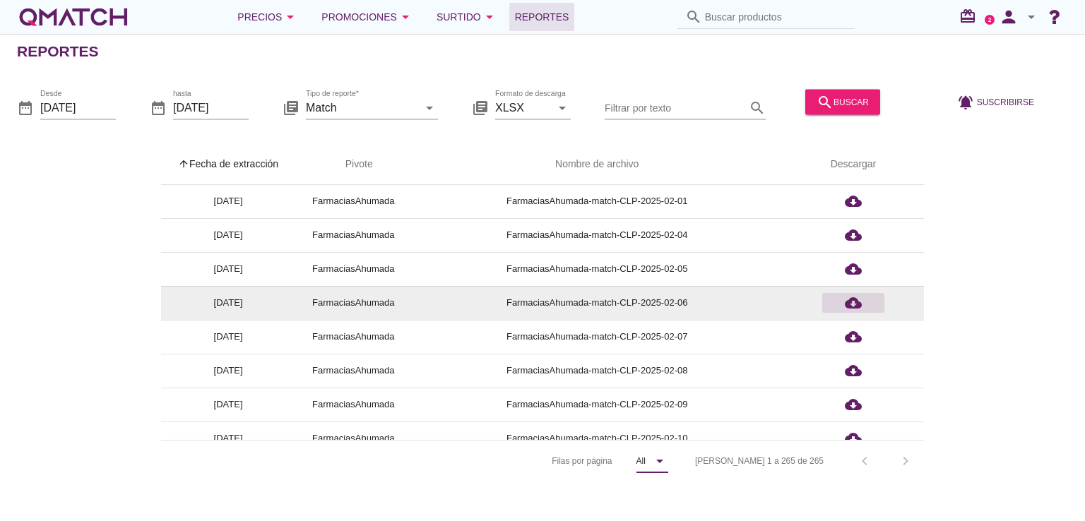
click at [854, 305] on icon "cloud_download" at bounding box center [853, 303] width 17 height 17
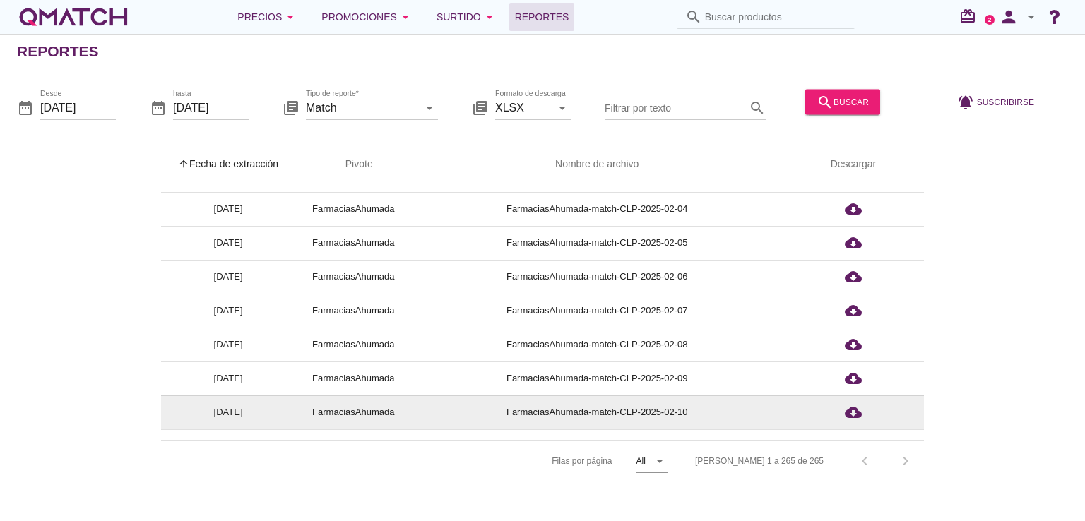
scroll to position [918, 0]
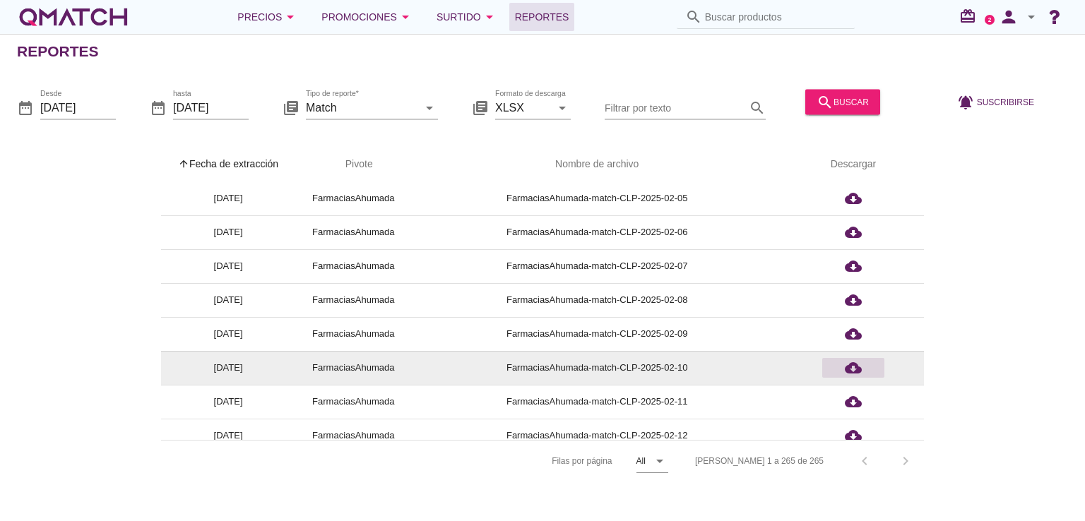
click at [856, 365] on icon "cloud_download" at bounding box center [853, 368] width 17 height 17
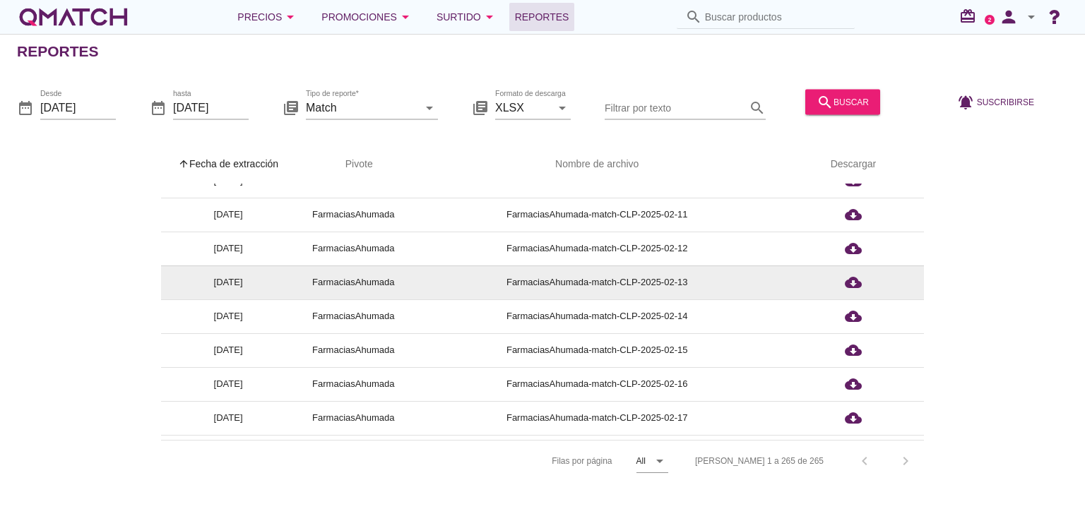
scroll to position [1130, 0]
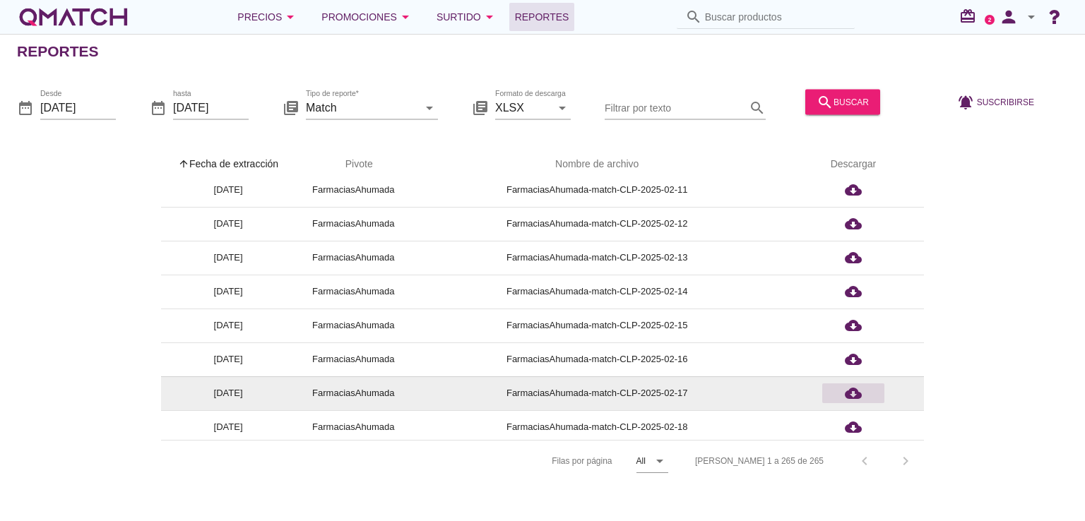
click at [841, 392] on div "cloud_download" at bounding box center [853, 393] width 51 height 17
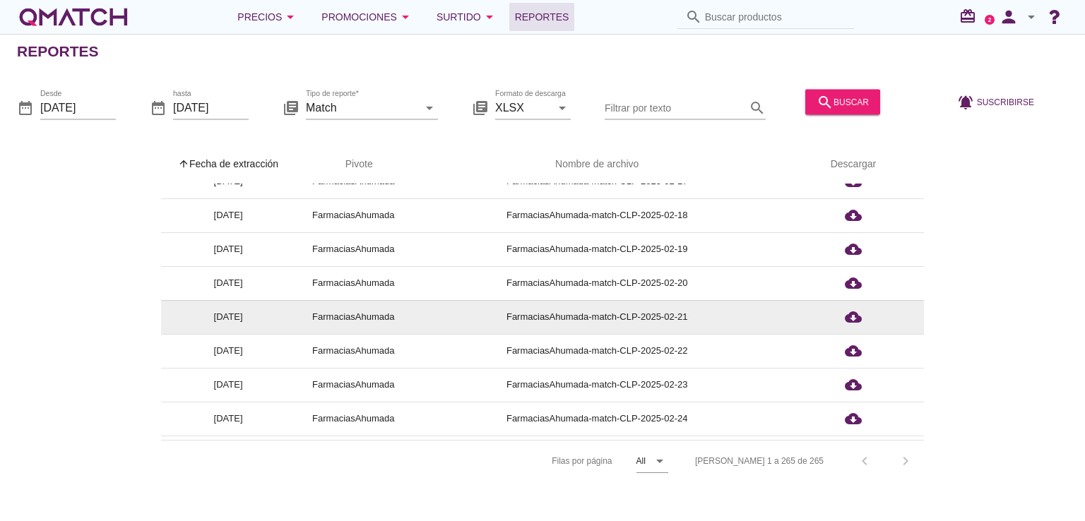
scroll to position [1413, 0]
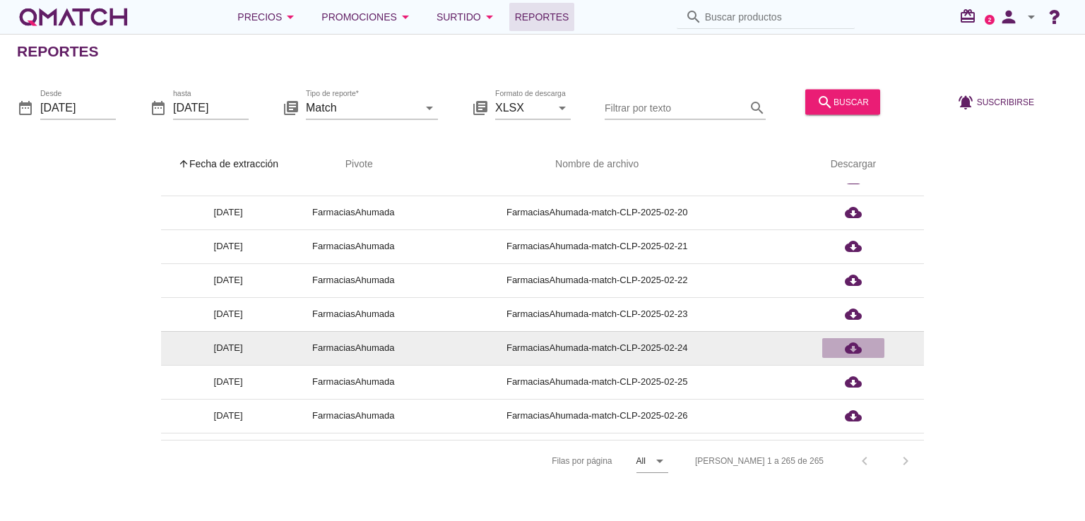
click at [845, 345] on icon "cloud_download" at bounding box center [853, 348] width 17 height 17
